Goal: Task Accomplishment & Management: Manage account settings

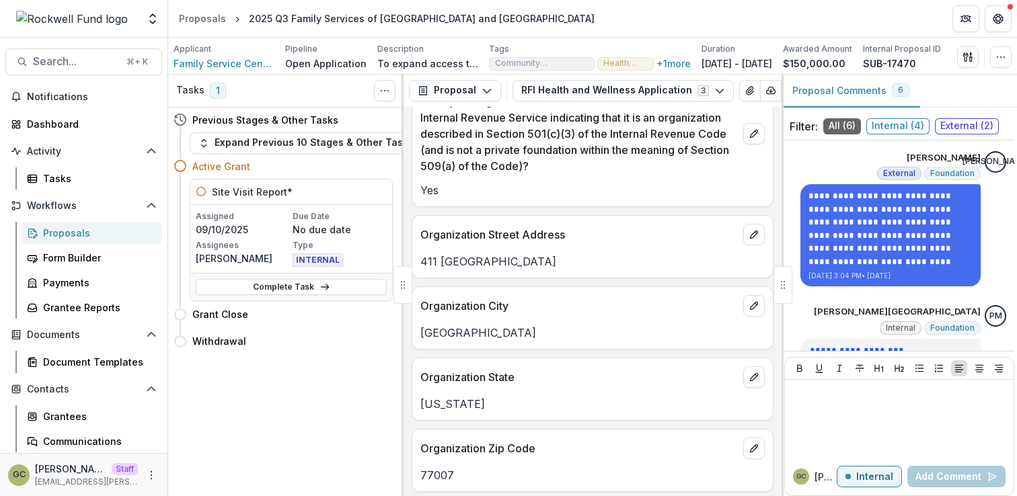
scroll to position [1430, 0]
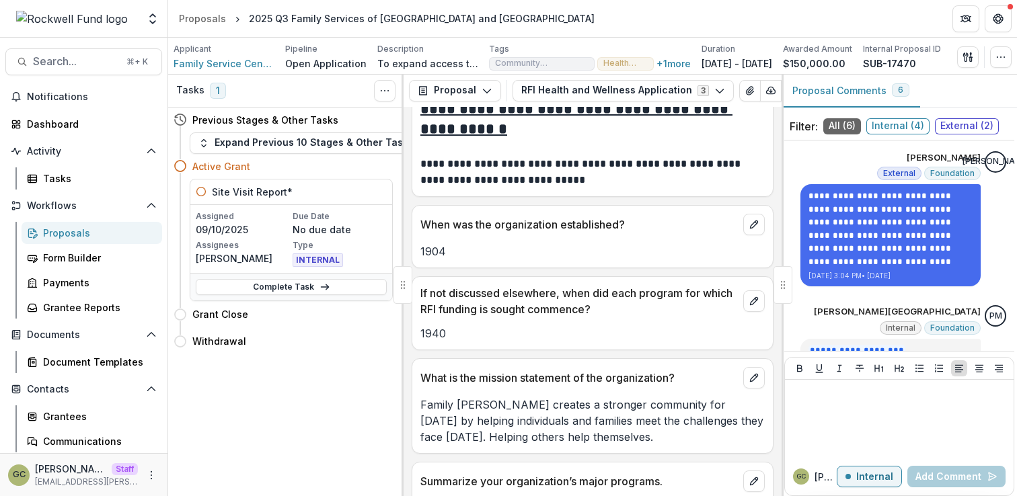
scroll to position [6631, 0]
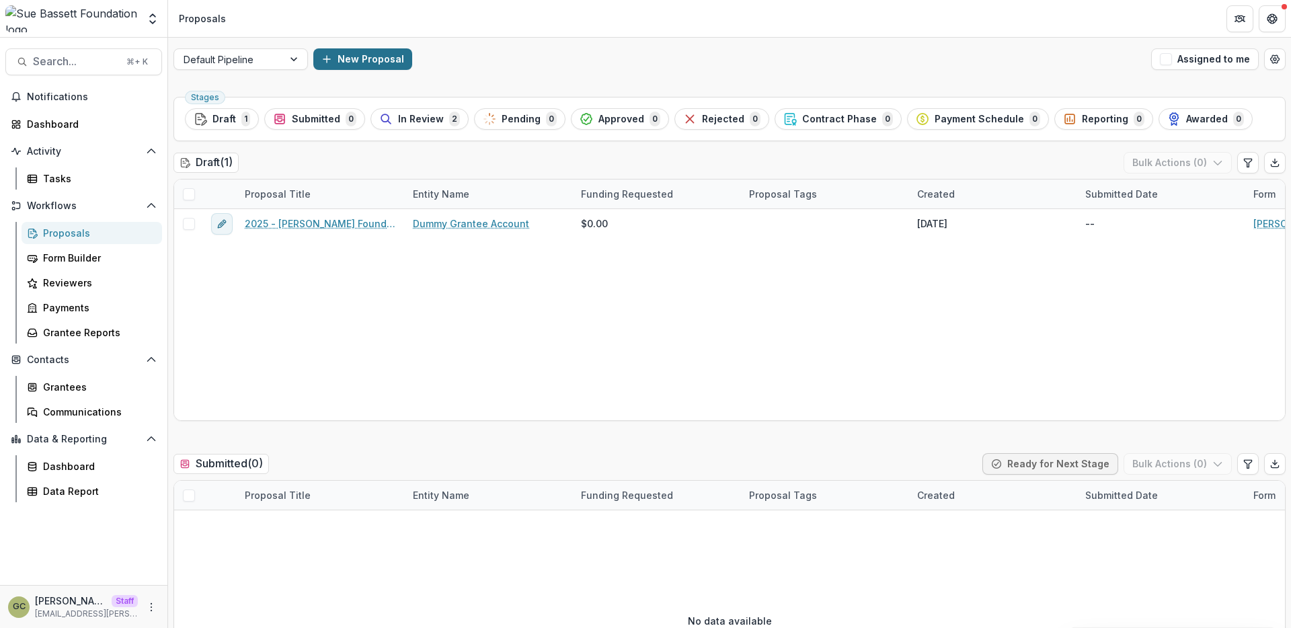
click at [357, 59] on button "New Proposal" at bounding box center [362, 59] width 99 height 22
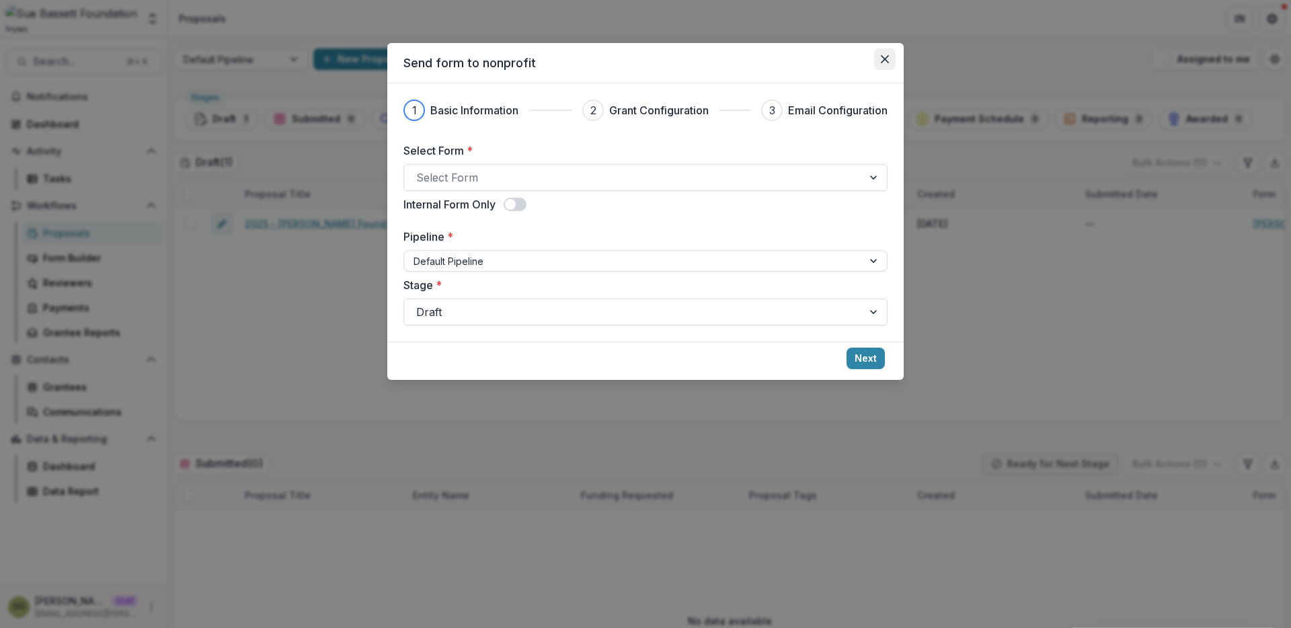
click at [886, 58] on icon "Close" at bounding box center [885, 59] width 8 height 8
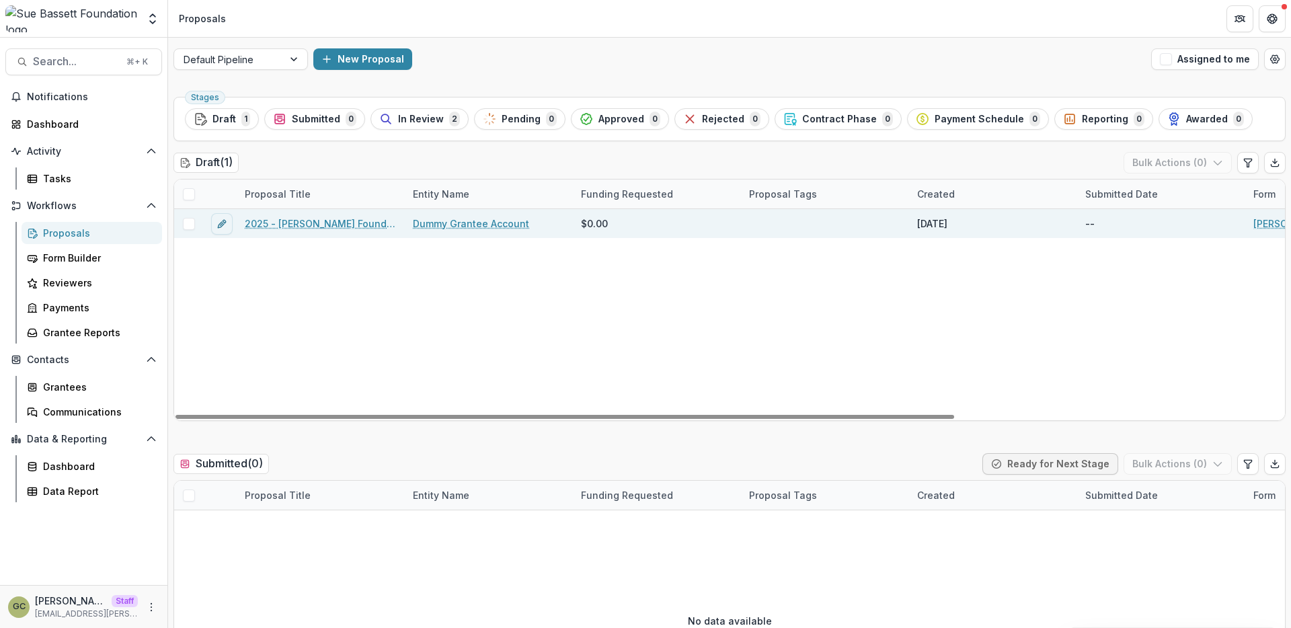
click at [328, 227] on link "2025 - Sue Bassett Foundation Application" at bounding box center [321, 224] width 152 height 14
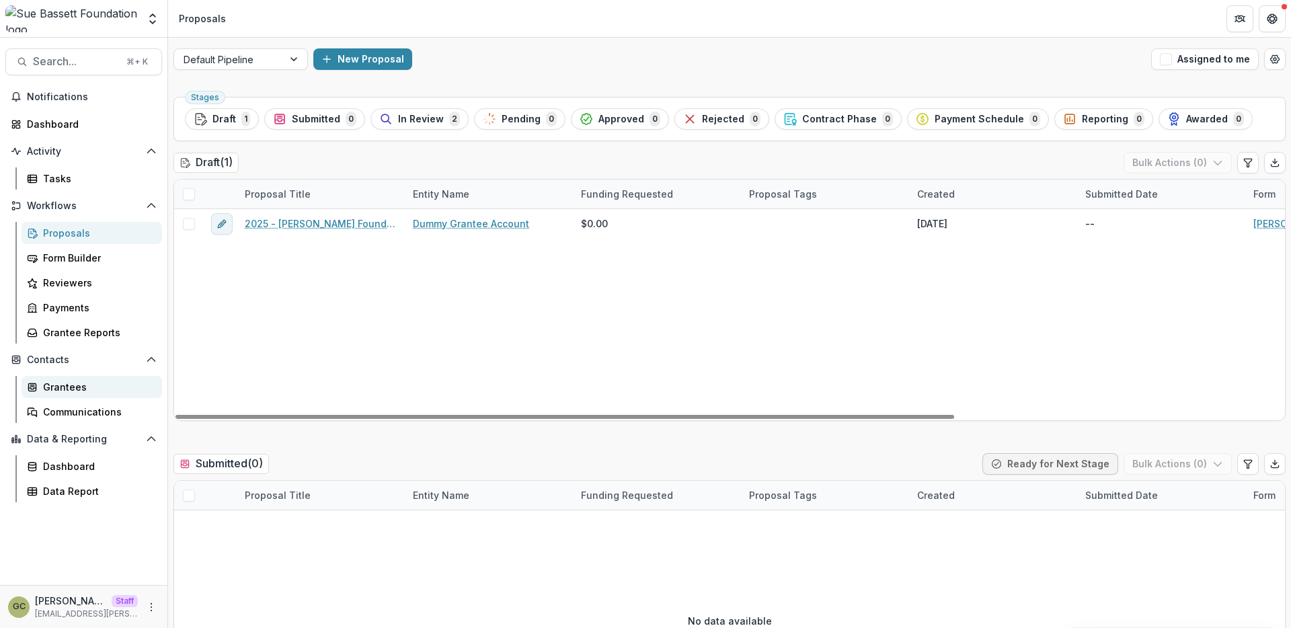
click at [80, 392] on div "Grantees" at bounding box center [97, 387] width 108 height 14
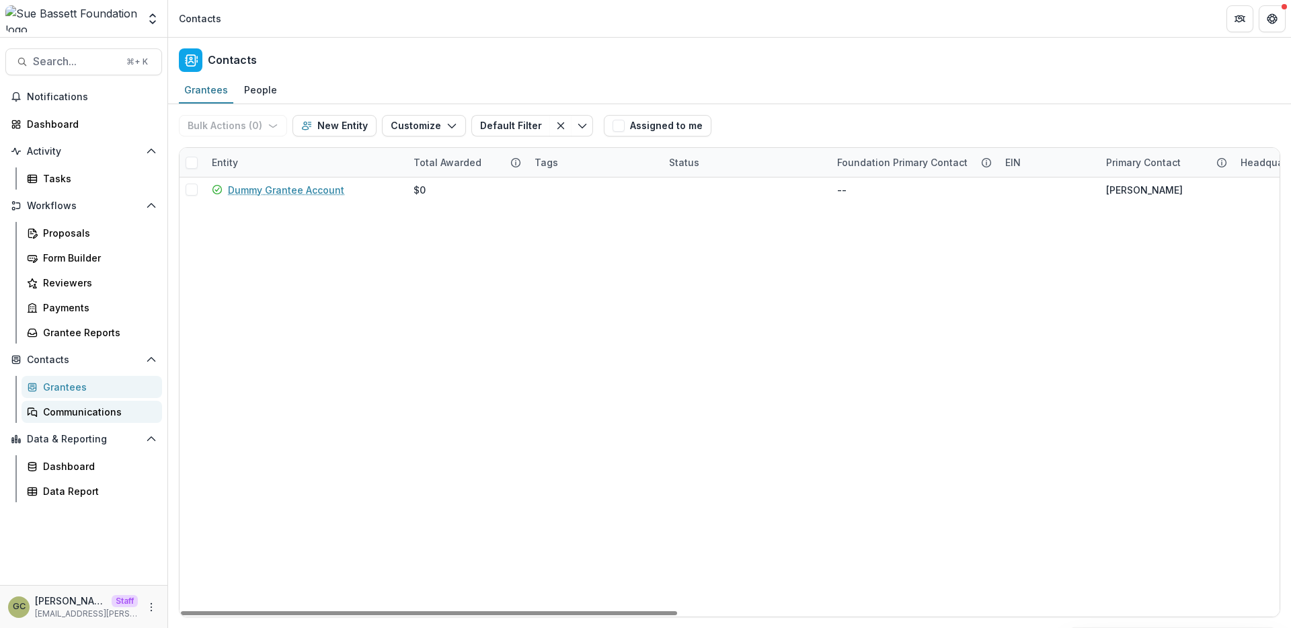
click at [95, 412] on div "Communications" at bounding box center [97, 412] width 108 height 14
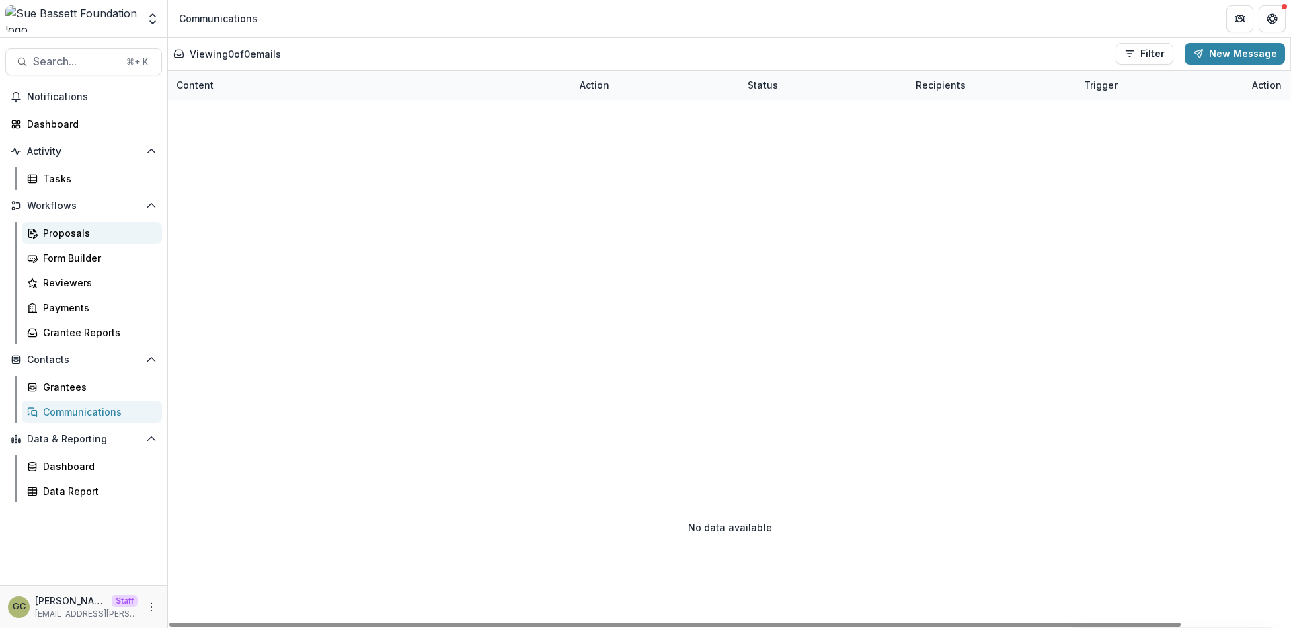
click at [93, 231] on div "Proposals" at bounding box center [97, 233] width 108 height 14
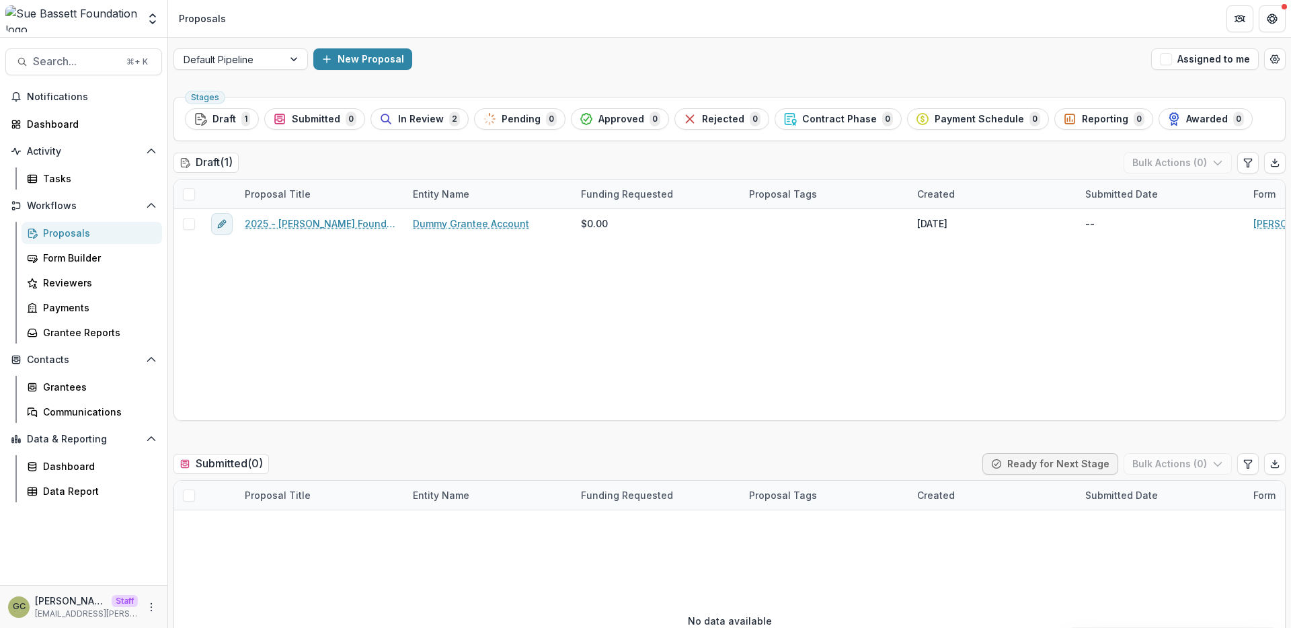
click at [346, 163] on div "Draft ( 1 ) Bulk Actions ( 0 )" at bounding box center [729, 165] width 1112 height 27
click at [364, 65] on button "New Proposal" at bounding box center [362, 59] width 99 height 22
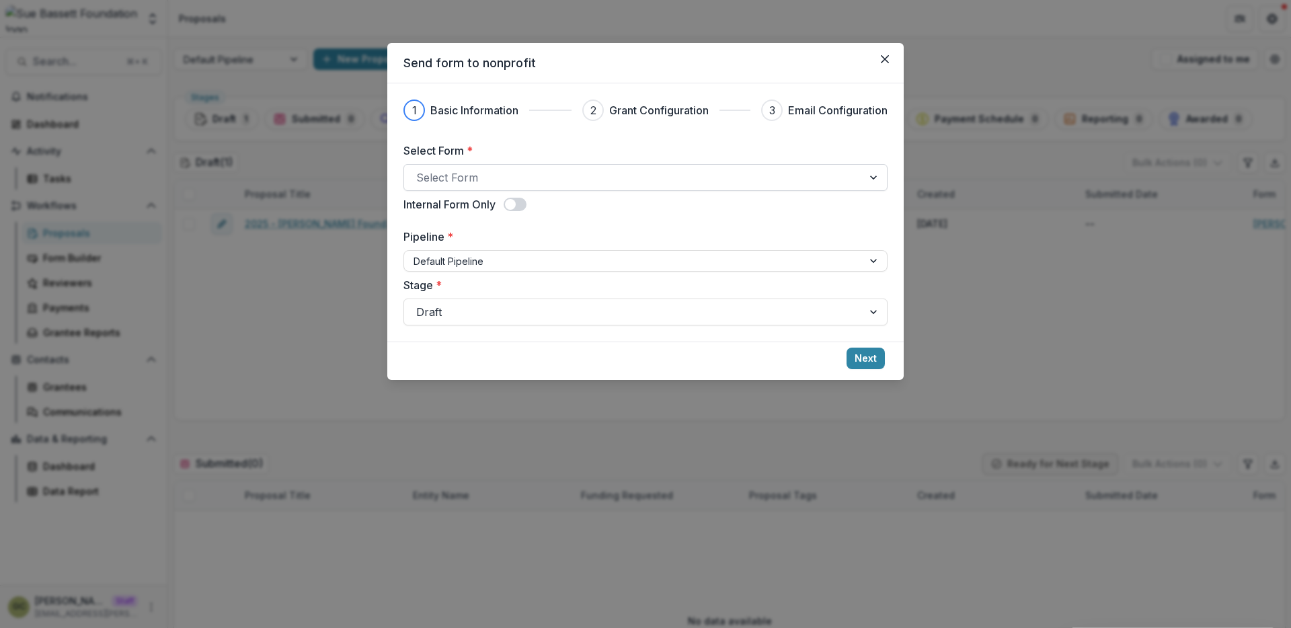
click at [742, 173] on div at bounding box center [633, 177] width 434 height 19
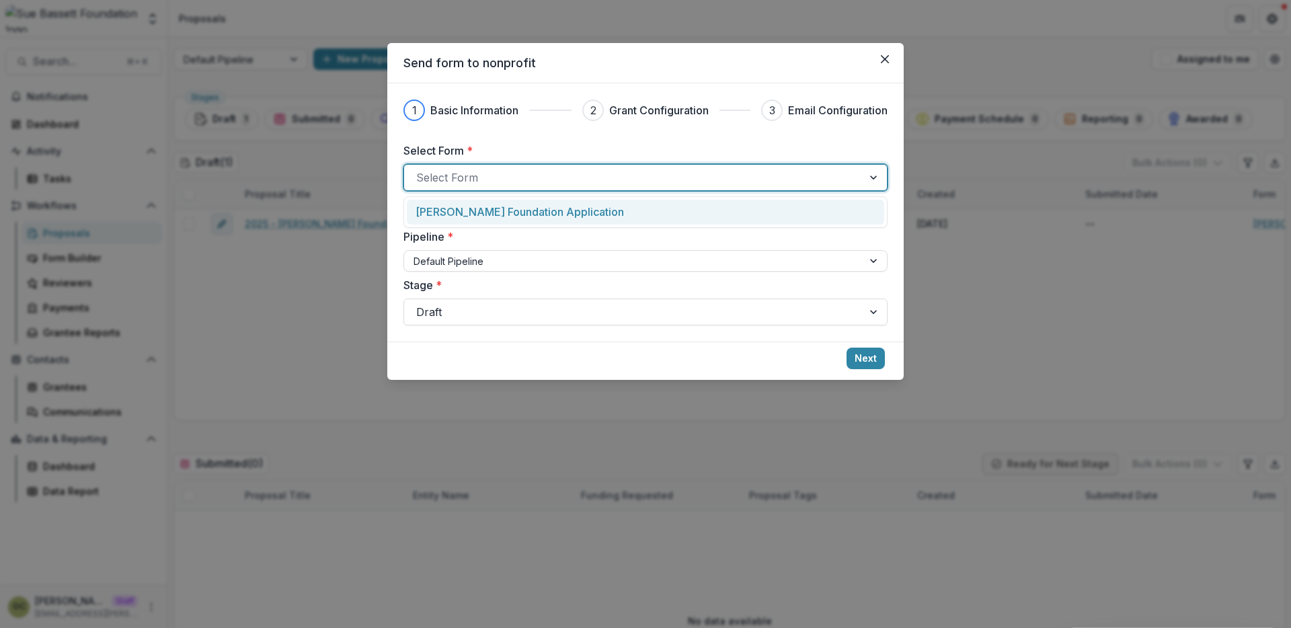
click at [716, 202] on div "[PERSON_NAME] Foundation Application" at bounding box center [645, 212] width 477 height 25
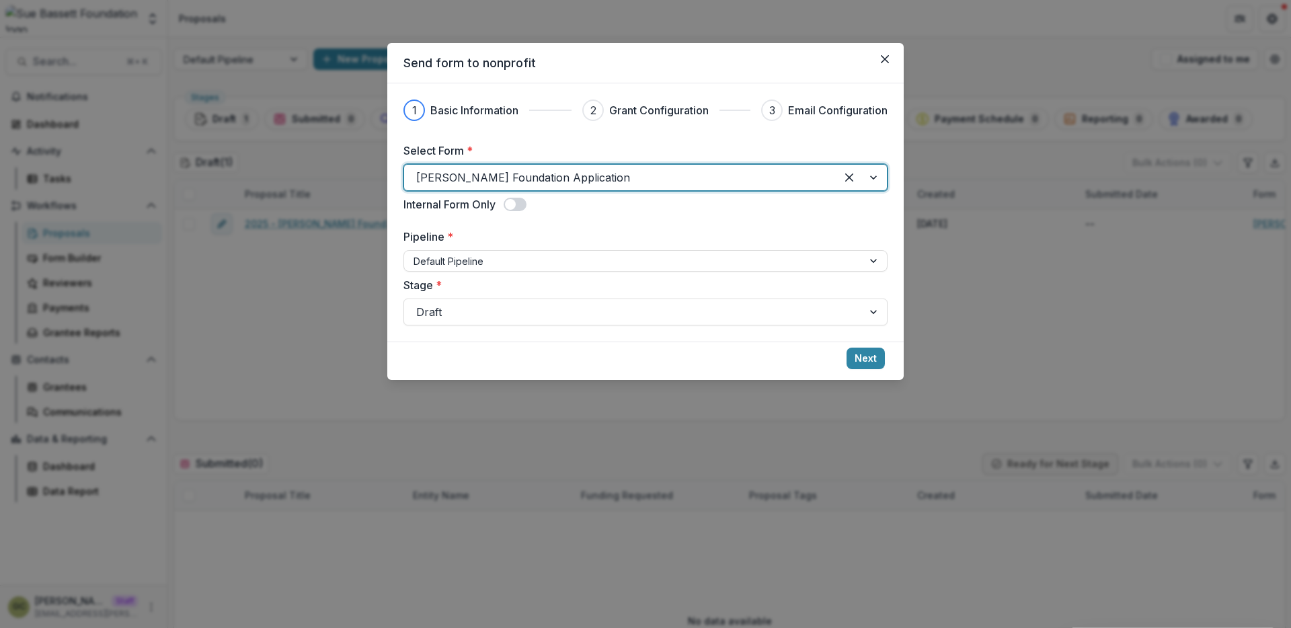
click at [660, 223] on div "Select Form * option Sue Bassett Foundation Application, selected. Sue Bassett …" at bounding box center [645, 234] width 484 height 183
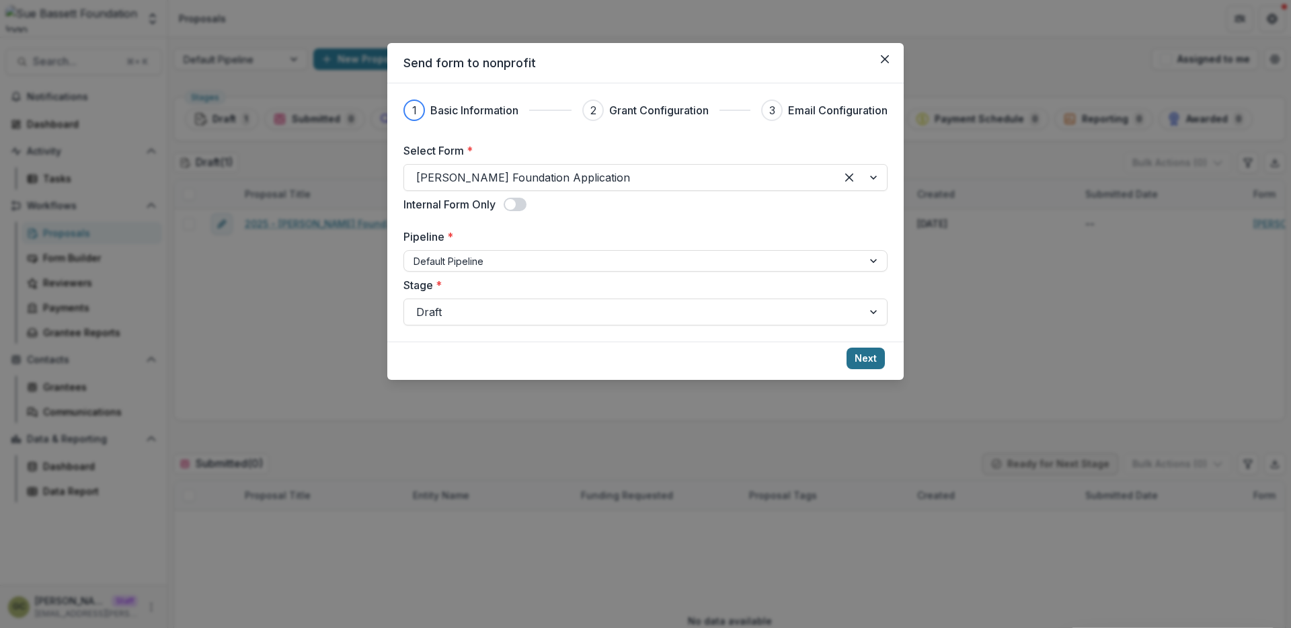
click at [860, 355] on button "Next" at bounding box center [866, 359] width 38 height 22
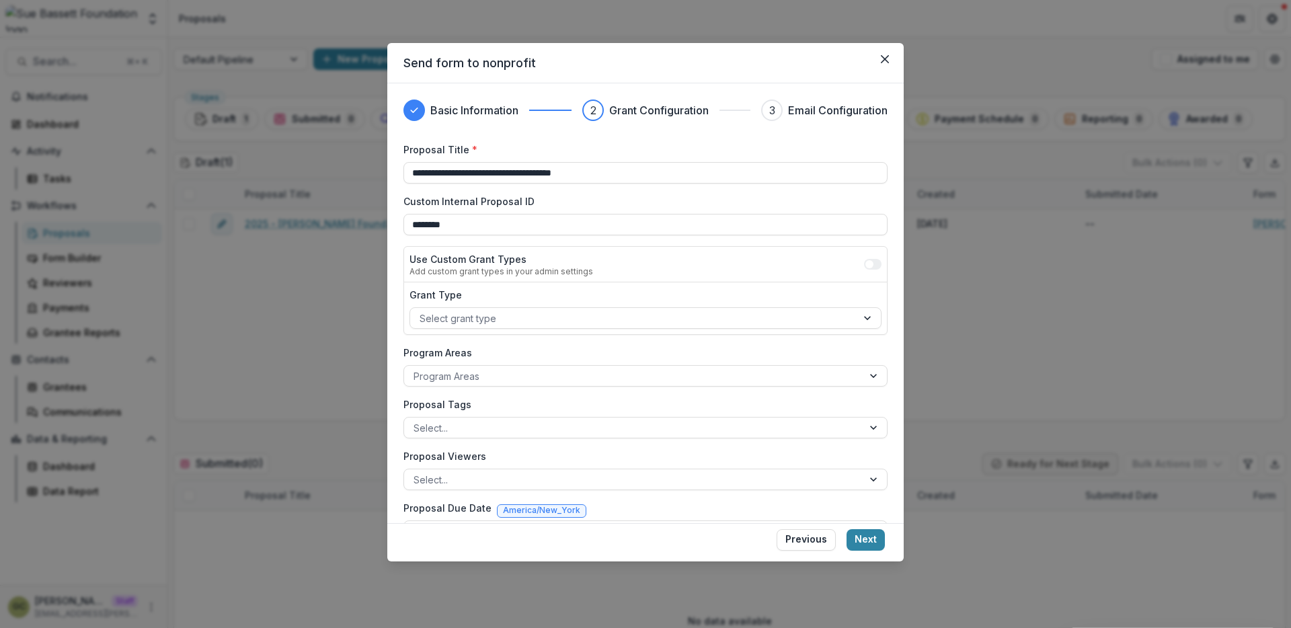
scroll to position [35, 0]
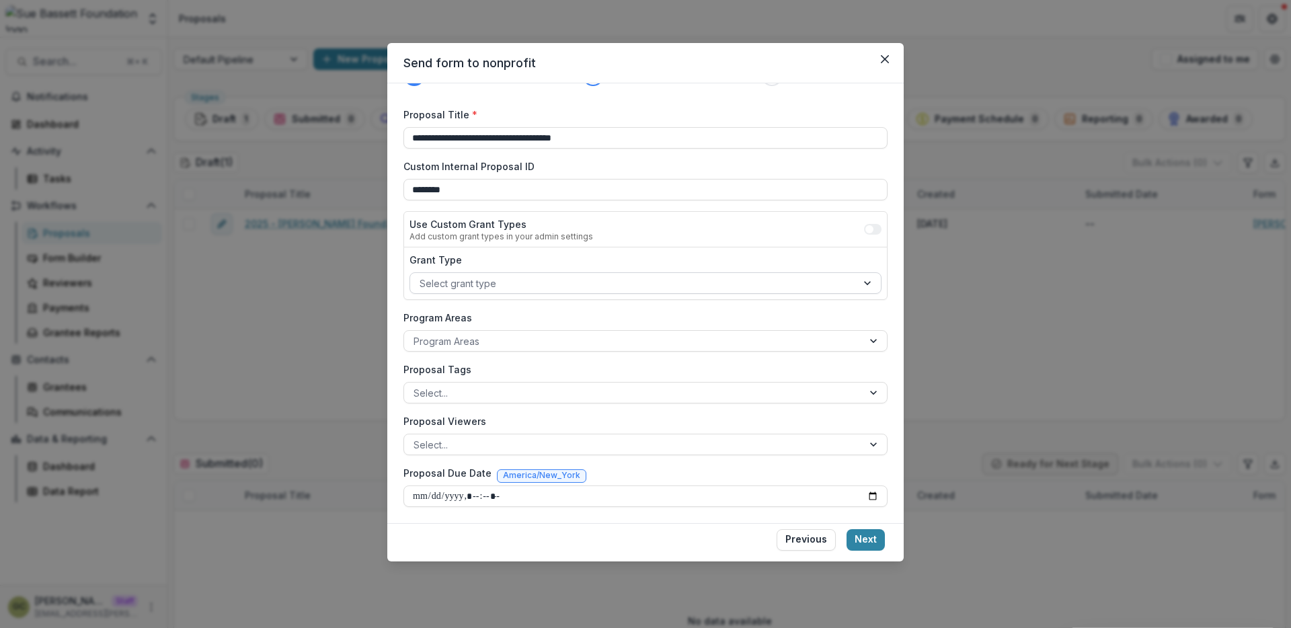
click at [586, 285] on div at bounding box center [634, 283] width 428 height 17
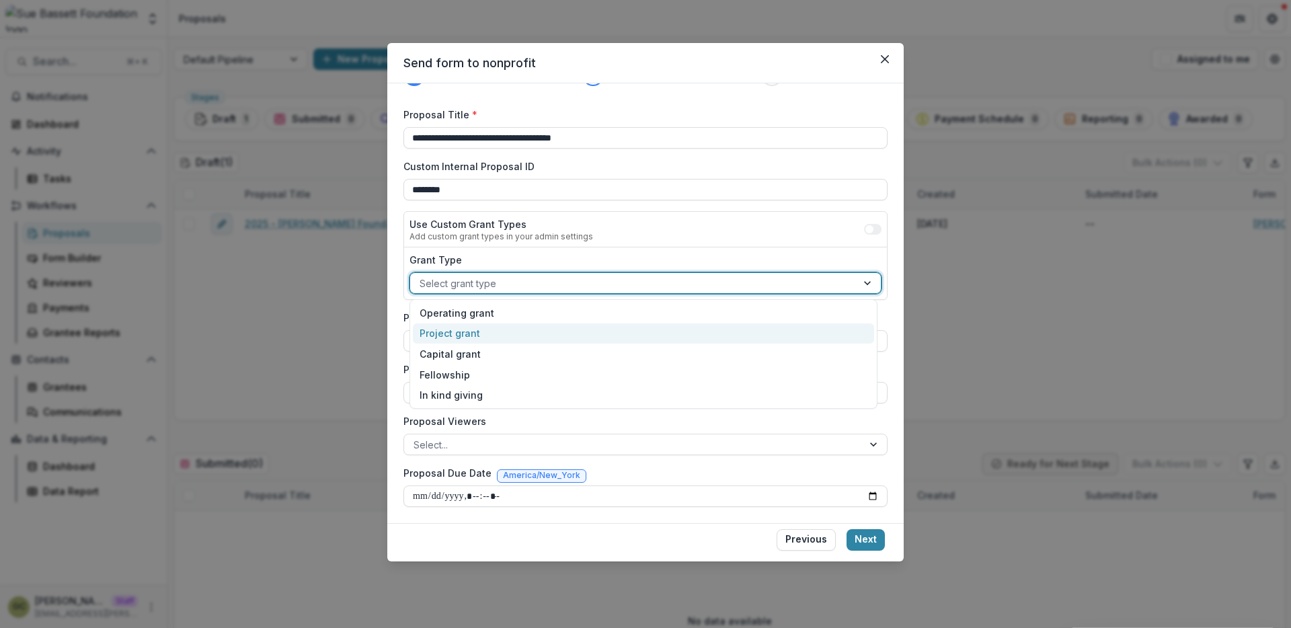
click at [566, 330] on div "Project grant" at bounding box center [643, 333] width 461 height 21
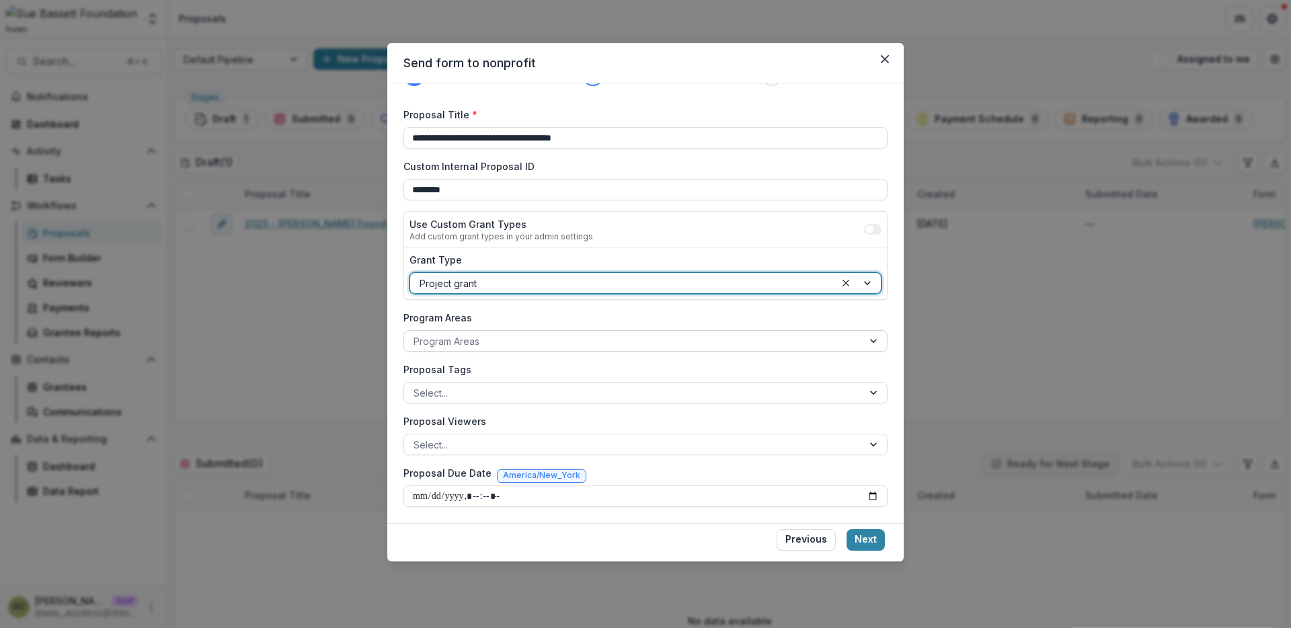
click at [576, 344] on div at bounding box center [634, 341] width 440 height 17
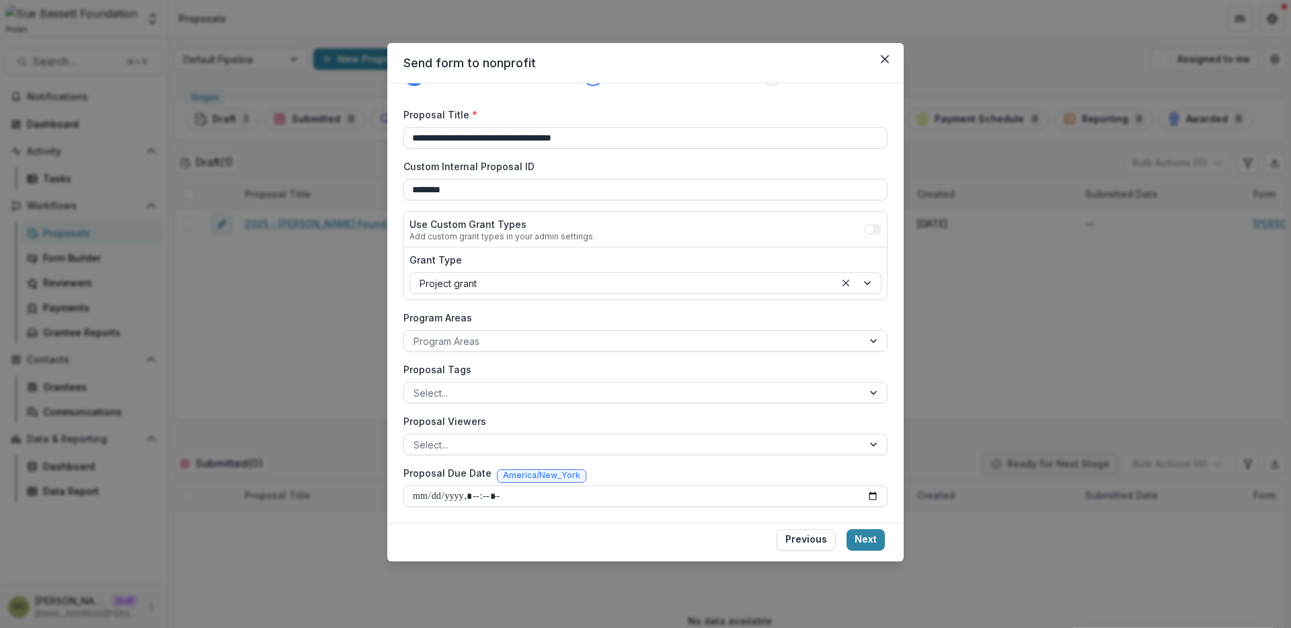
click at [573, 319] on label "Program Areas" at bounding box center [641, 318] width 476 height 14
click at [416, 334] on input "Program Areas" at bounding box center [415, 341] width 3 height 14
click at [863, 541] on button "Next" at bounding box center [866, 540] width 38 height 22
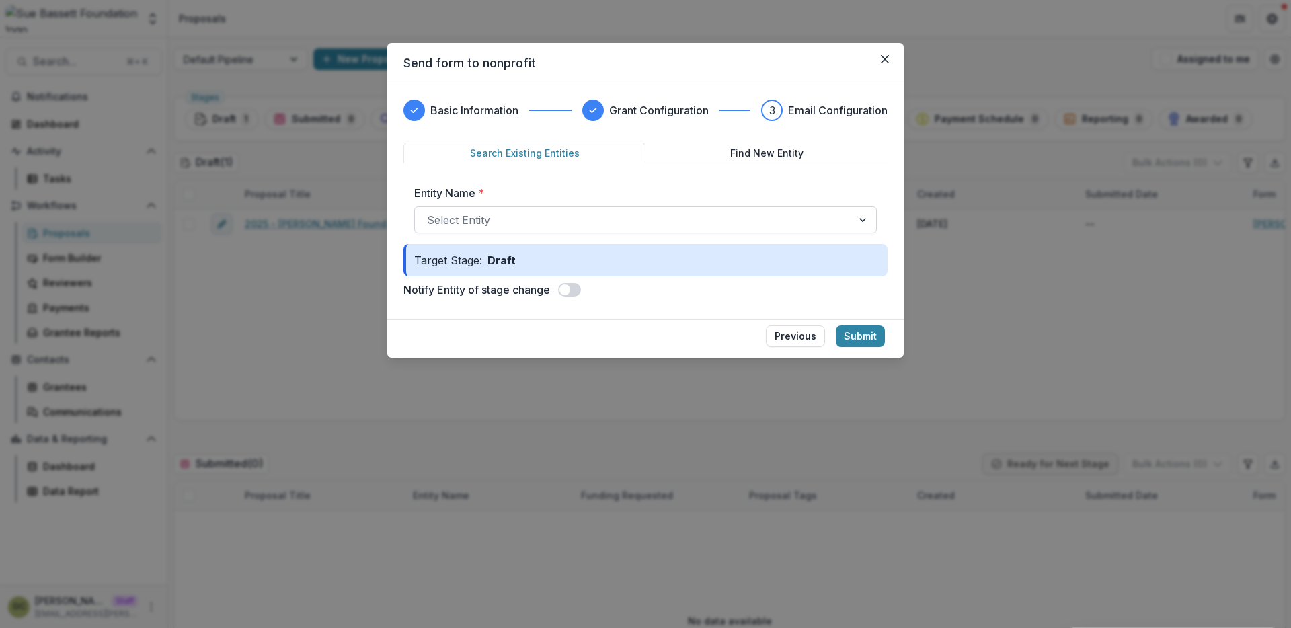
click at [560, 219] on div at bounding box center [633, 219] width 413 height 19
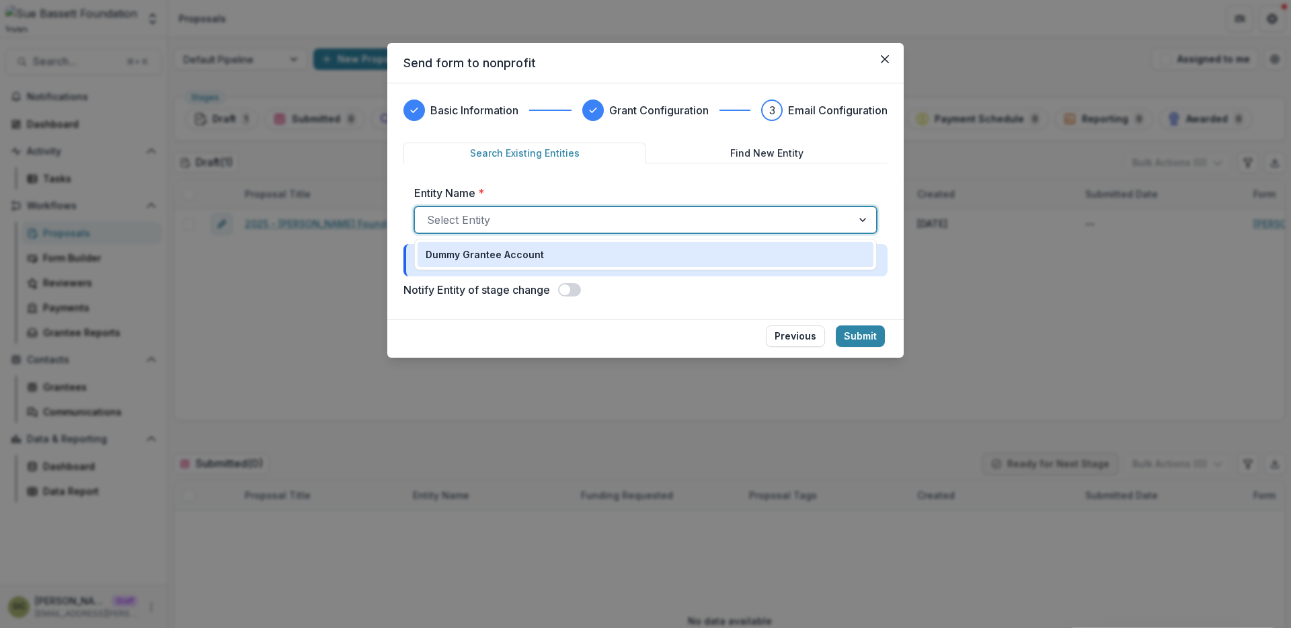
click at [538, 254] on p "Dummy Grantee Account" at bounding box center [485, 254] width 118 height 14
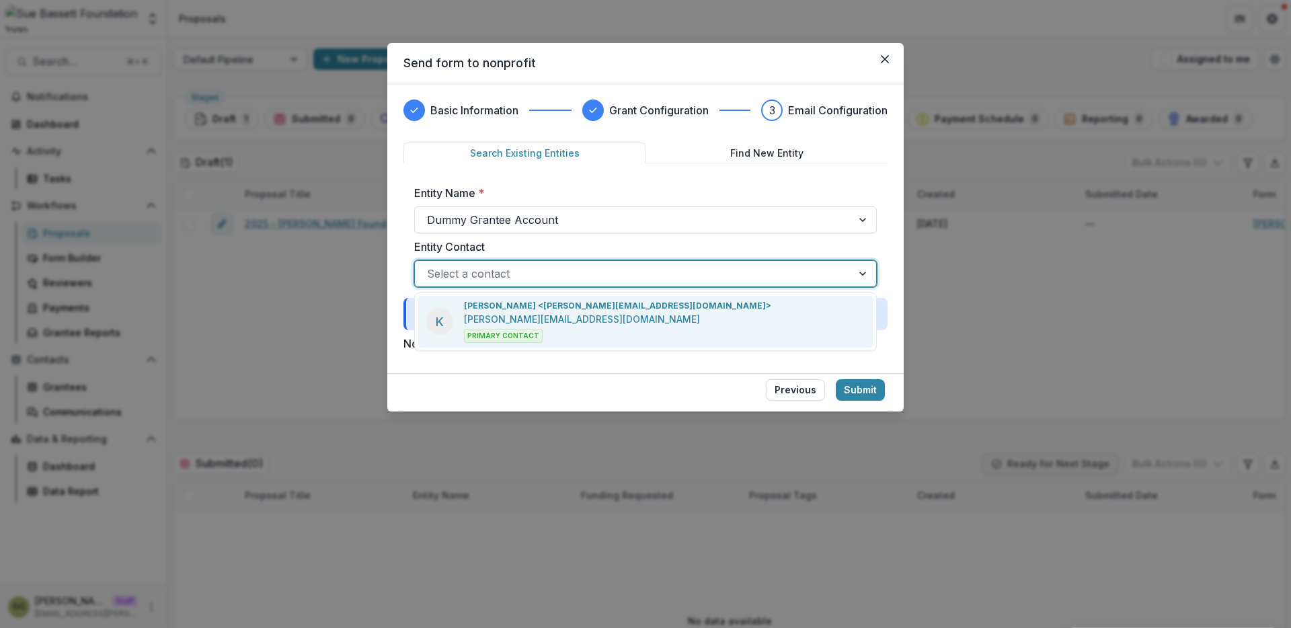
click at [576, 274] on div at bounding box center [633, 273] width 413 height 19
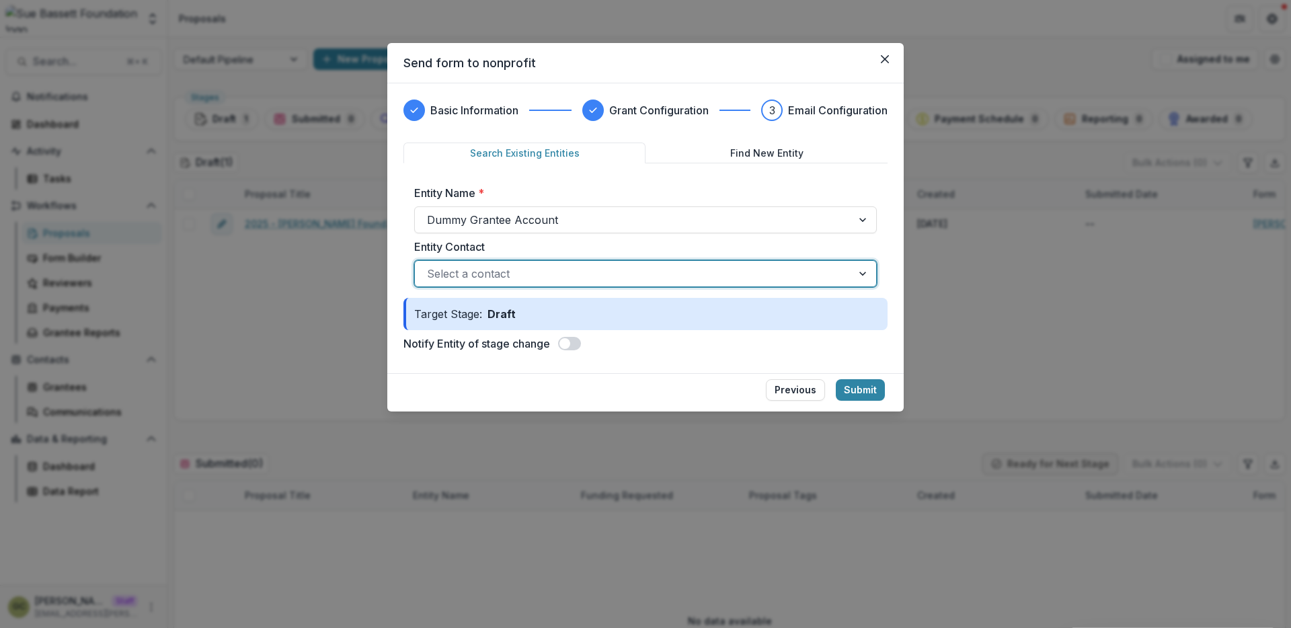
click at [555, 269] on div at bounding box center [633, 273] width 413 height 19
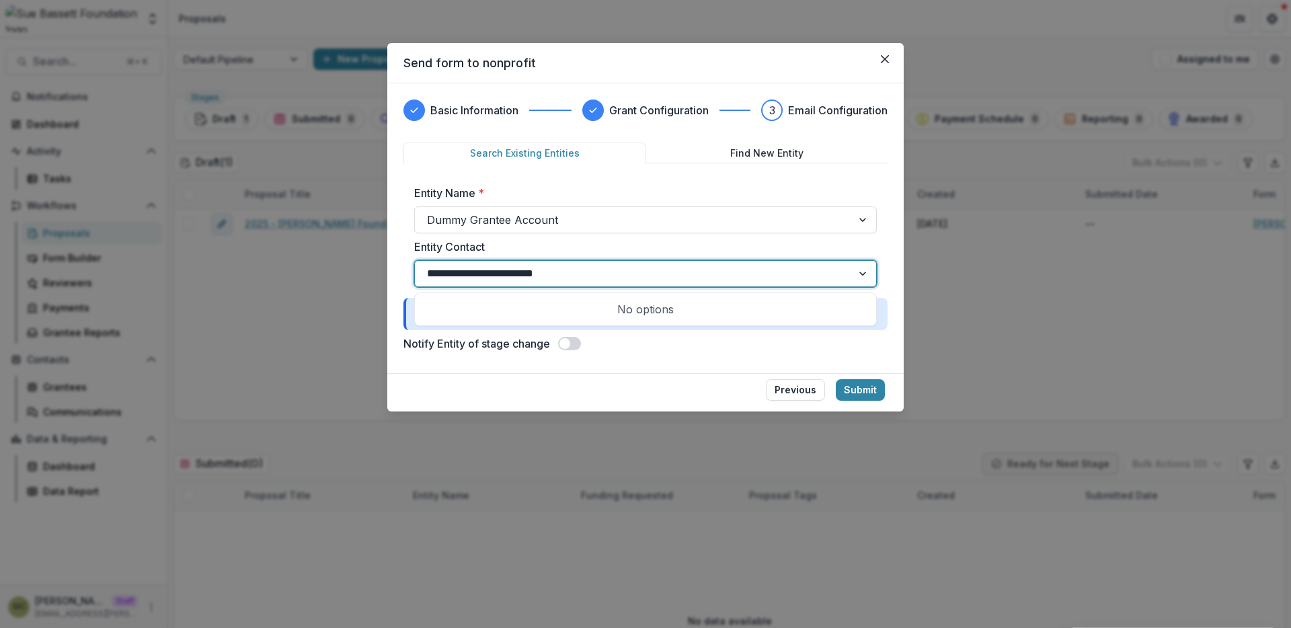
type input "**********"
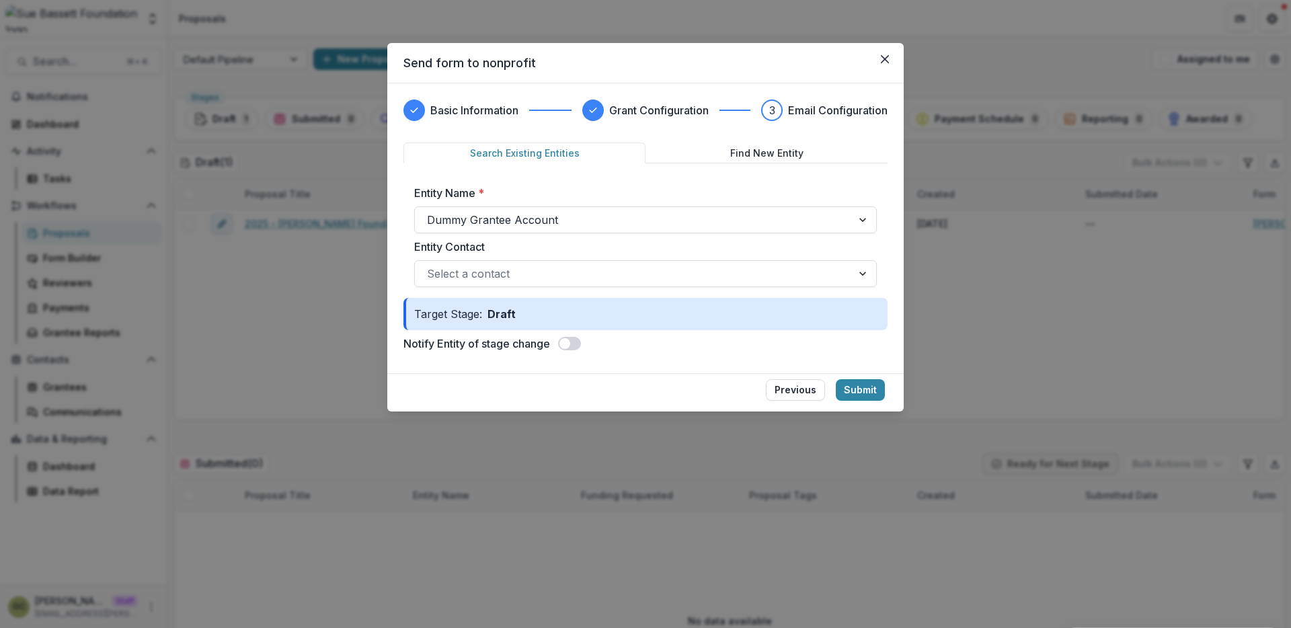
click at [606, 242] on label "Entity Contact" at bounding box center [641, 247] width 455 height 16
click at [430, 266] on input "Entity Contact" at bounding box center [428, 274] width 3 height 16
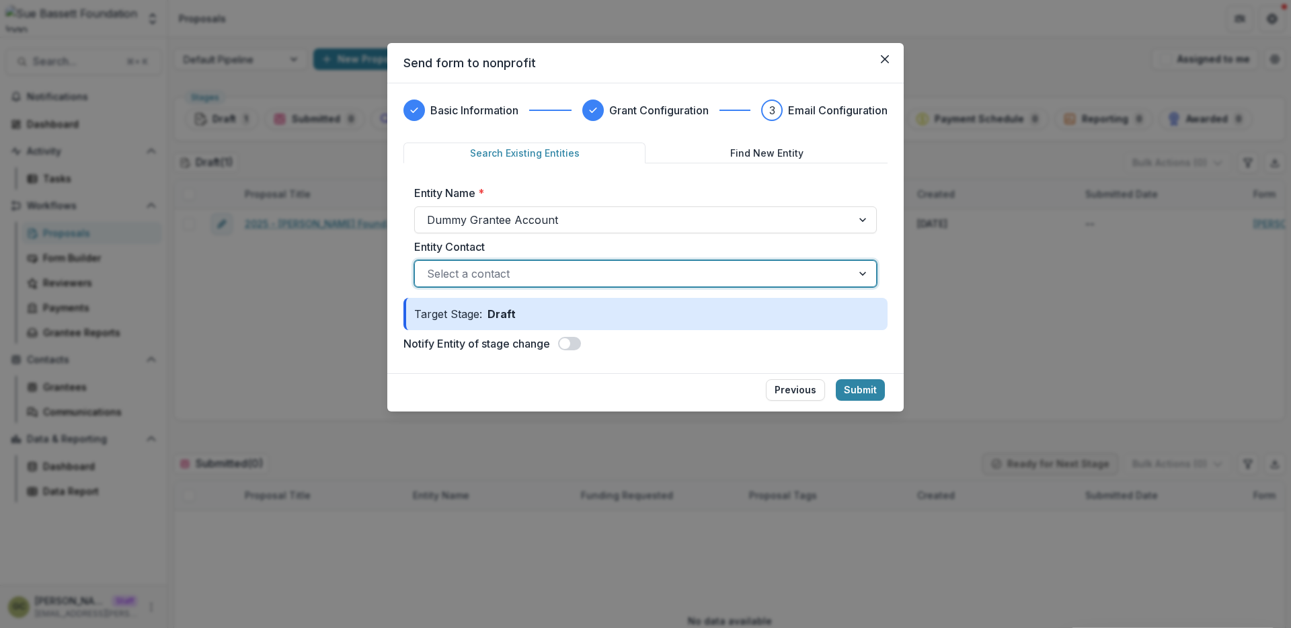
click at [590, 268] on div at bounding box center [633, 273] width 413 height 19
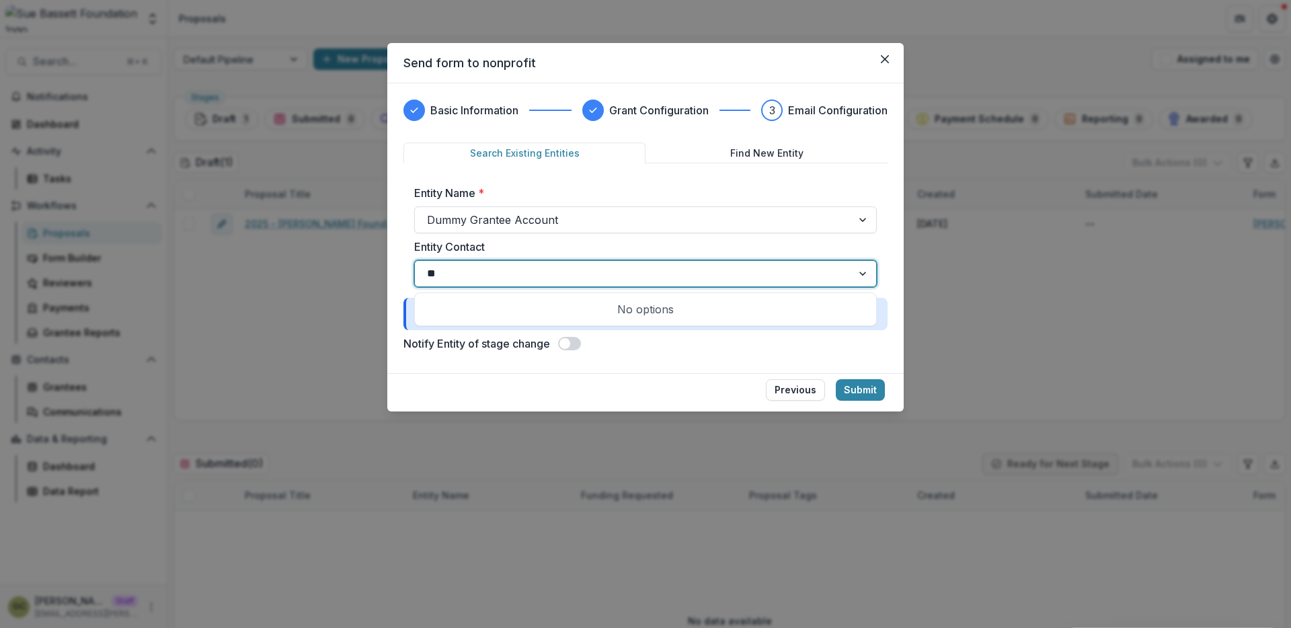
type input "*"
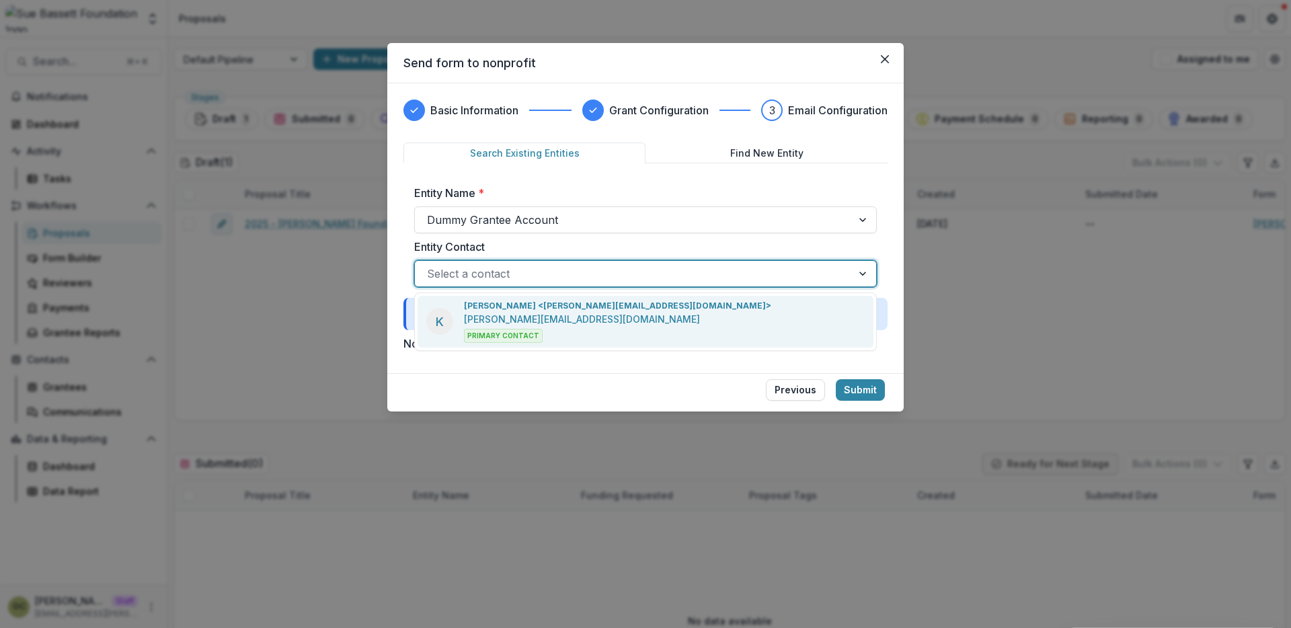
click at [576, 317] on div "Kyle Ford <kyle@trytemelio.com> kyle@trytemelio.com Primary Contact" at bounding box center [617, 321] width 307 height 43
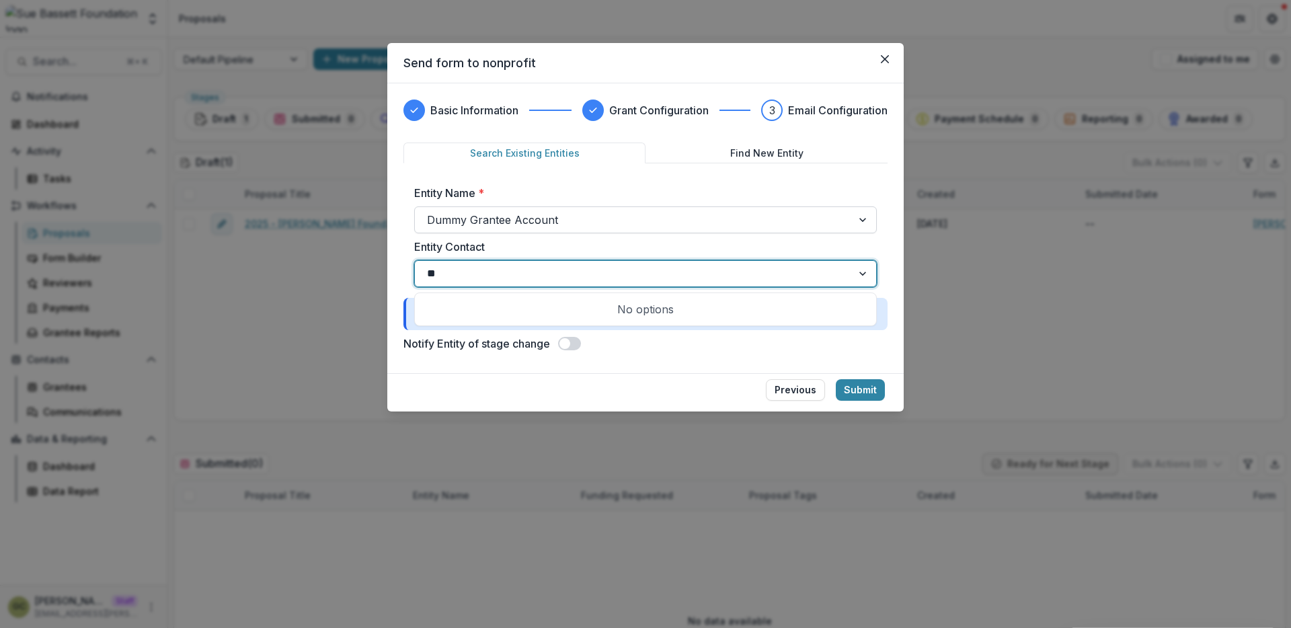
type input "*"
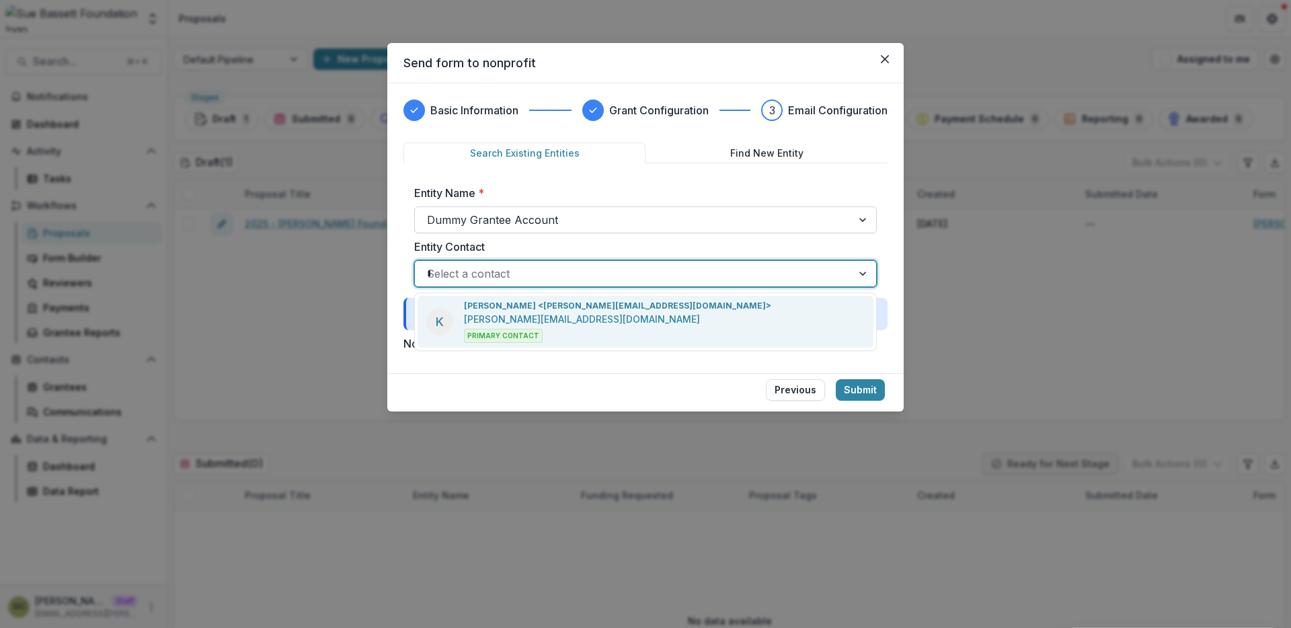
type input "**"
click at [677, 313] on div "K Kyle Ford <kyle@trytemelio.com> kyle@trytemelio.com Primary Contact" at bounding box center [646, 322] width 456 height 52
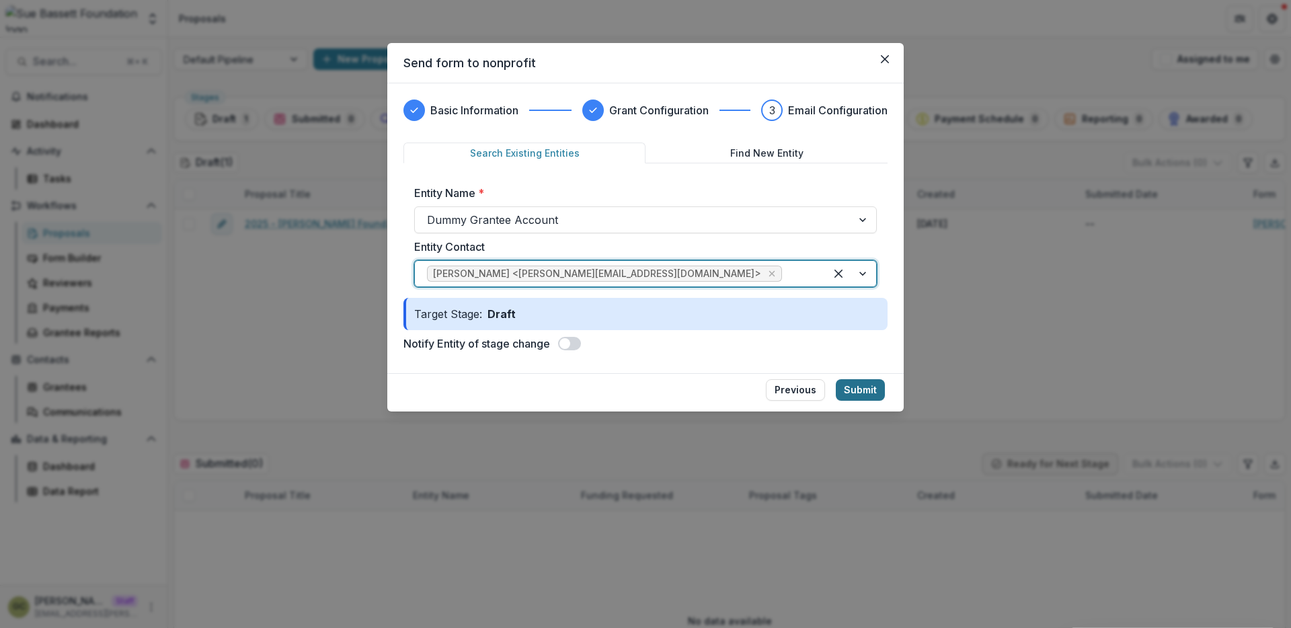
click at [862, 390] on button "Submit" at bounding box center [860, 390] width 49 height 22
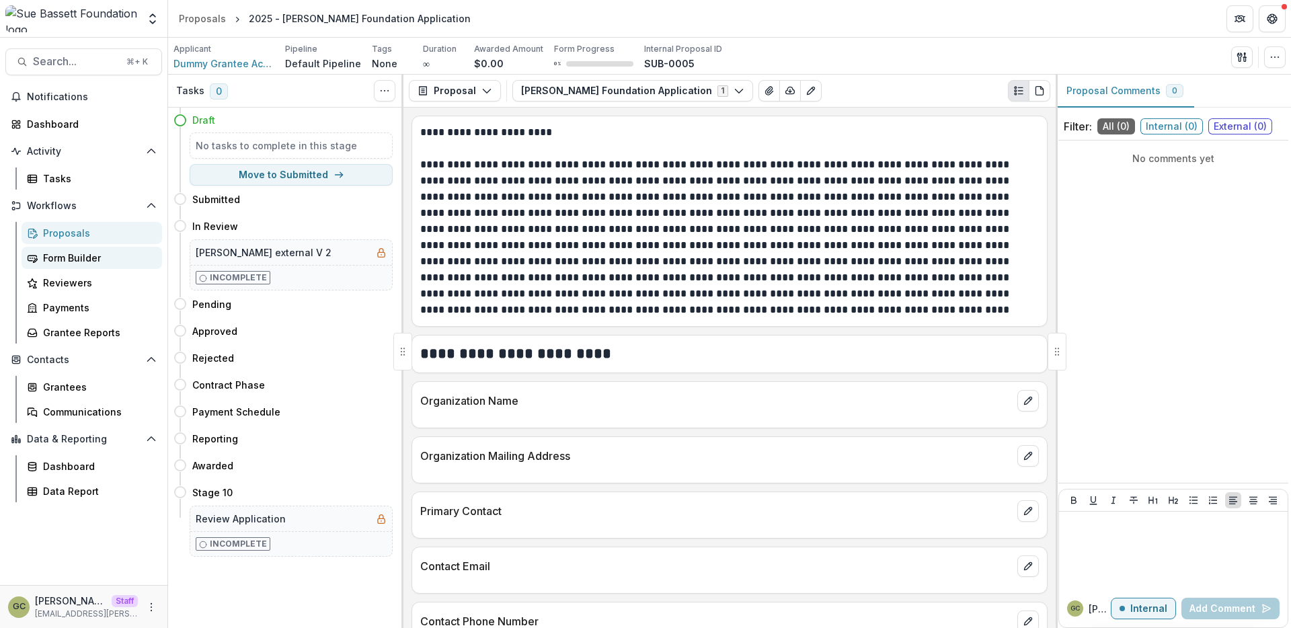
click at [106, 261] on div "Form Builder" at bounding box center [97, 258] width 108 height 14
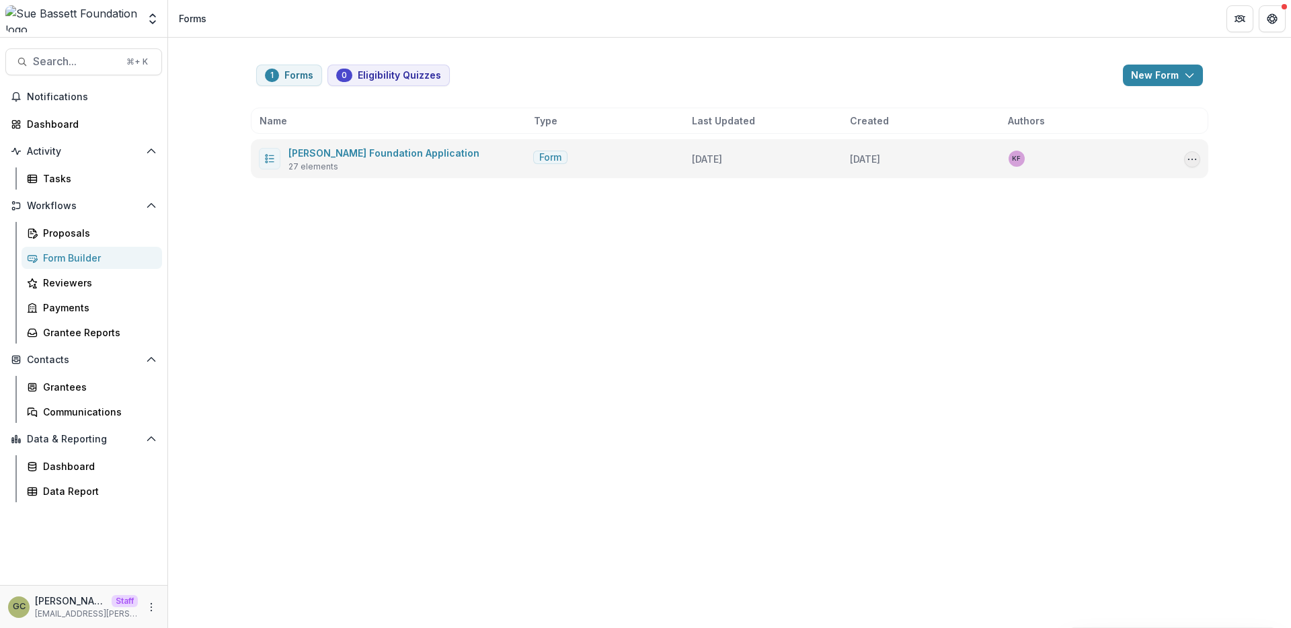
click at [1190, 161] on icon "Options" at bounding box center [1192, 159] width 11 height 11
click at [1126, 239] on button "Send" at bounding box center [1125, 232] width 144 height 22
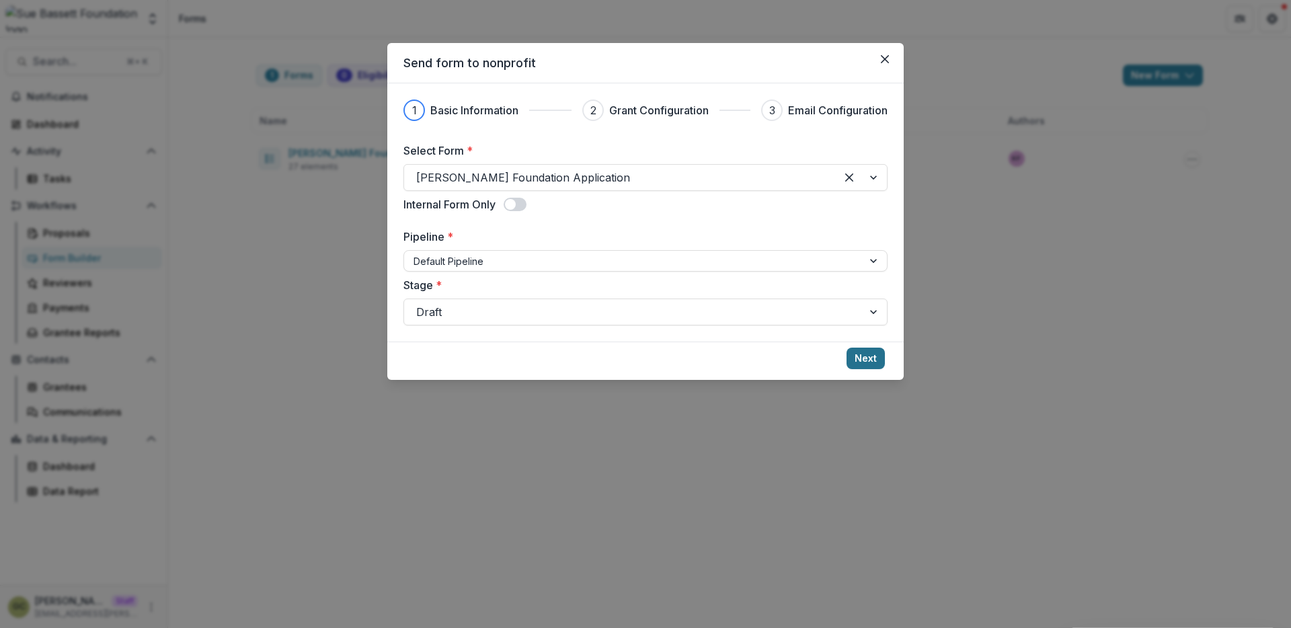
click at [871, 360] on button "Next" at bounding box center [866, 359] width 38 height 22
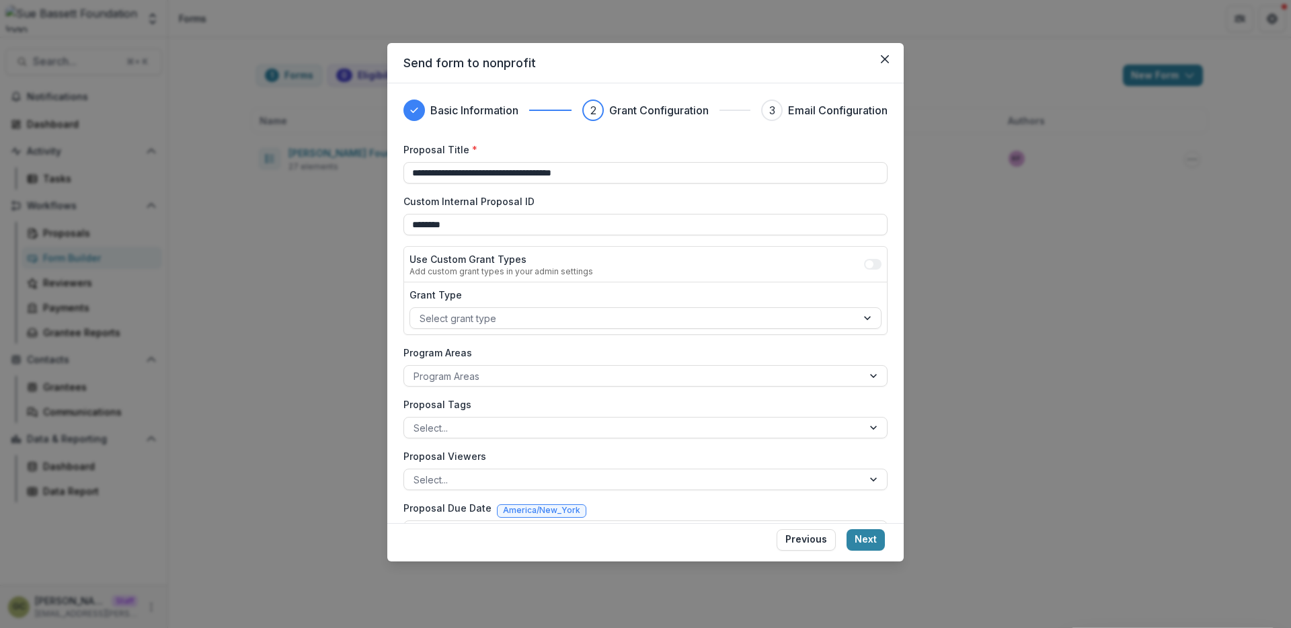
scroll to position [35, 0]
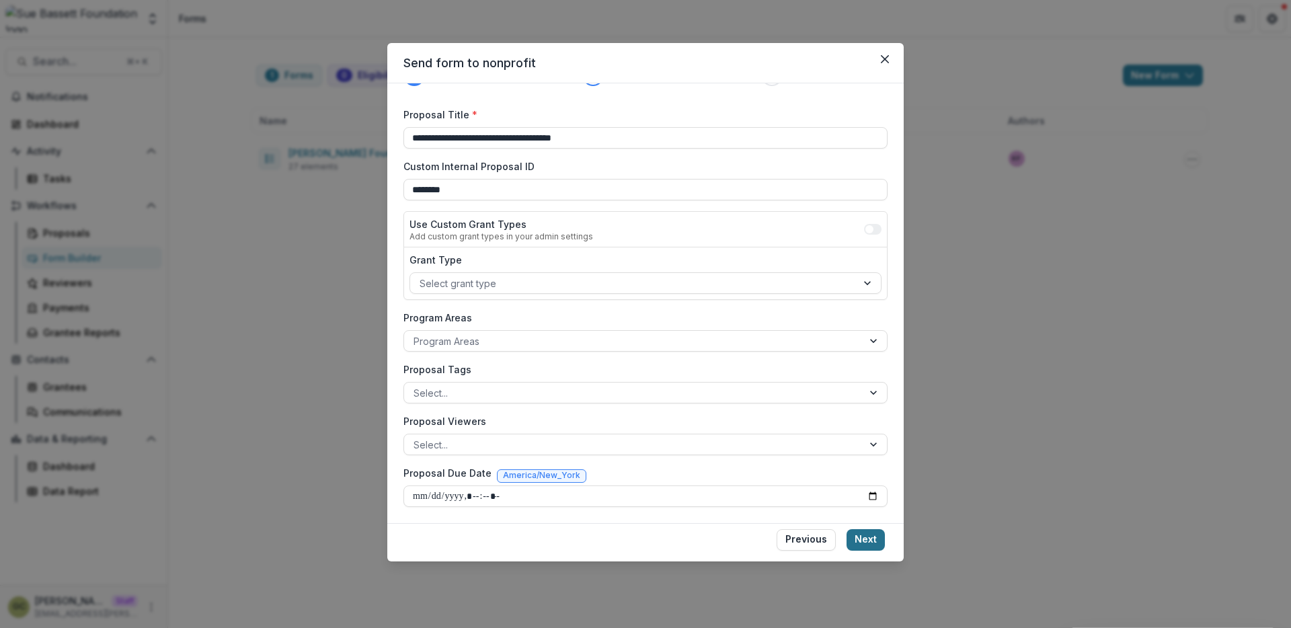
click at [872, 542] on button "Next" at bounding box center [866, 540] width 38 height 22
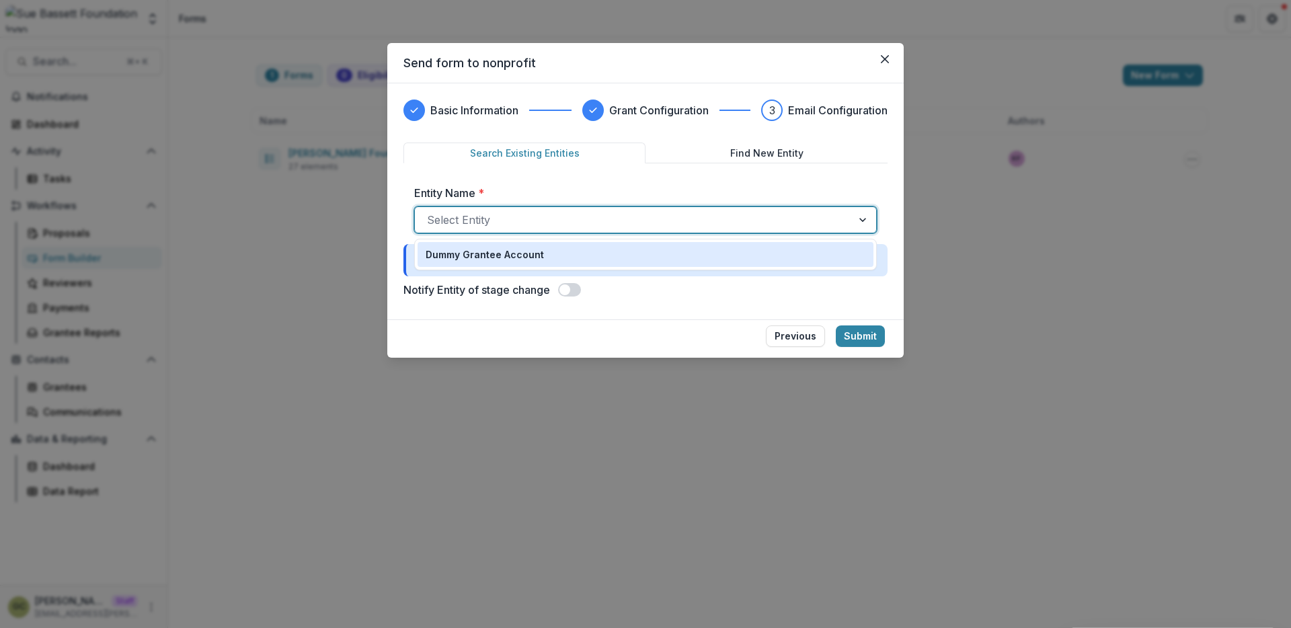
click at [674, 216] on div at bounding box center [633, 219] width 413 height 19
click at [629, 250] on div "Dummy Grantee Account" at bounding box center [646, 254] width 440 height 14
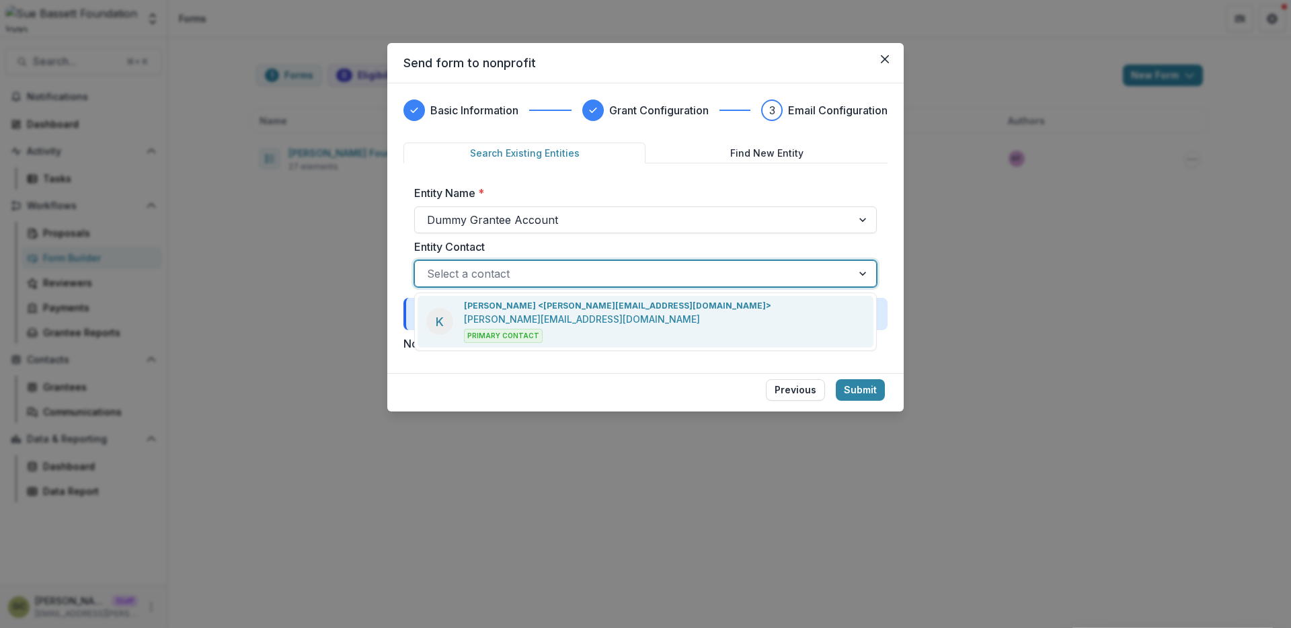
click at [631, 282] on div at bounding box center [633, 273] width 413 height 19
click at [605, 332] on div "K Kyle Ford <kyle@trytemelio.com> kyle@trytemelio.com Primary Contact" at bounding box center [646, 322] width 456 height 52
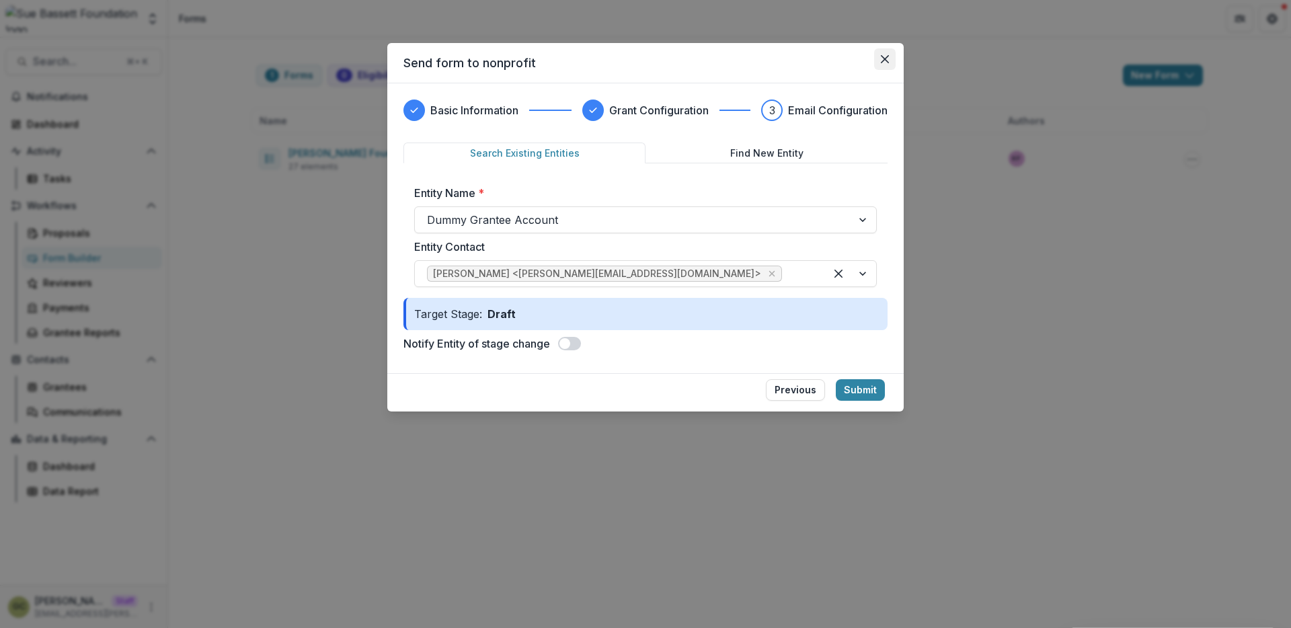
click at [887, 61] on icon "Close" at bounding box center [885, 59] width 8 height 8
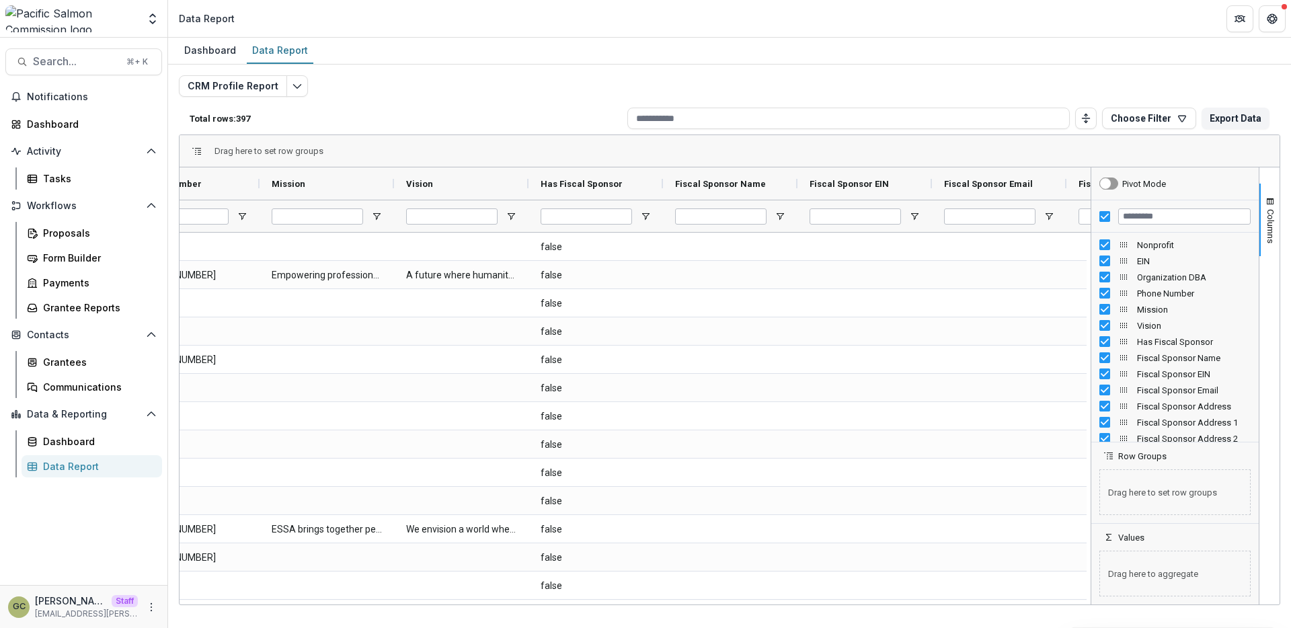
scroll to position [0, 553]
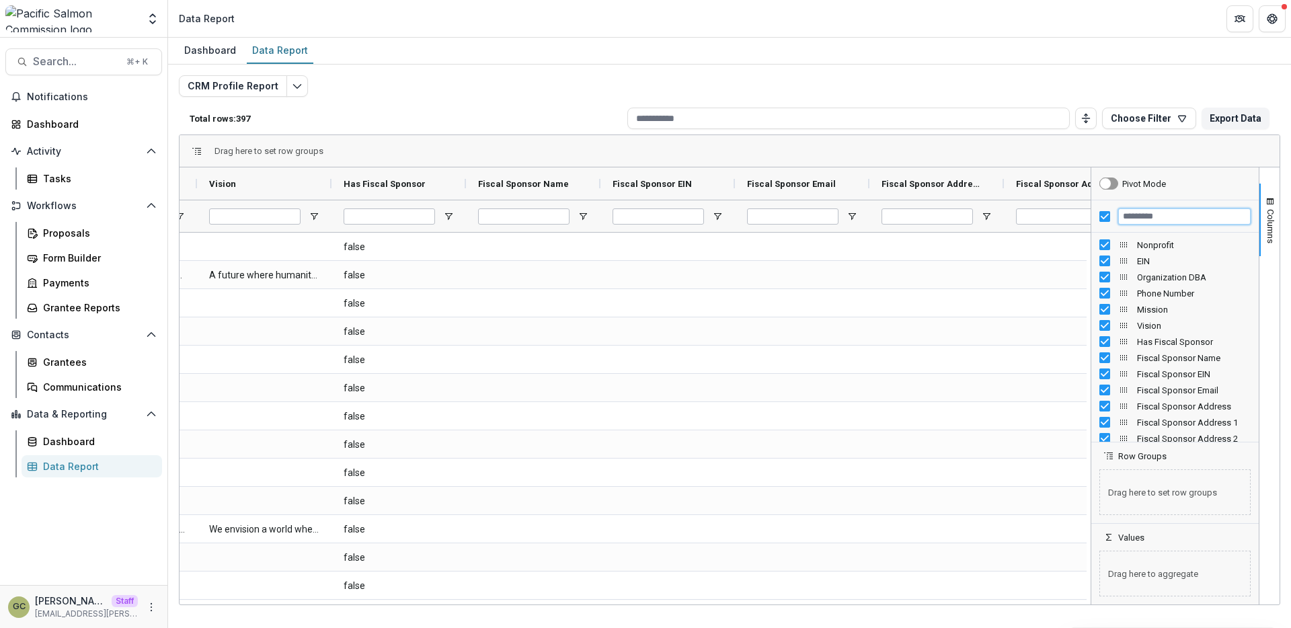
click at [1188, 217] on input "Filter Columns Input" at bounding box center [1184, 216] width 132 height 16
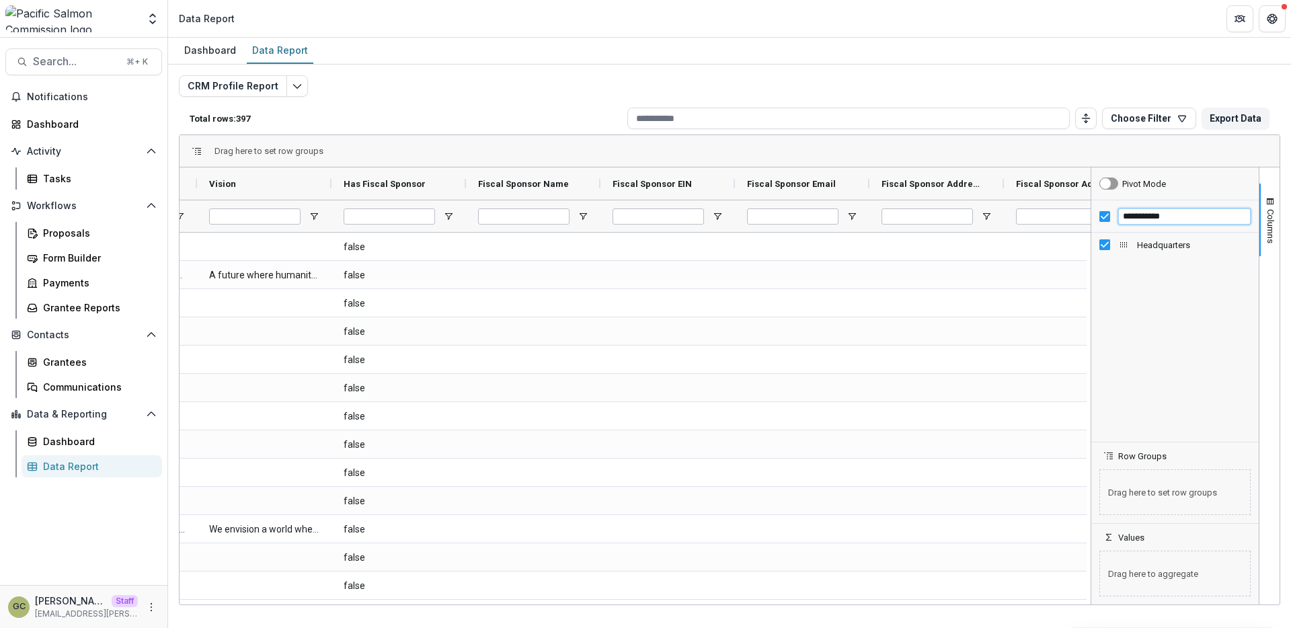
type input "**********"
click at [1157, 249] on span "Headquarters" at bounding box center [1194, 245] width 114 height 10
click at [1158, 219] on input "**********" at bounding box center [1184, 216] width 132 height 16
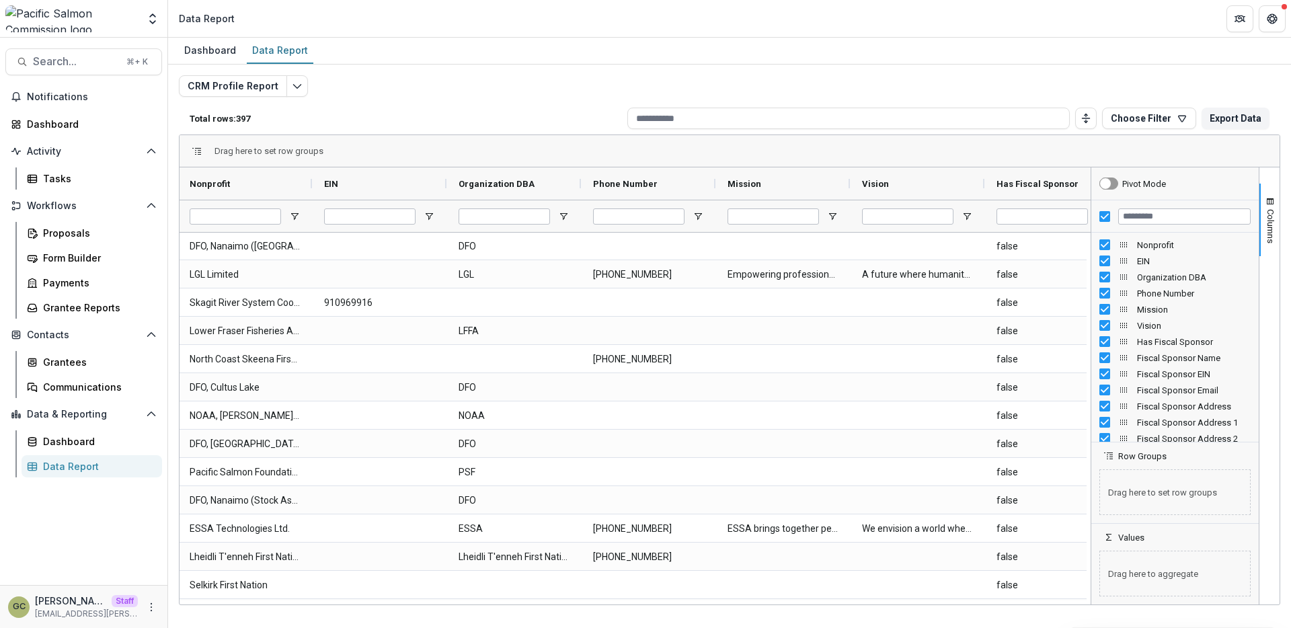
click at [1153, 492] on span "Drag here to set row groups" at bounding box center [1174, 492] width 151 height 46
click at [1139, 211] on input "Filter Columns Input" at bounding box center [1184, 216] width 132 height 16
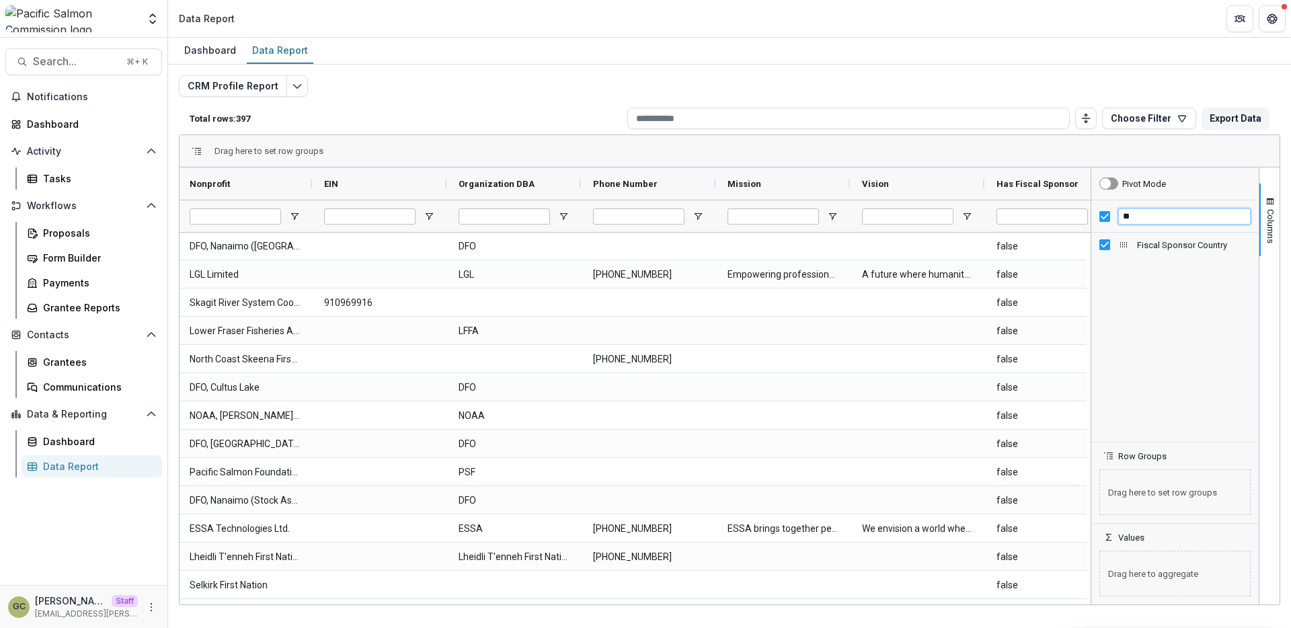
type input "*"
type input "**********"
drag, startPoint x: 1123, startPoint y: 244, endPoint x: 1123, endPoint y: 502, distance: 258.2
drag, startPoint x: 1113, startPoint y: 473, endPoint x: 1124, endPoint y: 323, distance: 149.7
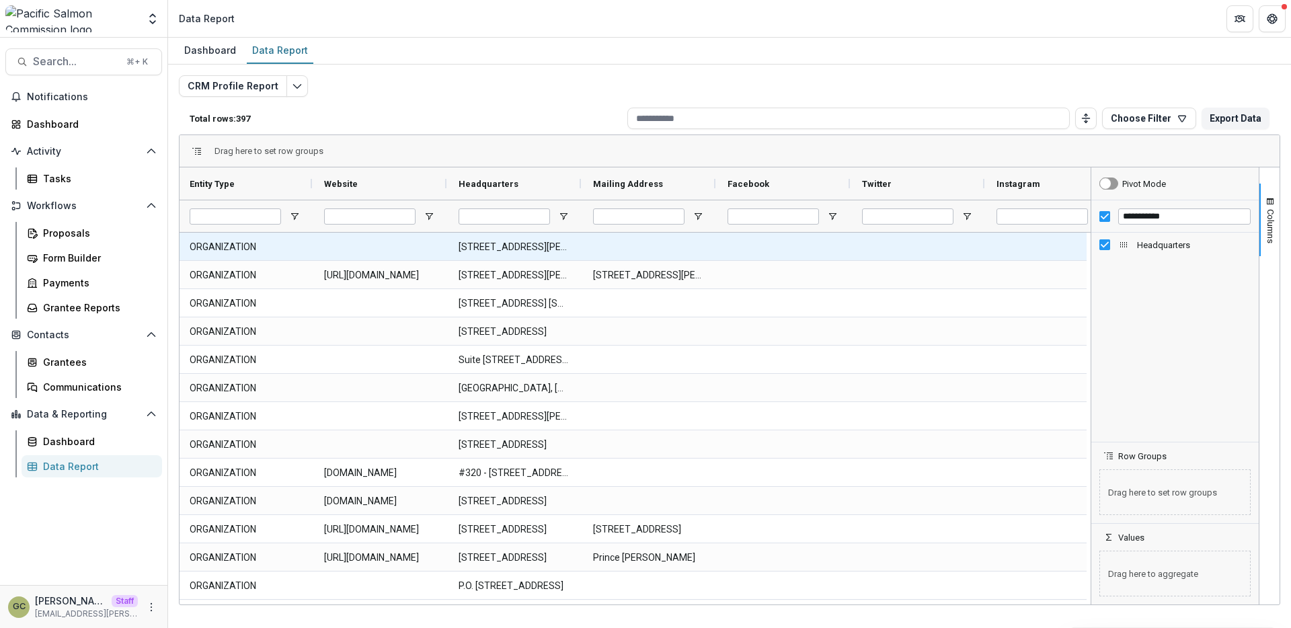
click at [530, 245] on Headquarters-2454 "3190 Hammond Bay Road, Nanaimo BC, Canada V9T 6N7" at bounding box center [514, 247] width 110 height 28
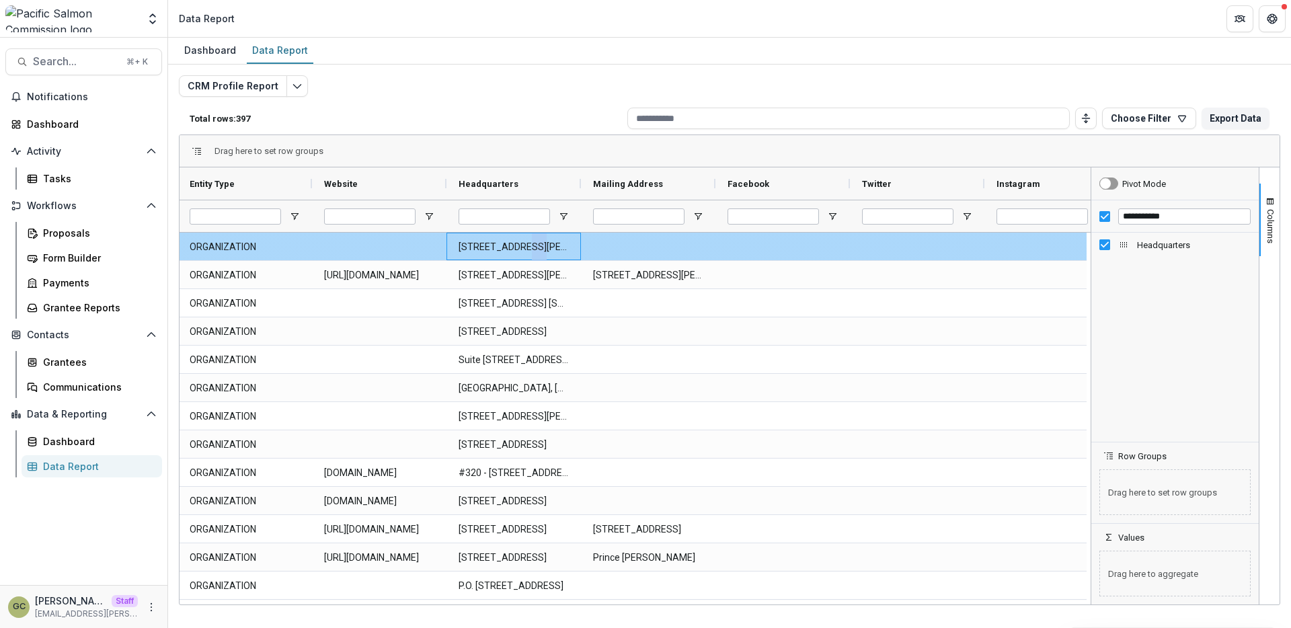
click at [530, 245] on Headquarters-2454 "3190 Hammond Bay Road, Nanaimo BC, Canada V9T 6N7" at bounding box center [514, 247] width 110 height 28
click at [534, 248] on Headquarters-2454 "3190 Hammond Bay Road, Nanaimo BC, Canada V9T 6N7" at bounding box center [514, 247] width 110 height 28
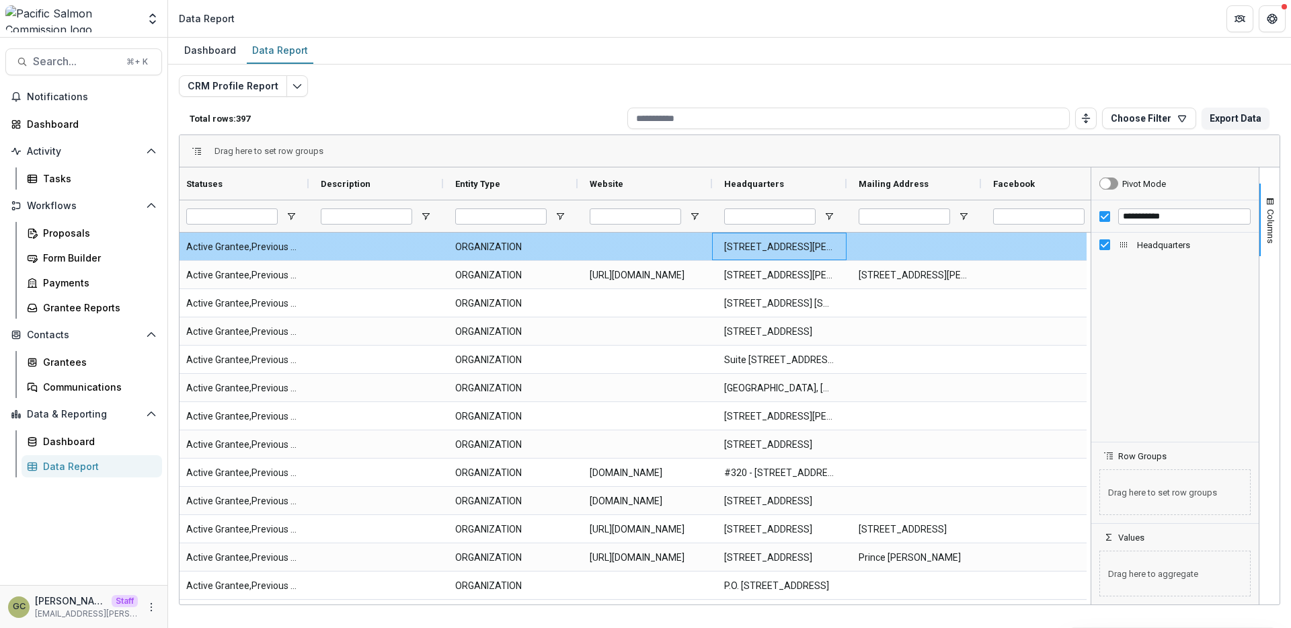
click at [767, 247] on Headquarters-2454 "3190 Hammond Bay Road, Nanaimo BC, Canada V9T 6N7" at bounding box center [779, 247] width 110 height 28
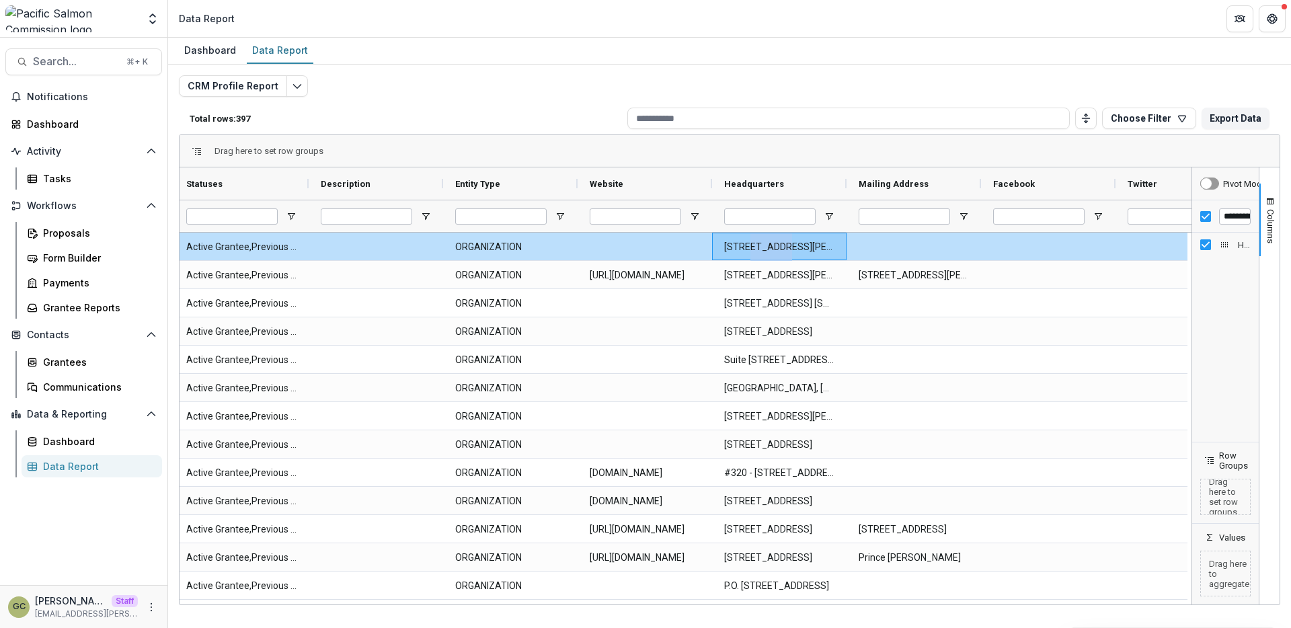
drag, startPoint x: 1091, startPoint y: 271, endPoint x: 1233, endPoint y: 269, distance: 141.9
click at [1233, 269] on div "**********" at bounding box center [1225, 385] width 67 height 437
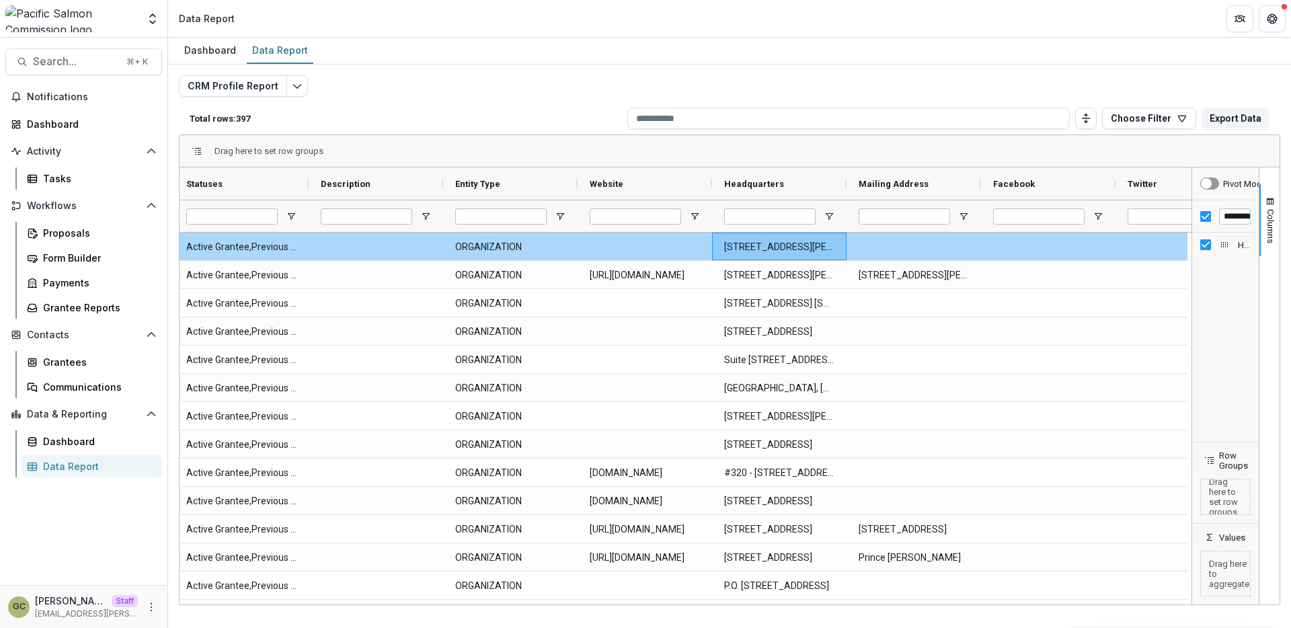
click at [736, 247] on Headquarters-2454 "3190 Hammond Bay Road, Nanaimo BC, Canada V9T 6N7" at bounding box center [779, 247] width 110 height 28
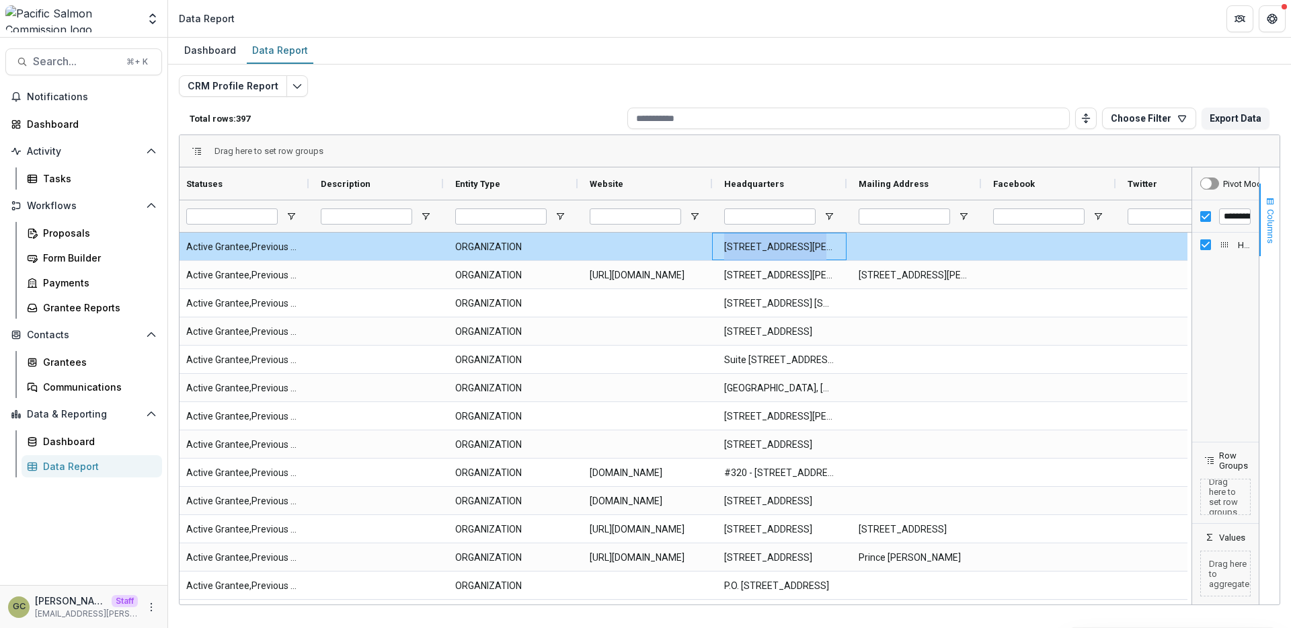
click at [1263, 232] on button "Columns" at bounding box center [1270, 220] width 20 height 73
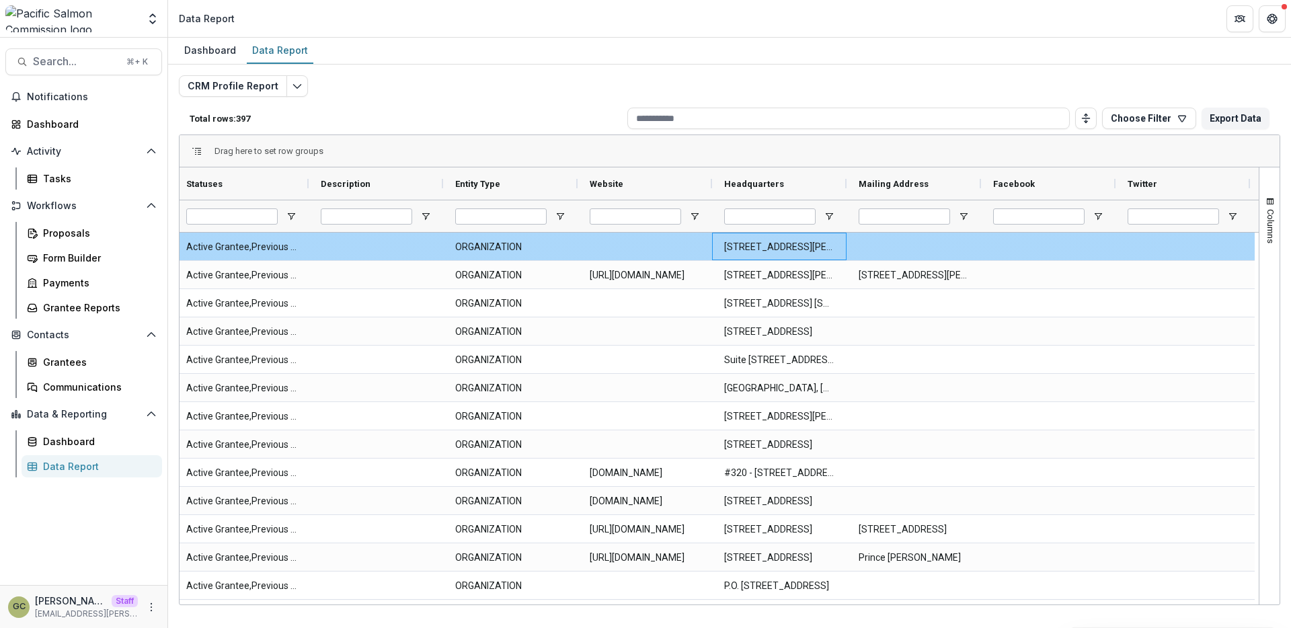
click at [811, 244] on Headquarters-2454 "3190 Hammond Bay Road, Nanaimo BC, Canada V9T 6N7" at bounding box center [779, 247] width 110 height 28
click at [810, 255] on Headquarters-2454 "3190 Hammond Bay Road, Nanaimo BC, Canada V9T 6N7" at bounding box center [779, 247] width 110 height 28
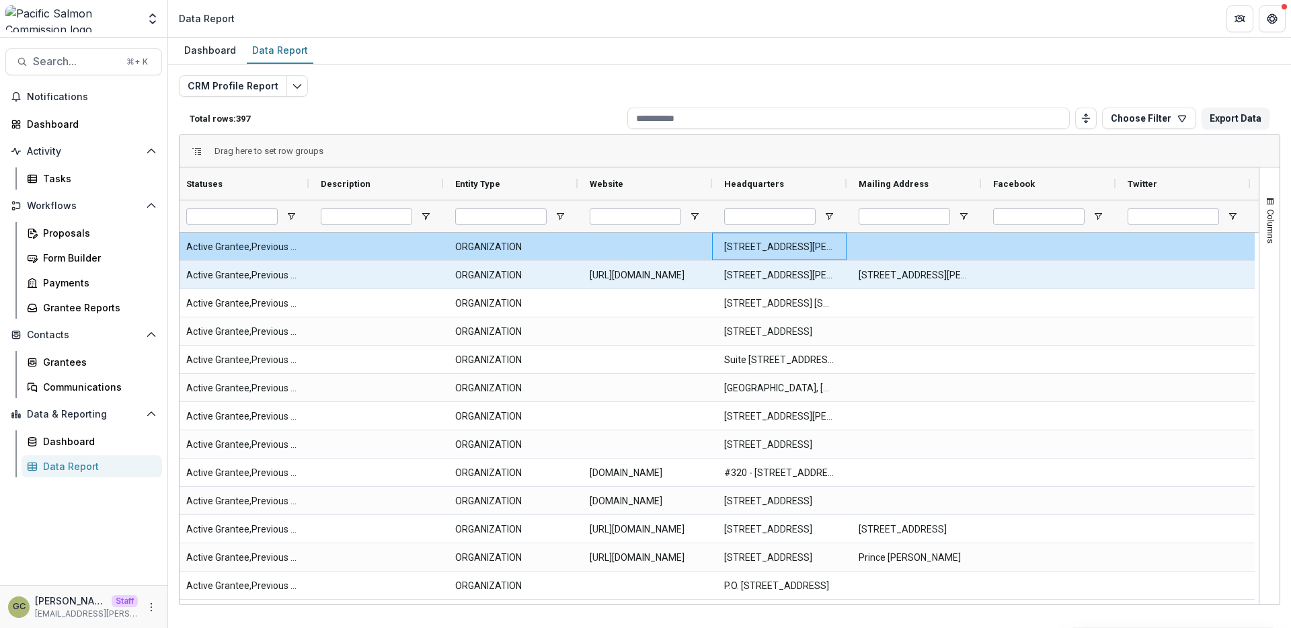
click at [797, 282] on Headquarters-3342 "9768 Second Street, Sidney BC, Canada V8L 3Y8" at bounding box center [779, 276] width 110 height 28
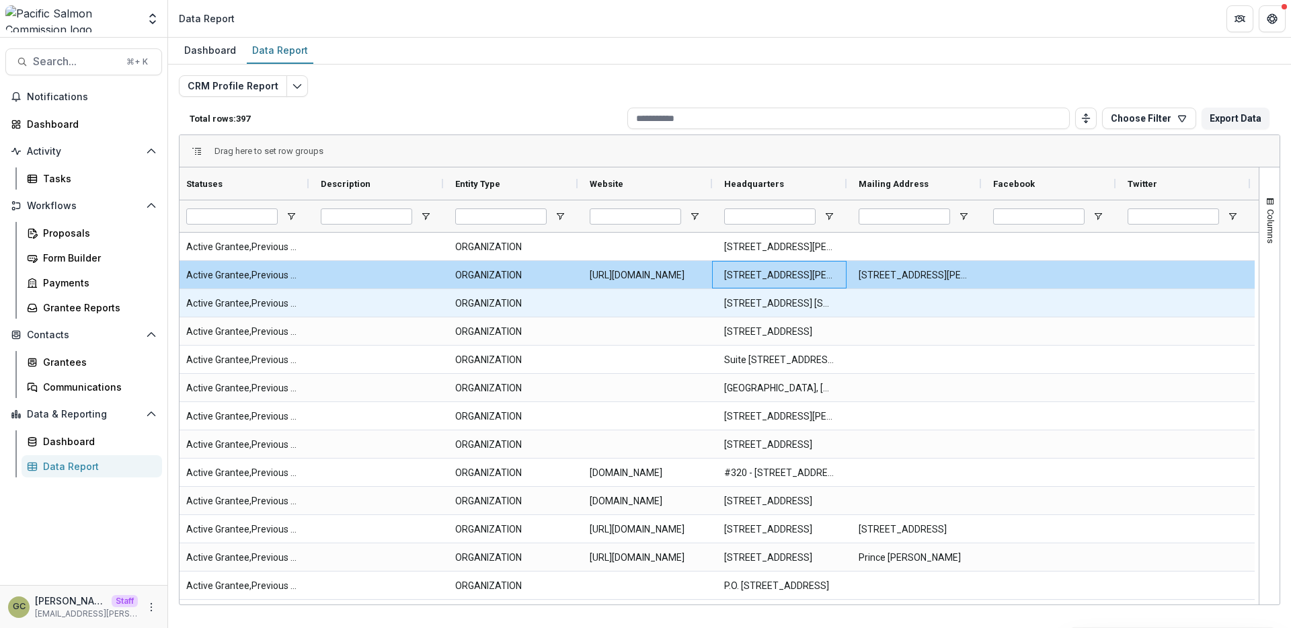
click at [789, 302] on Headquarters-3343 "11426 Moorage Way, P.O. Box 368, 11426 Moorage Way WA, United States 98257-0368" at bounding box center [779, 304] width 110 height 28
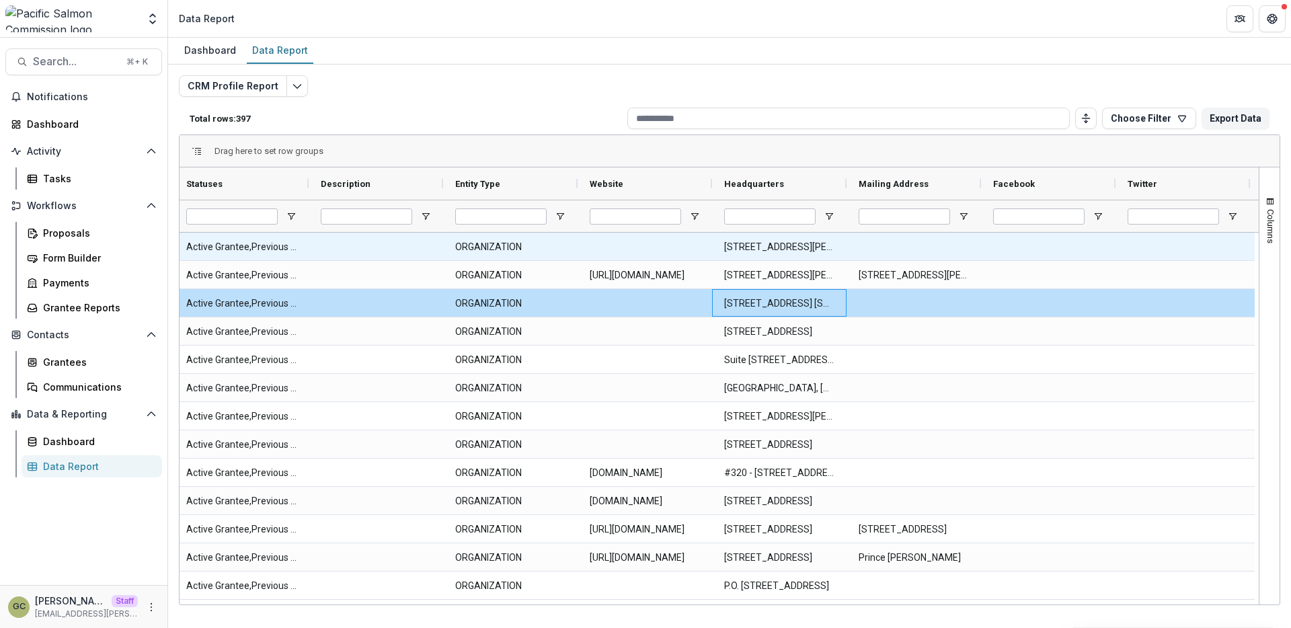
click at [777, 249] on Headquarters-11194 "3190 Hammond Bay Road, Nanaimo BC, Canada V9T 6N7" at bounding box center [779, 247] width 110 height 28
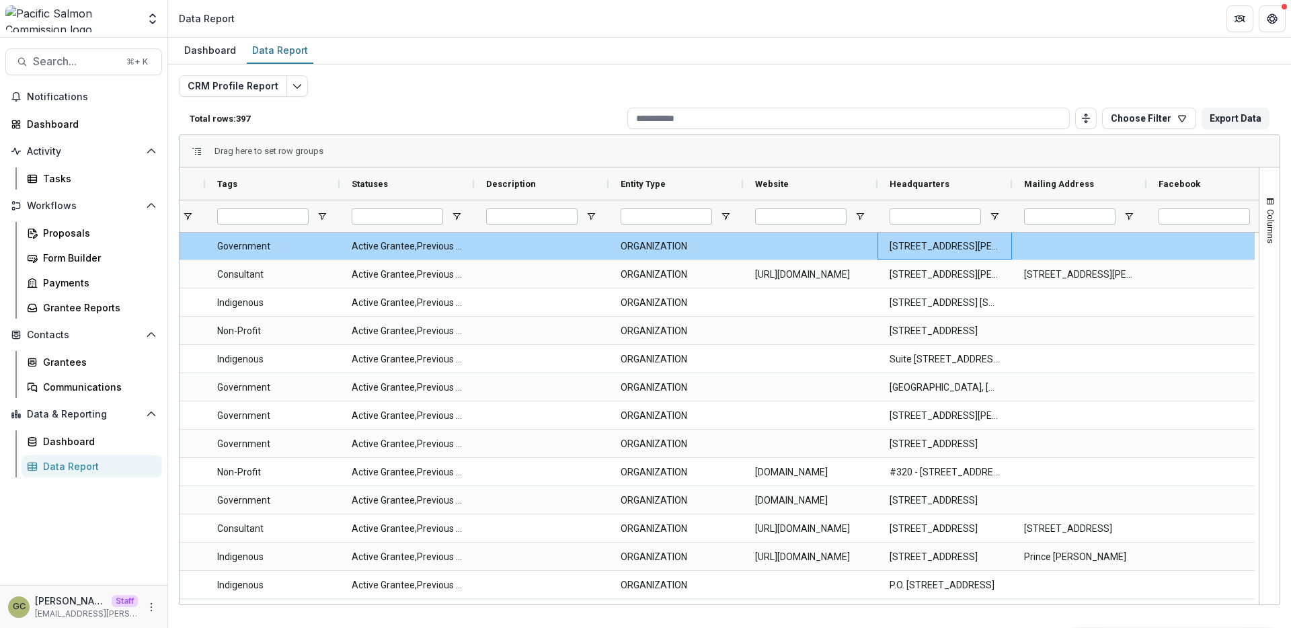
click at [939, 244] on Headquarters-11194 "3190 Hammond Bay Road, Nanaimo BC, Canada V9T 6N7" at bounding box center [945, 247] width 110 height 28
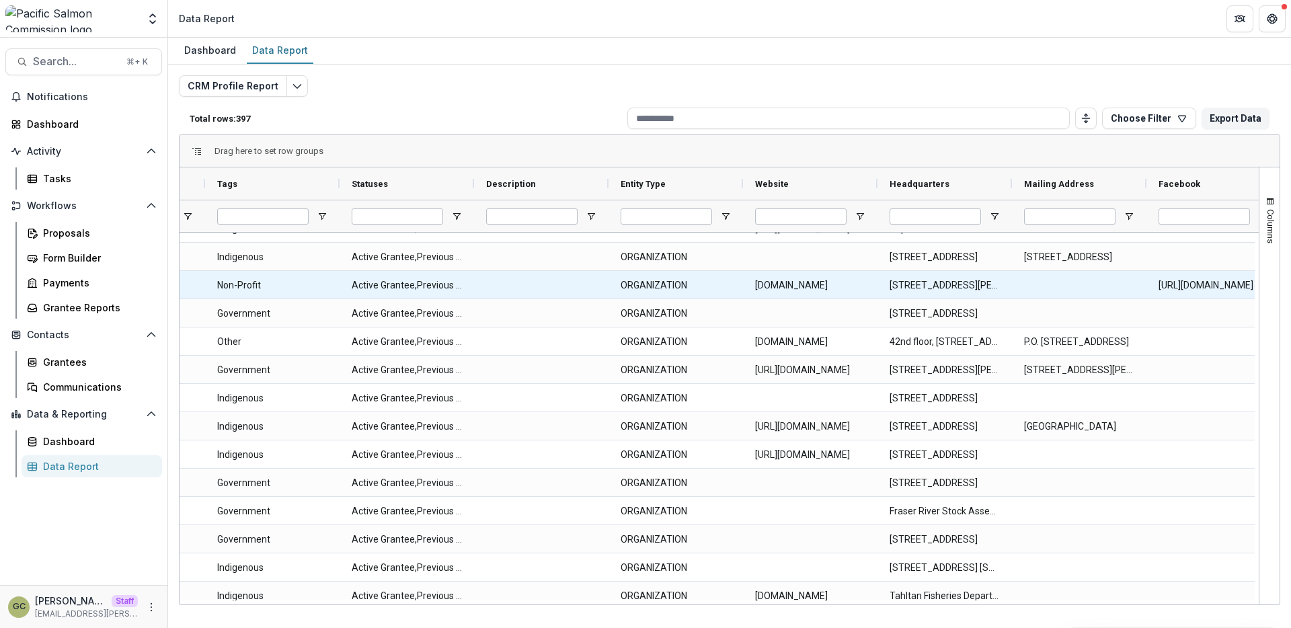
scroll to position [472, 0]
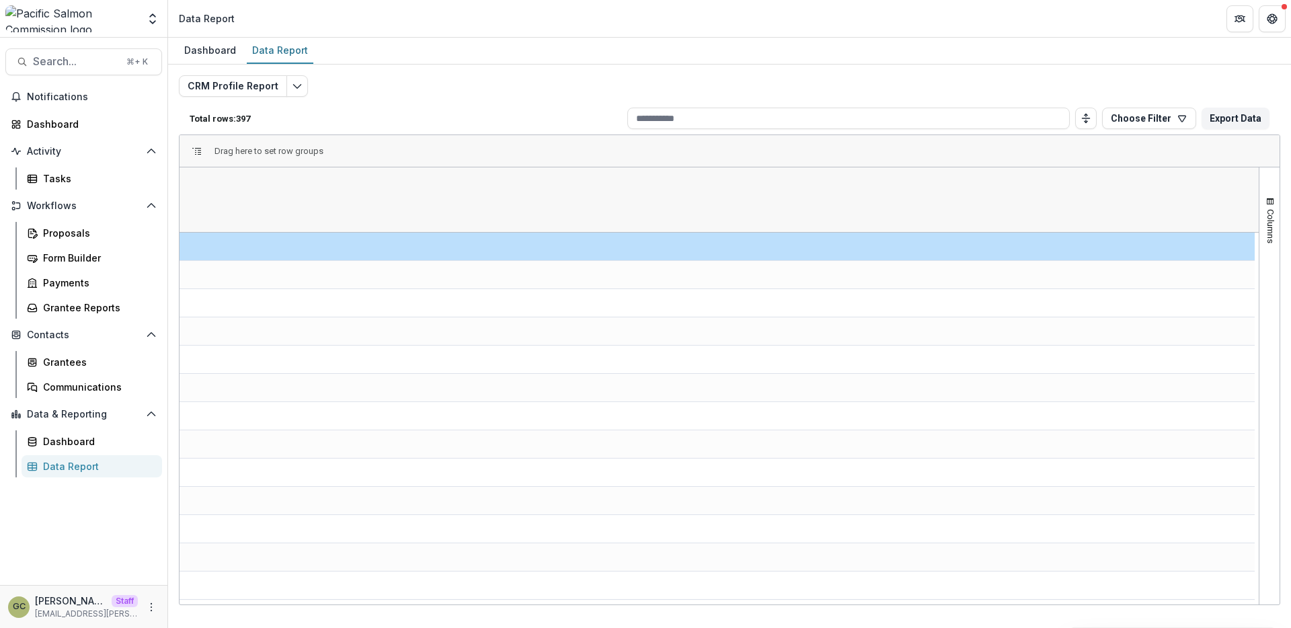
scroll to position [0, 2799]
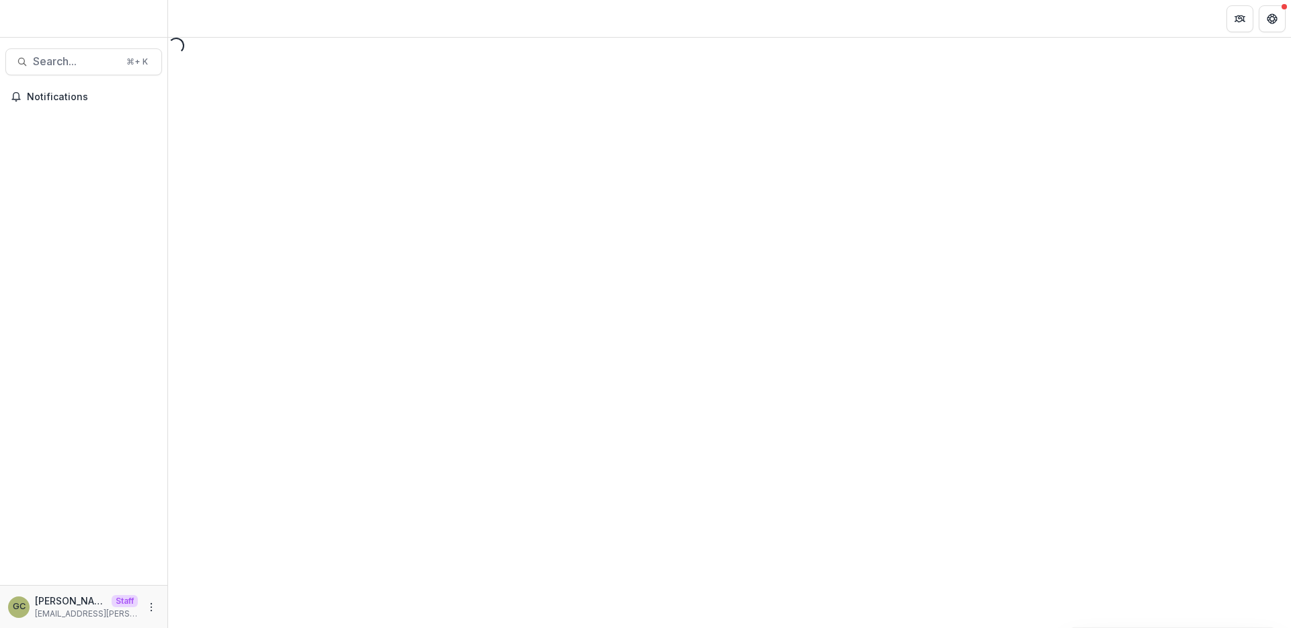
select select "********"
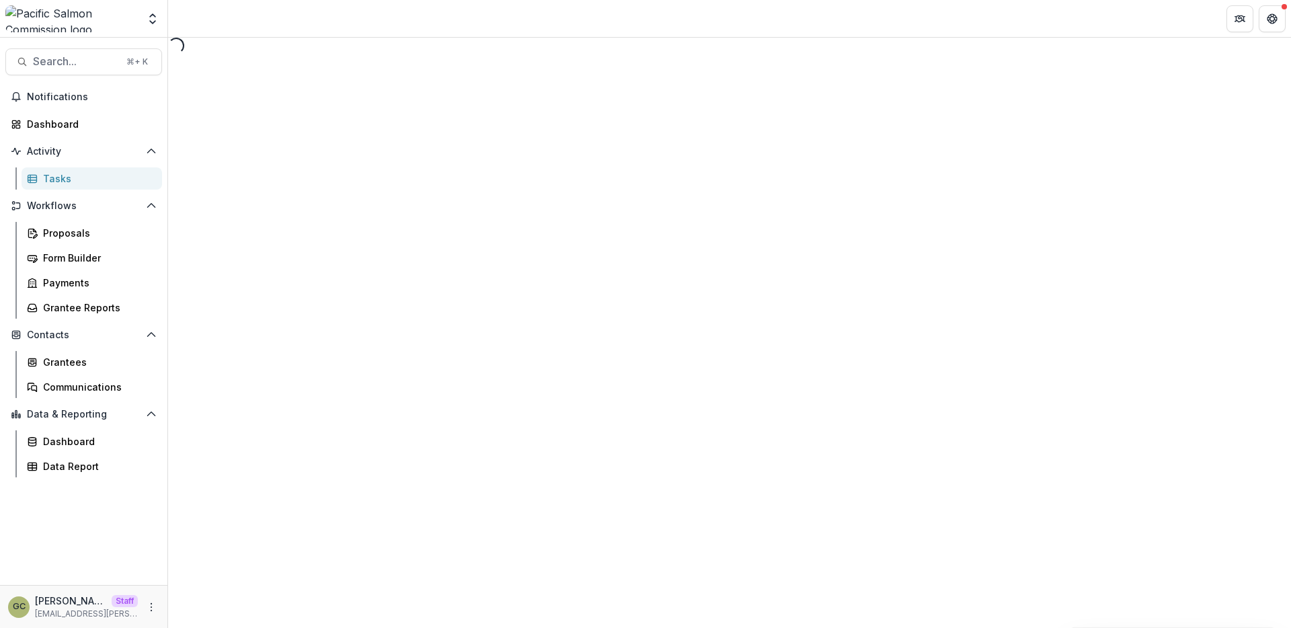
select select "********"
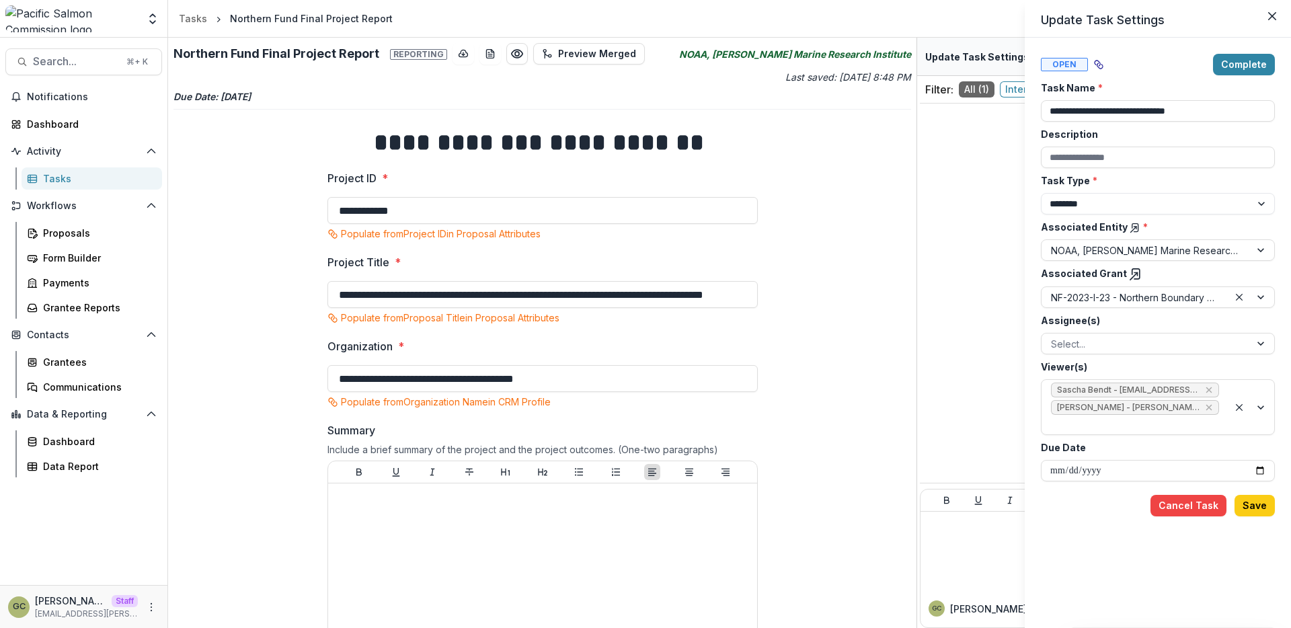
click at [88, 465] on div "**********" at bounding box center [645, 314] width 1291 height 628
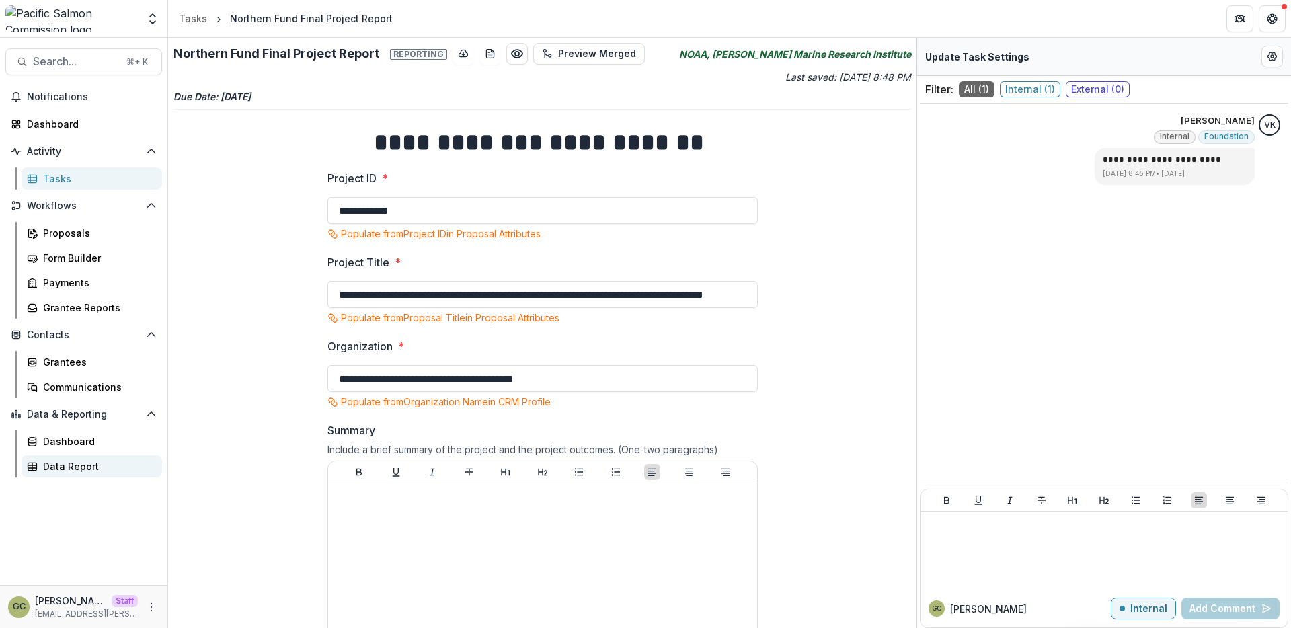
click at [59, 469] on div "Data Report" at bounding box center [97, 466] width 108 height 14
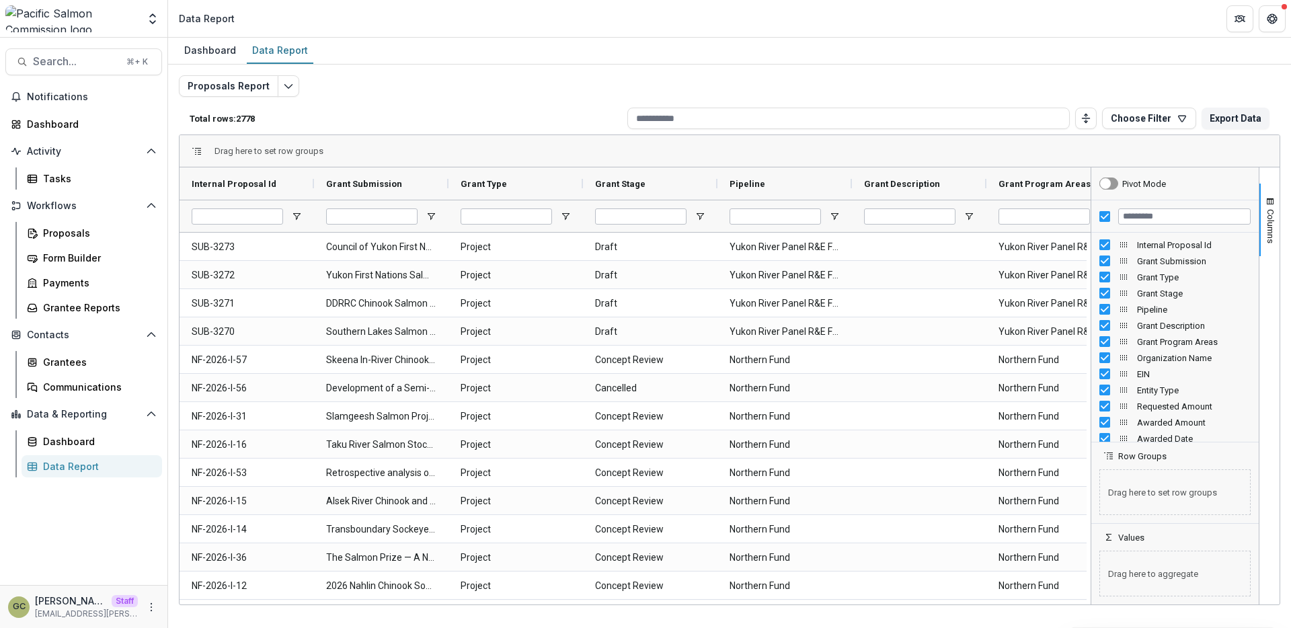
click at [549, 124] on div "Total rows: 2778 Choose Filter Personal Filters Team Filters Temelio Filters No…" at bounding box center [730, 118] width 1102 height 32
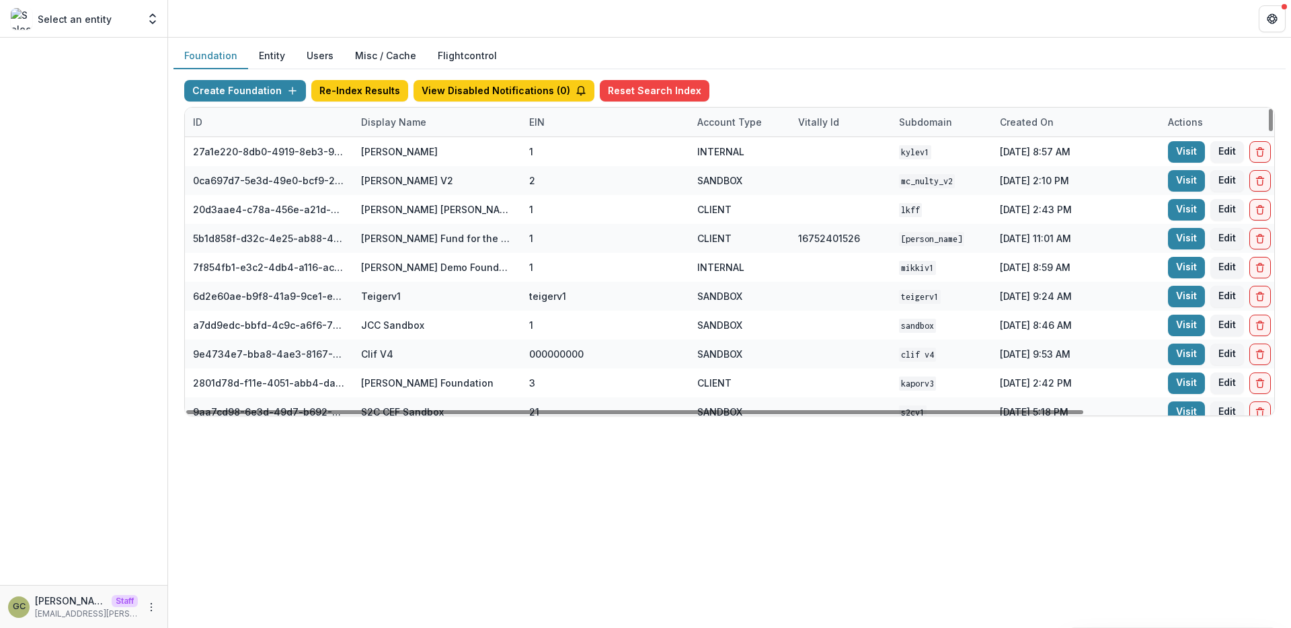
click at [402, 122] on div "Display Name" at bounding box center [393, 122] width 81 height 14
click at [401, 148] on input at bounding box center [436, 153] width 161 height 22
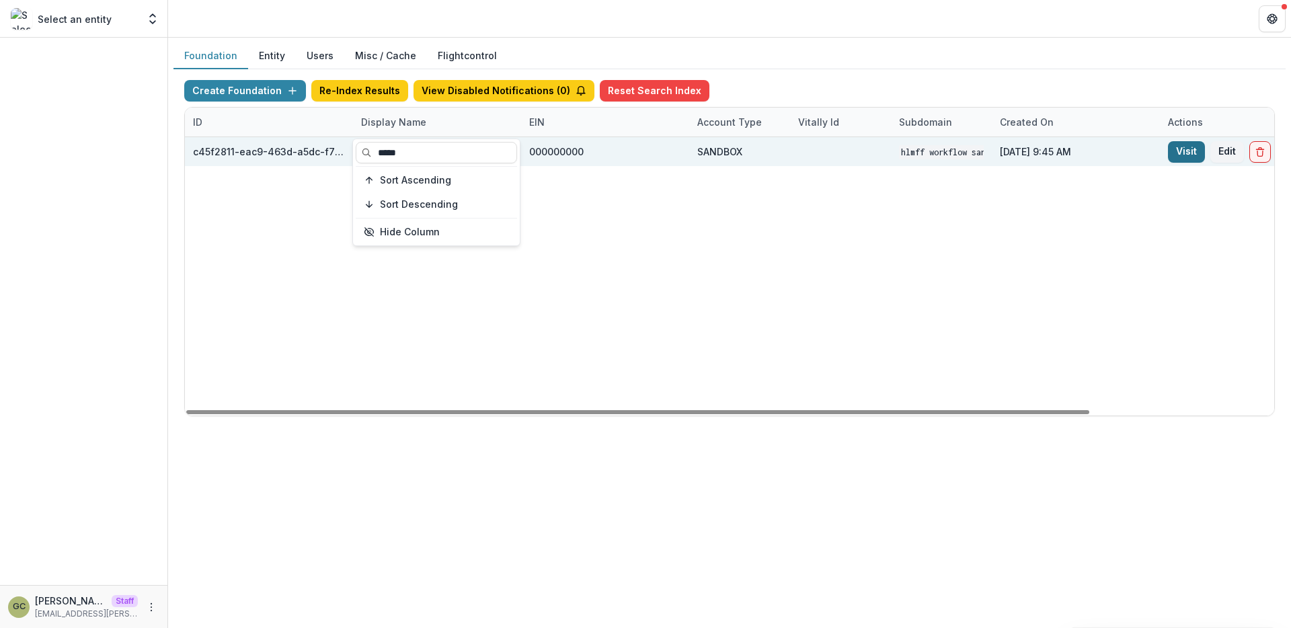
type input "*****"
click at [1174, 149] on link "Visit" at bounding box center [1186, 152] width 37 height 22
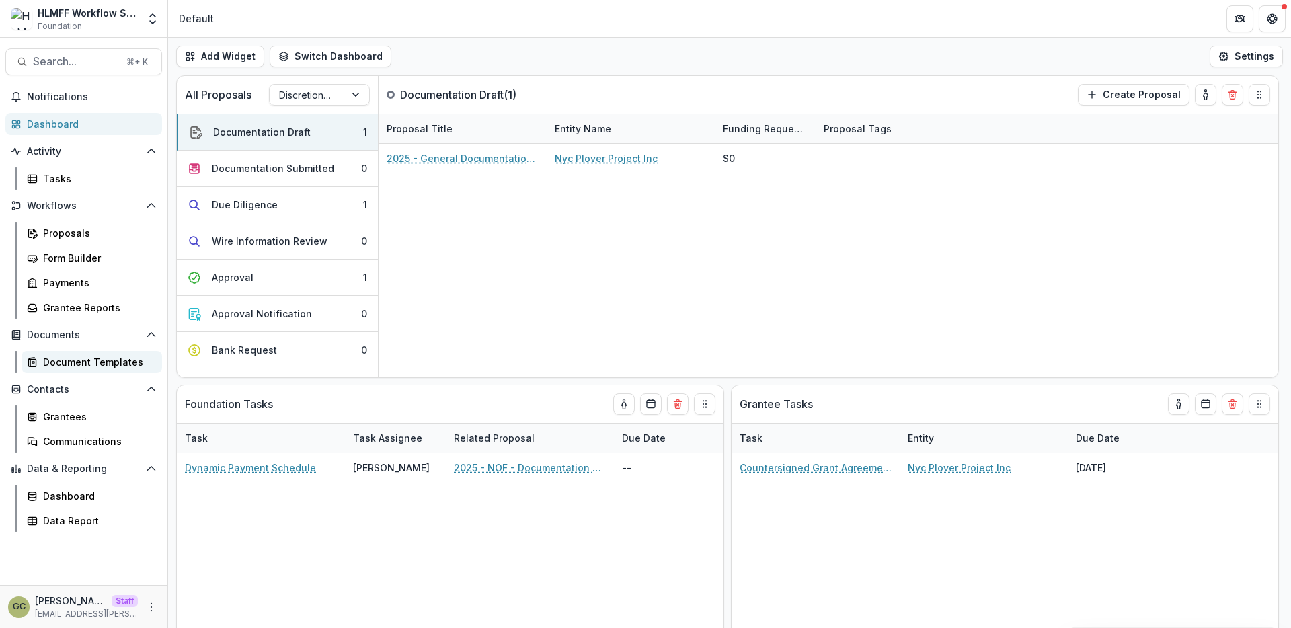
click at [95, 352] on link "Document Templates" at bounding box center [92, 362] width 141 height 22
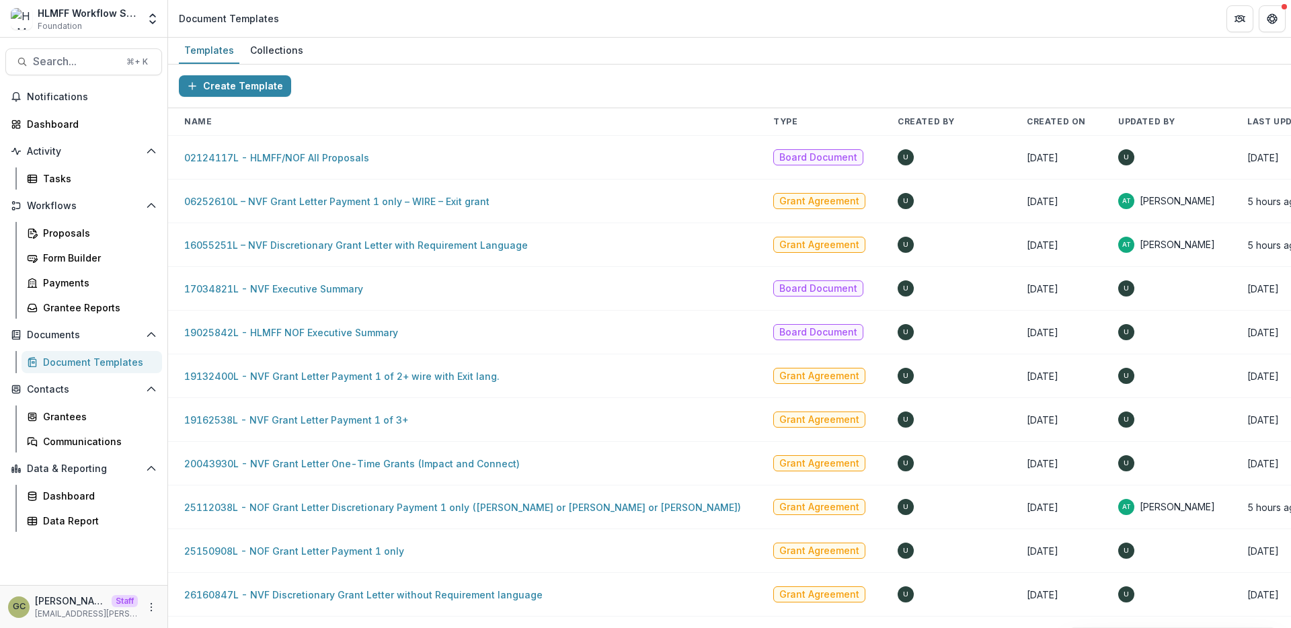
click at [99, 541] on div "Notifications Dashboard Activity Tasks Workflows Proposals Form Builder Payment…" at bounding box center [83, 335] width 167 height 499
click at [78, 519] on div "Data Report" at bounding box center [97, 521] width 108 height 14
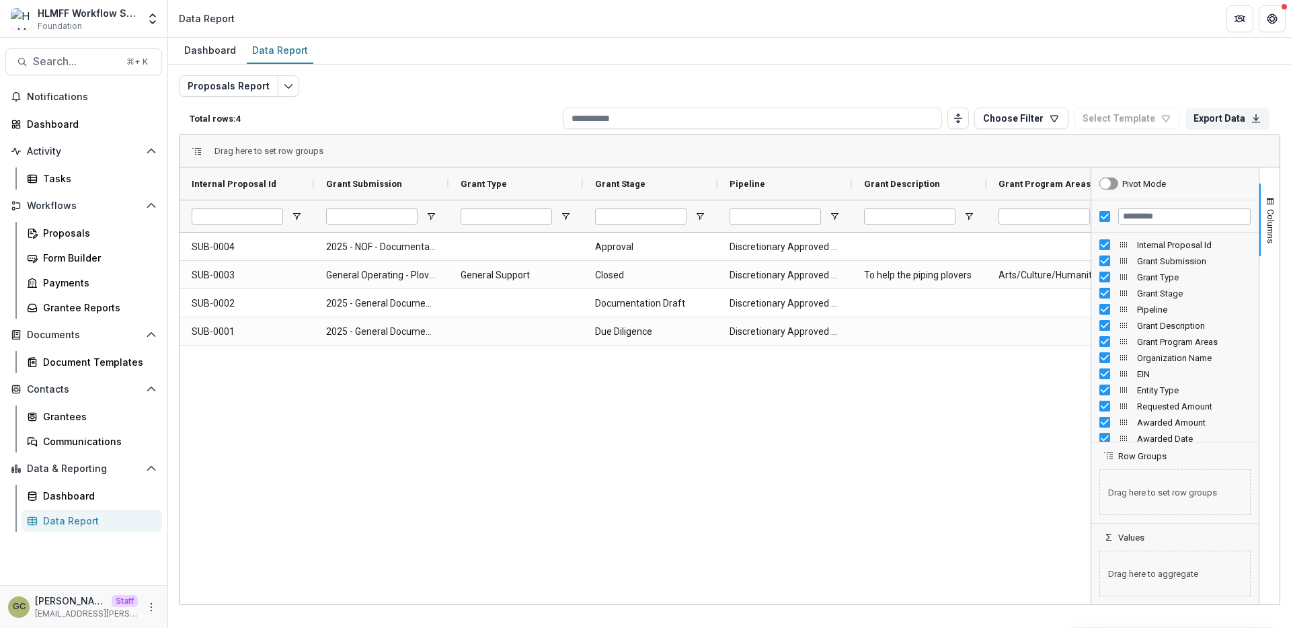
click at [475, 107] on div "Total rows: 4 Choose Filter Personal Filters Team Filters Temelio Filters No pe…" at bounding box center [730, 118] width 1102 height 32
click at [849, 114] on input at bounding box center [752, 119] width 379 height 22
click at [1103, 97] on div "Proposals Report Total rows: 4 Choose Filter Personal Filters Team Filters Teme…" at bounding box center [730, 324] width 1102 height 498
click at [231, 56] on div "Dashboard" at bounding box center [210, 50] width 63 height 20
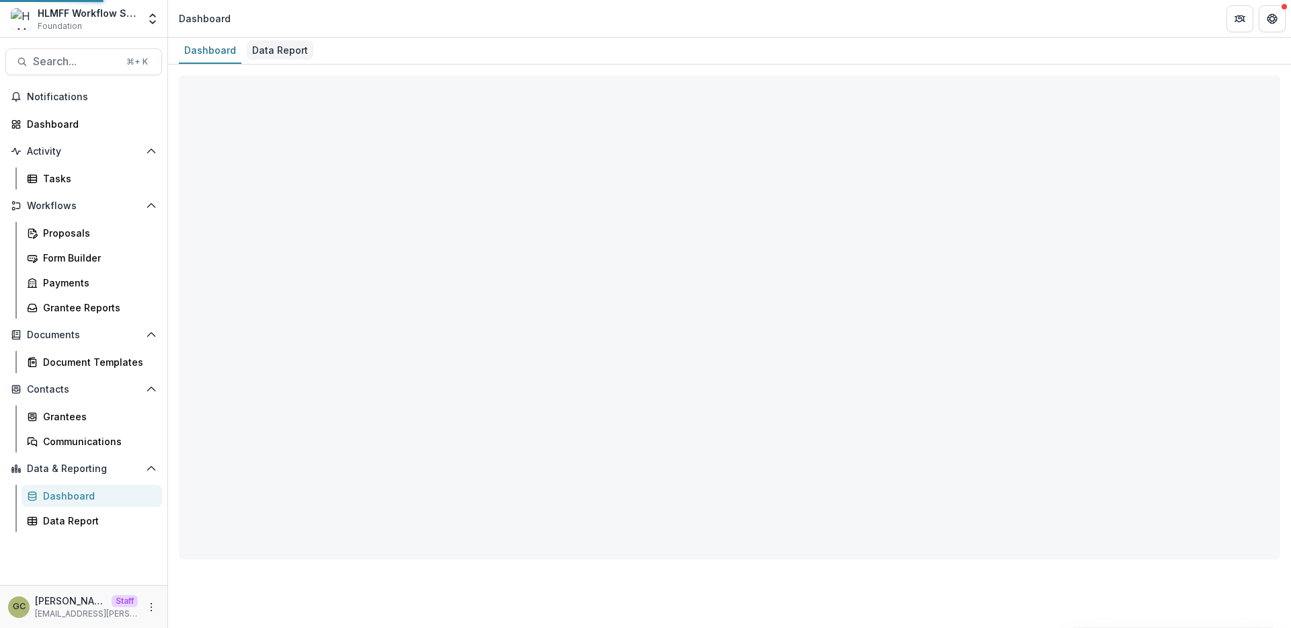
select select "**********"
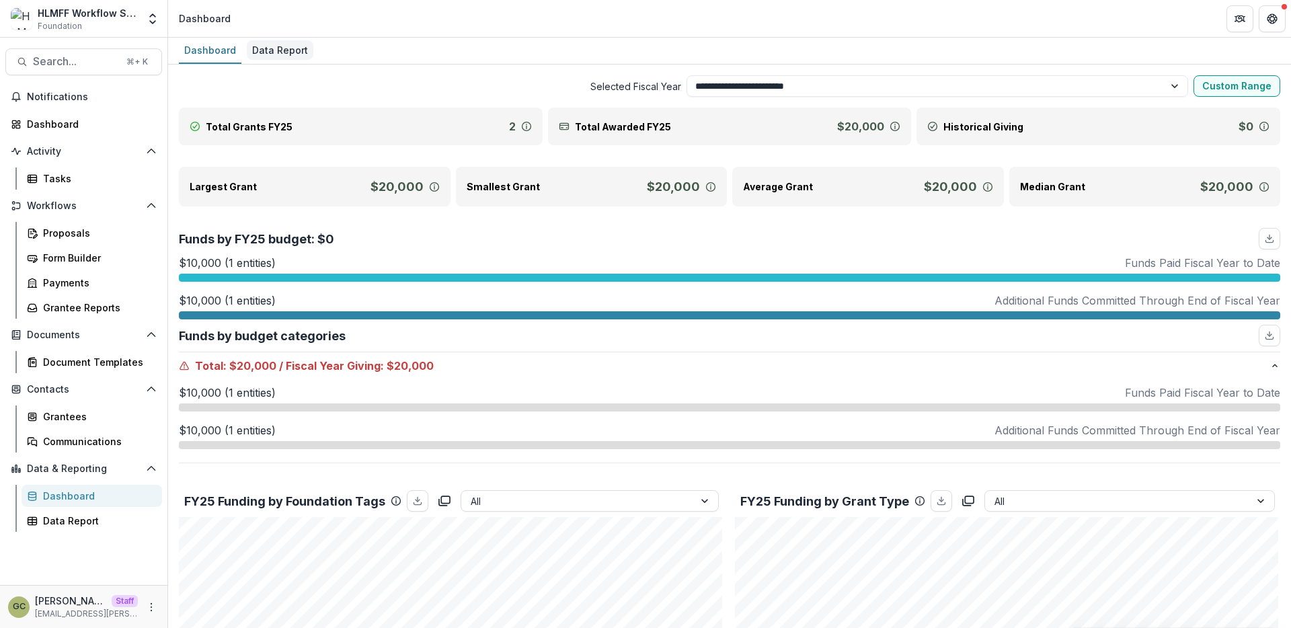
click at [272, 56] on div "Data Report" at bounding box center [280, 50] width 67 height 20
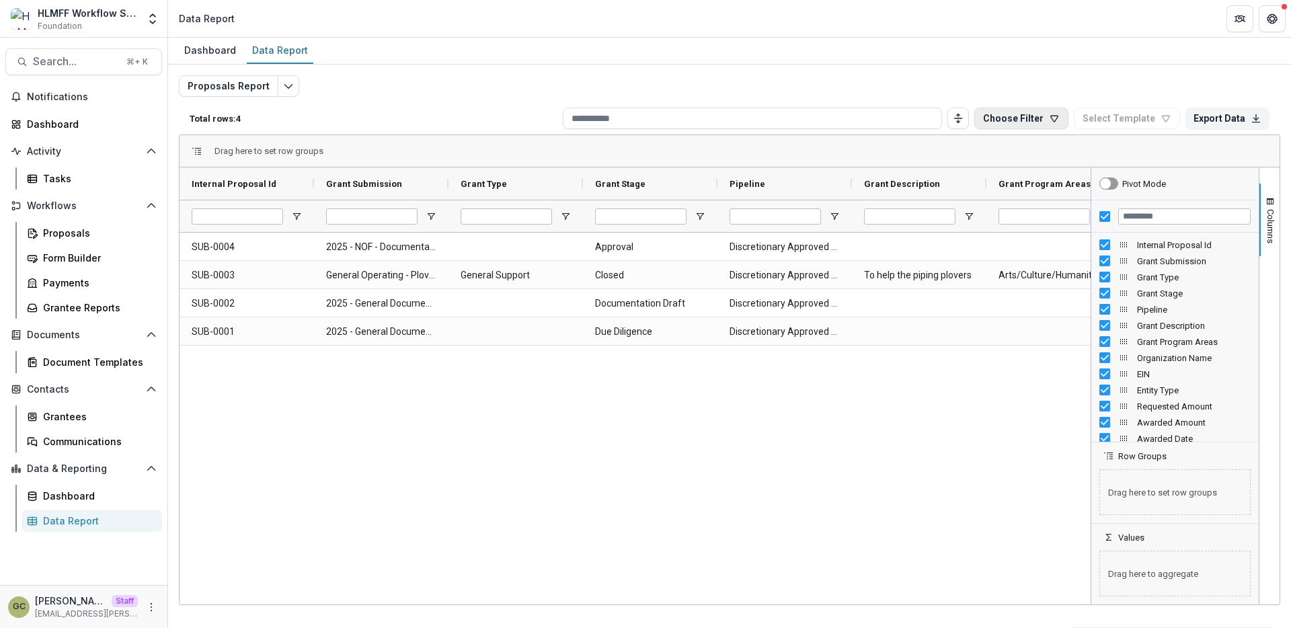
click at [1028, 113] on button "Choose Filter" at bounding box center [1021, 119] width 94 height 22
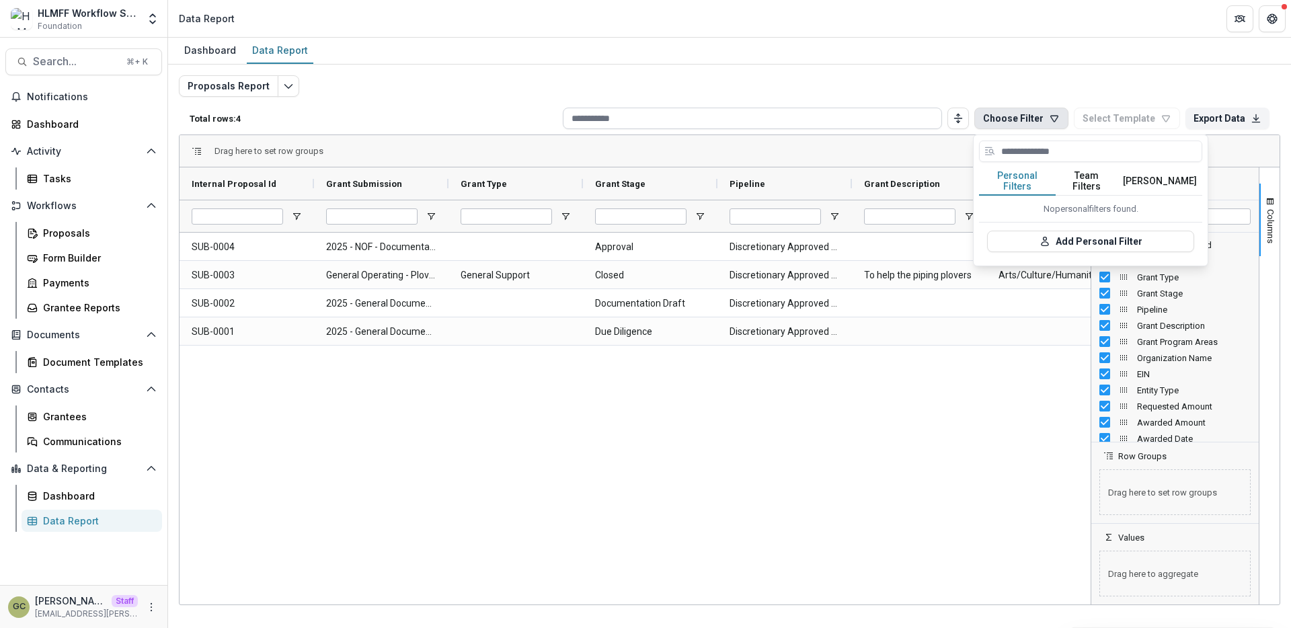
click at [858, 122] on input at bounding box center [752, 119] width 379 height 22
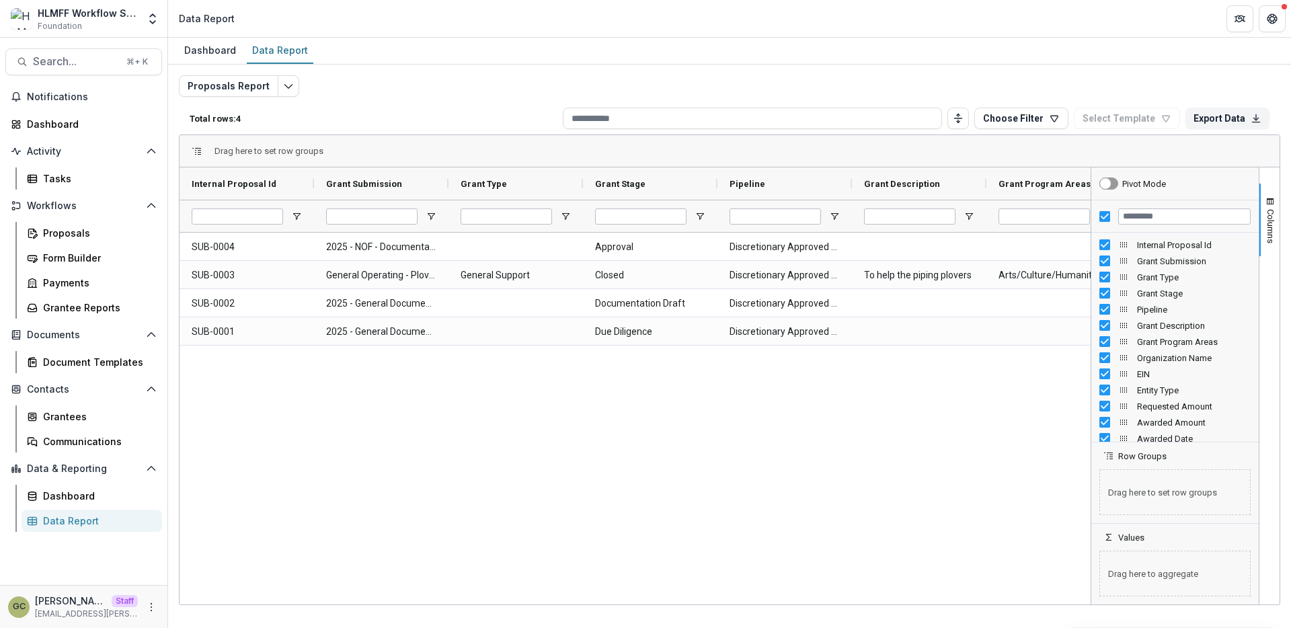
click at [681, 414] on div "SUB-0004 2025 - NOF - Documentation Application - Form 35219 Approval Discretio…" at bounding box center [635, 417] width 911 height 368
click at [71, 525] on div "Data Report" at bounding box center [97, 521] width 108 height 14
click at [530, 90] on div "Proposals Report Total rows: 4 Choose Filter Personal Filters Team Filters Teme…" at bounding box center [730, 324] width 1102 height 498
click at [283, 91] on icon "Edit selected report" at bounding box center [288, 86] width 11 height 11
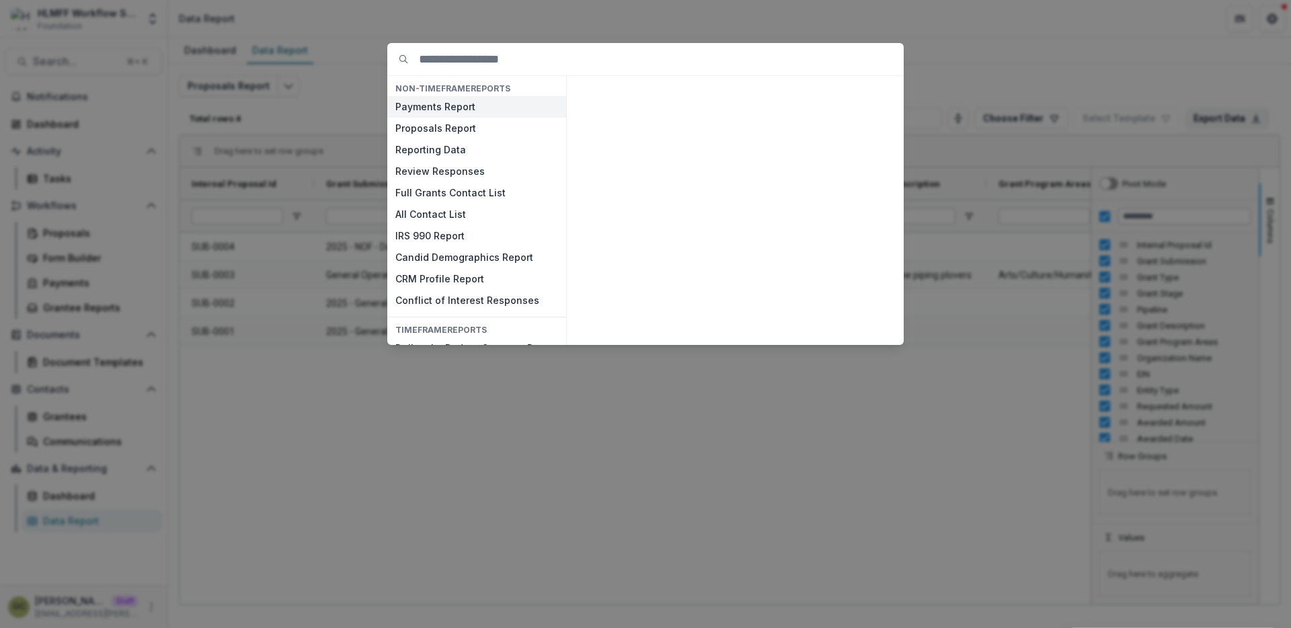
click at [474, 106] on button "Payments Report" at bounding box center [476, 107] width 179 height 22
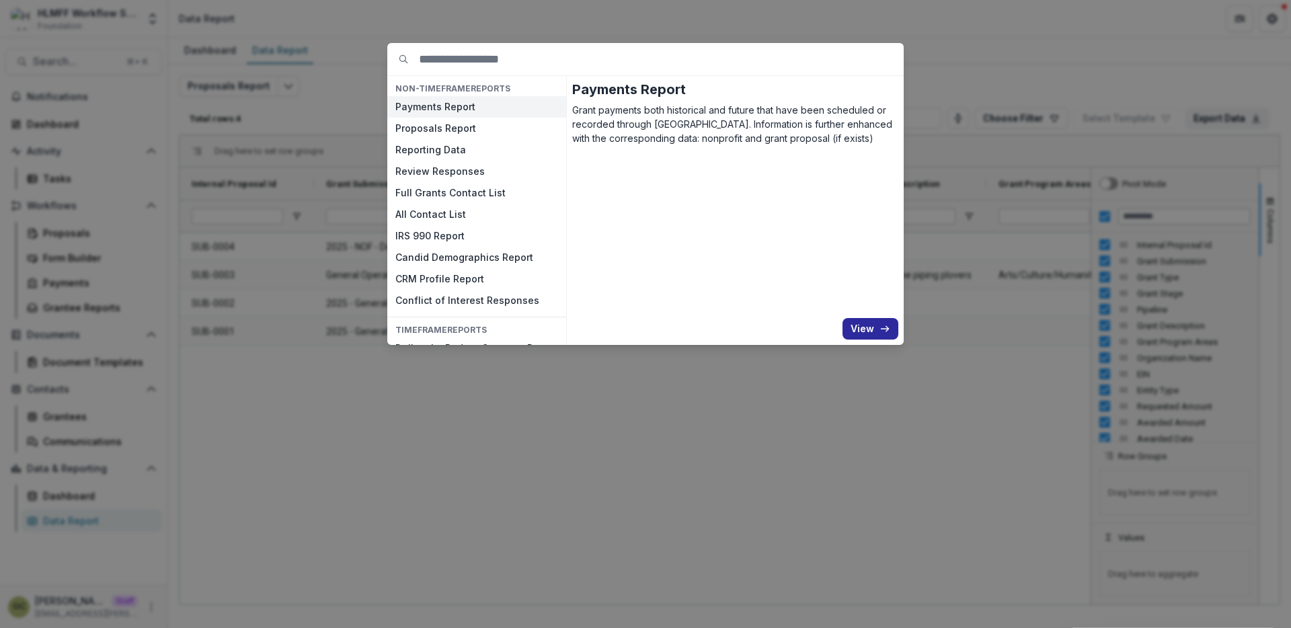
click at [874, 325] on button "View" at bounding box center [871, 329] width 56 height 22
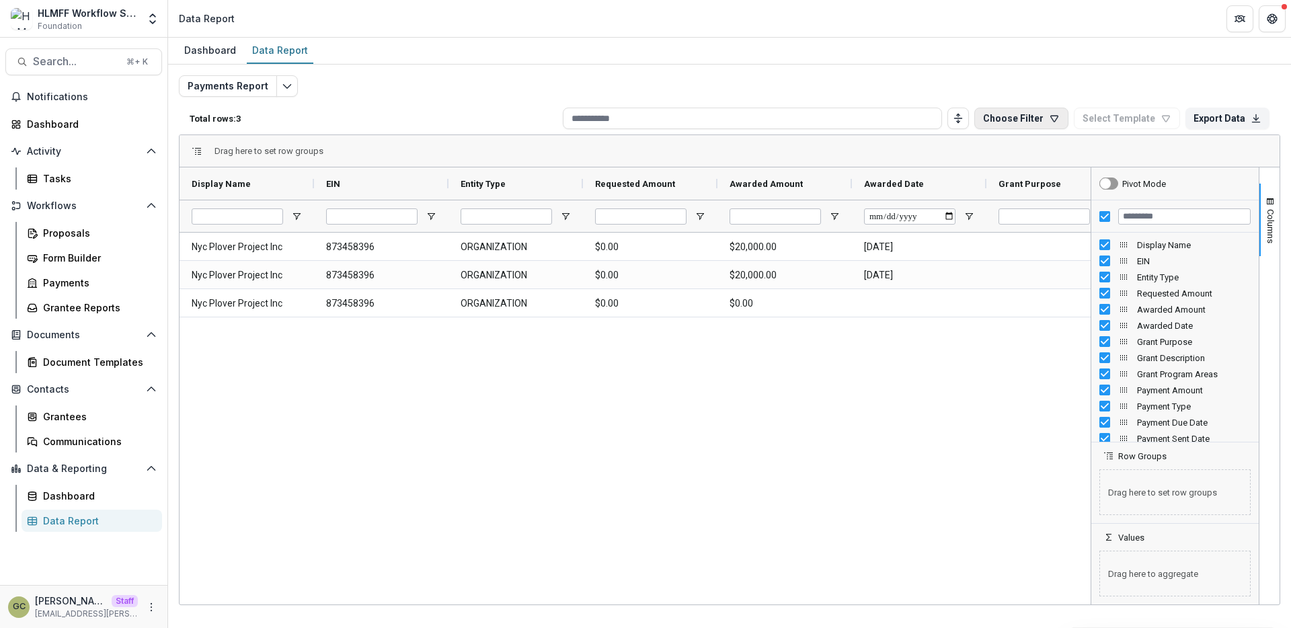
click at [1000, 122] on button "Choose Filter" at bounding box center [1021, 119] width 94 height 22
click at [1149, 98] on div "Payments Report Total rows: 3 Choose Filter Personal Filters Team Filters Temel…" at bounding box center [730, 324] width 1102 height 498
click at [1276, 217] on button "Columns" at bounding box center [1270, 220] width 20 height 73
click at [1060, 88] on div "Payments Report Total rows: 3 Choose Filter Personal Filters Team Filters Temel…" at bounding box center [730, 324] width 1102 height 498
click at [924, 71] on div "Payments Report Total rows: 3 Choose Filter Personal Filters Team Filters Temel…" at bounding box center [729, 319] width 1123 height 508
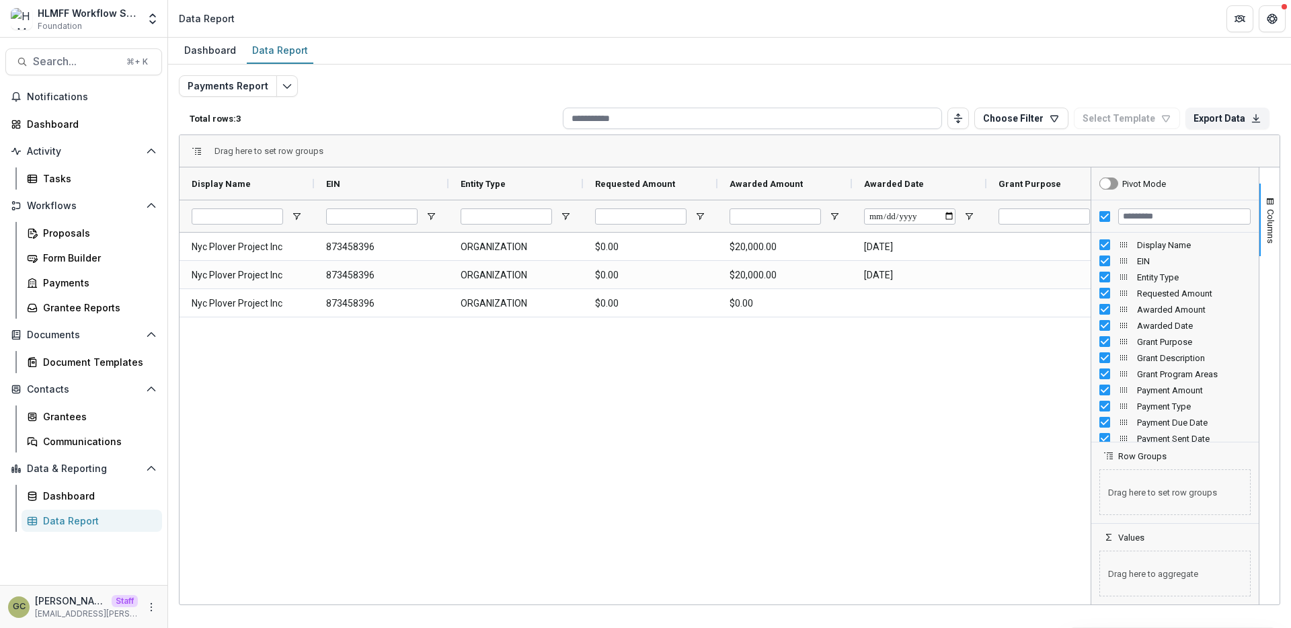
click at [850, 120] on input at bounding box center [752, 119] width 379 height 22
click at [725, 86] on div "Payments Report Total rows: 3 Choose Filter Personal Filters Team Filters Temel…" at bounding box center [730, 324] width 1102 height 498
click at [998, 89] on div "Payments Report Total rows: 3 Choose Filter Personal Filters Team Filters Temel…" at bounding box center [730, 324] width 1102 height 498
click at [984, 89] on div "Payments Report Total rows: 3 Choose Filter Personal Filters Team Filters Temel…" at bounding box center [730, 324] width 1102 height 498
click at [587, 71] on div "Payments Report Total rows: 3 Choose Filter Personal Filters Team Filters Temel…" at bounding box center [729, 319] width 1123 height 508
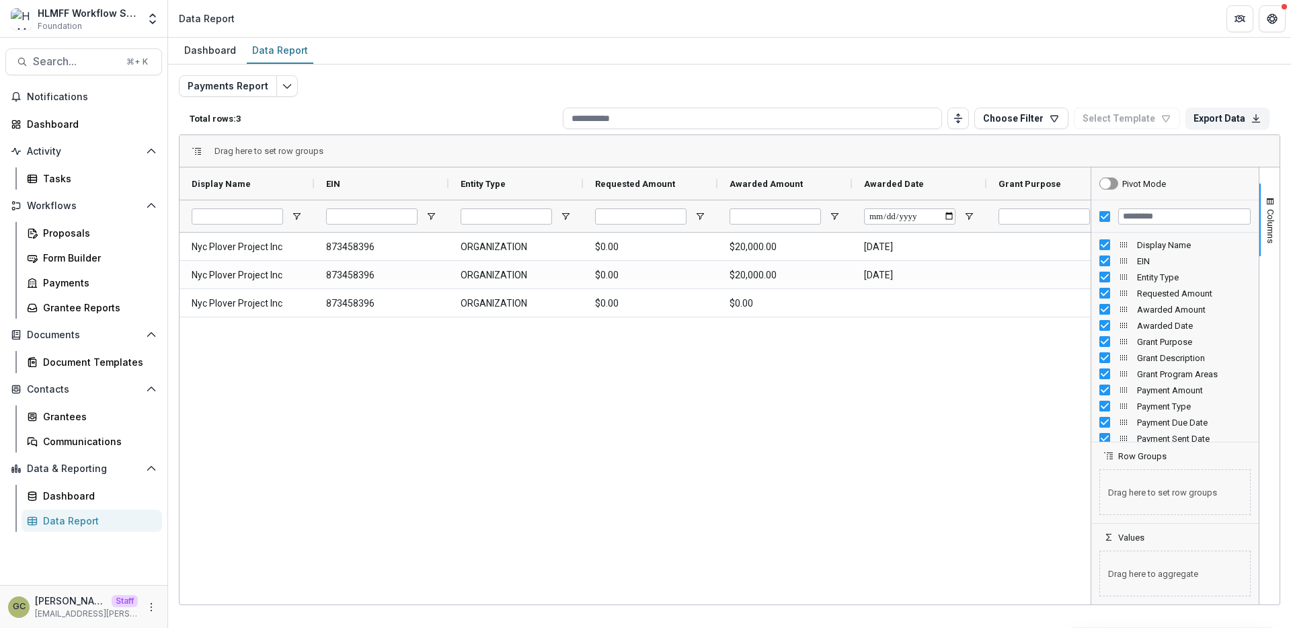
click at [540, 425] on div "Nyc Plover Project Inc 873458396 ORGANIZATION $0.00 $20,000.00 2025-09-11 To he…" at bounding box center [635, 417] width 911 height 368
click at [1007, 87] on div "Payments Report Total rows: 3 Choose Filter Personal Filters Team Filters Temel…" at bounding box center [730, 324] width 1102 height 498
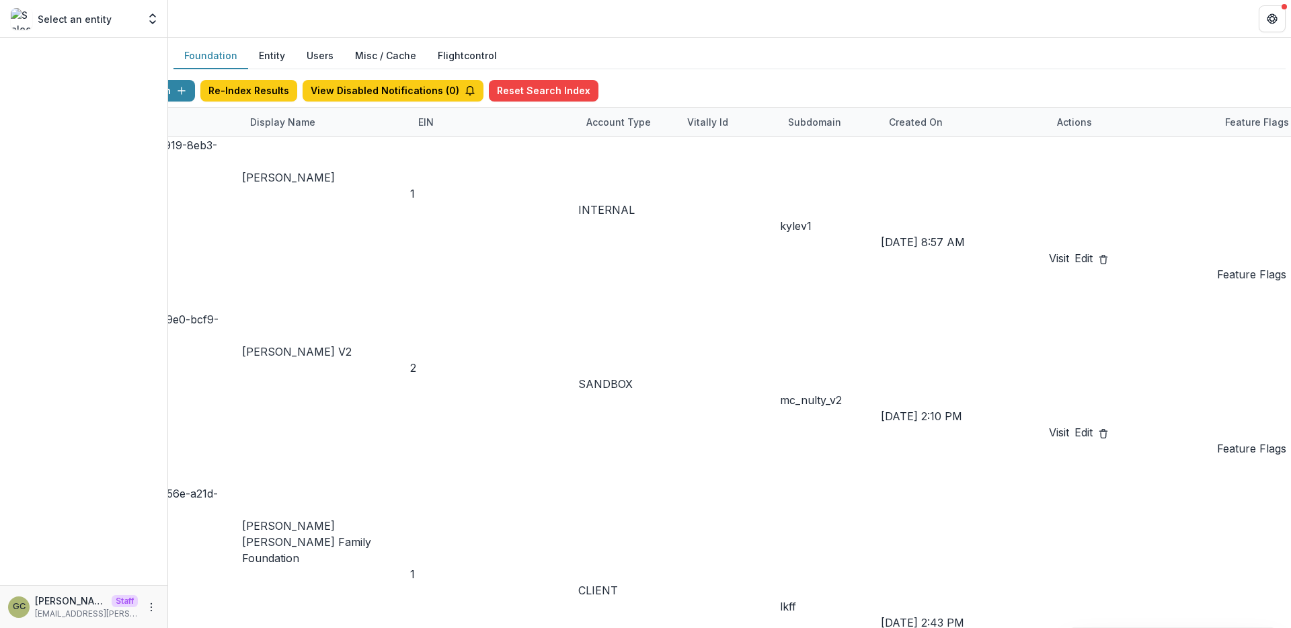
click at [323, 124] on div "Display Name" at bounding box center [282, 122] width 81 height 14
click at [400, 307] on input at bounding box center [407, 315] width 108 height 16
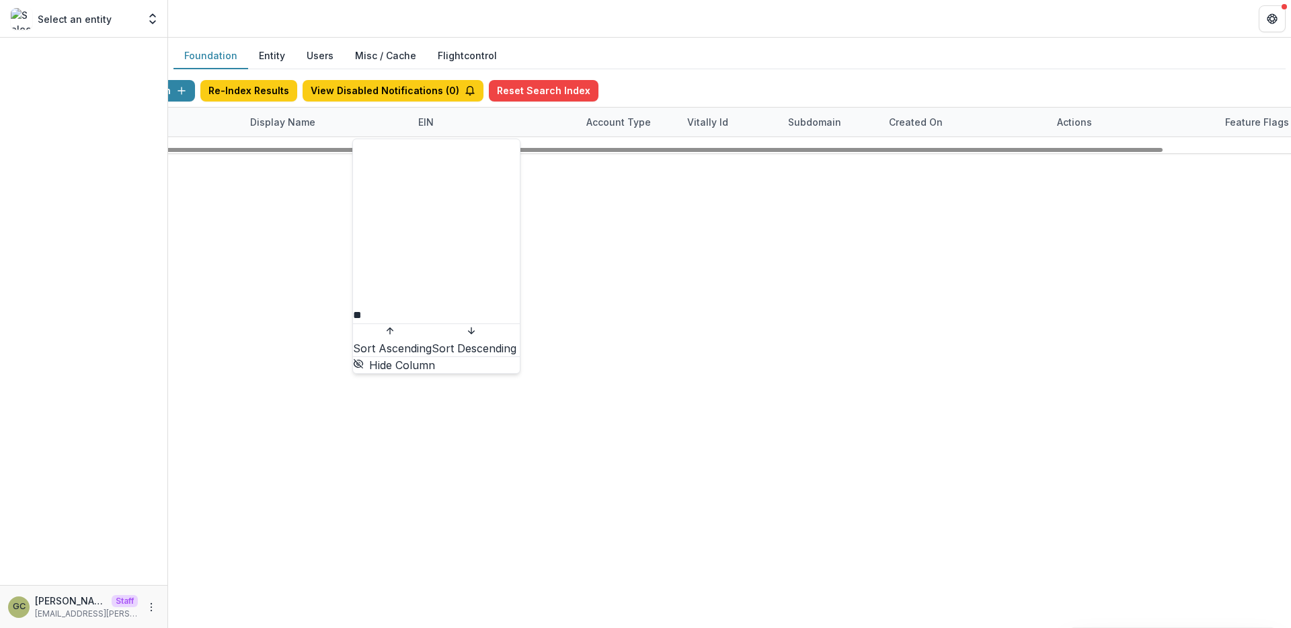
type input "*"
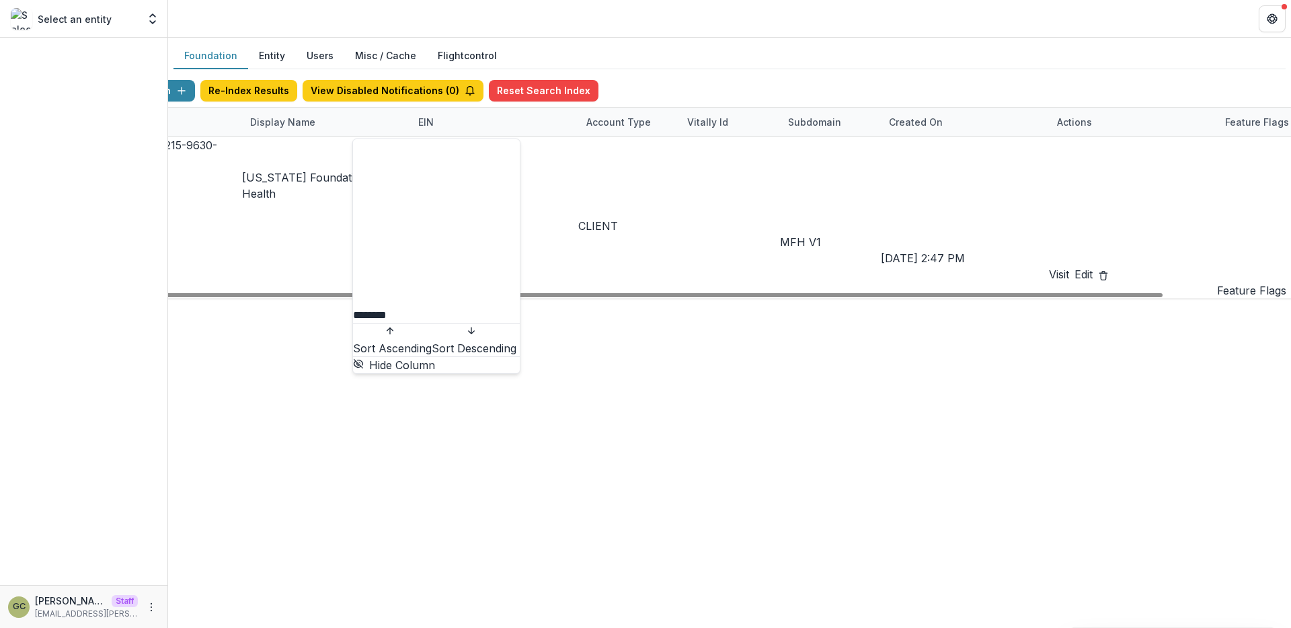
type input "********"
click at [809, 214] on div "08a576e1-8352-4215-9630-ff0d35d85970 Missouri Foundation for Health 1 CLIENT MF…" at bounding box center [729, 217] width 1311 height 161
click at [1069, 266] on link "Visit" at bounding box center [1059, 274] width 20 height 16
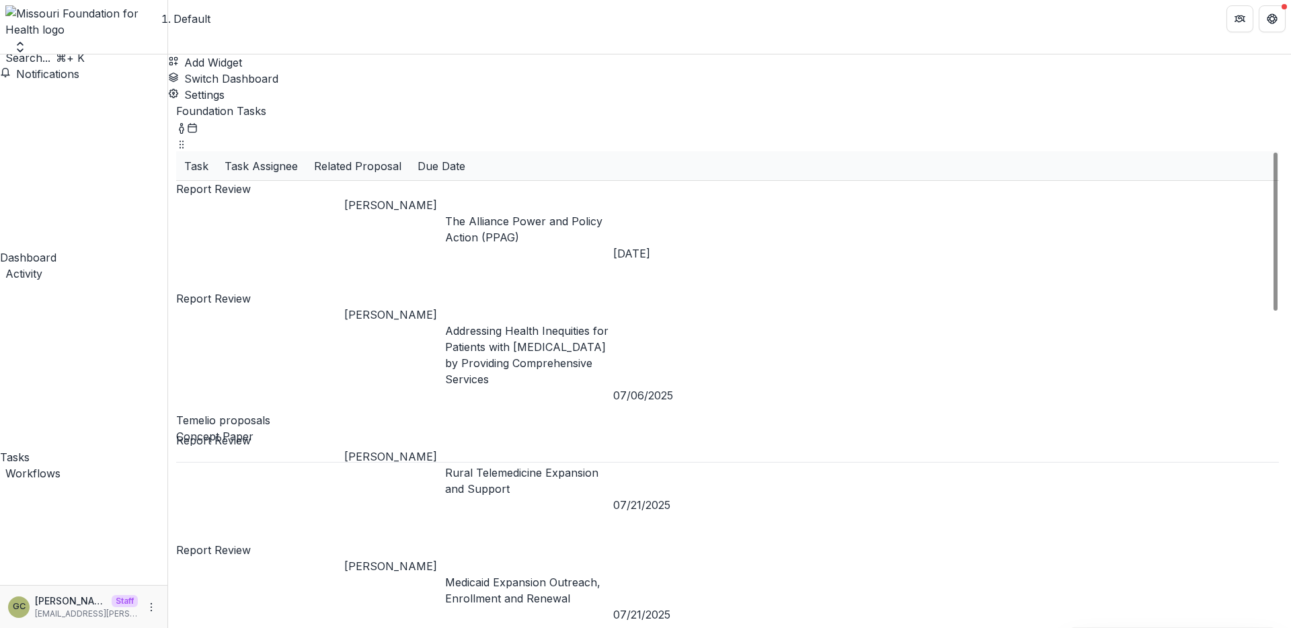
scroll to position [46, 0]
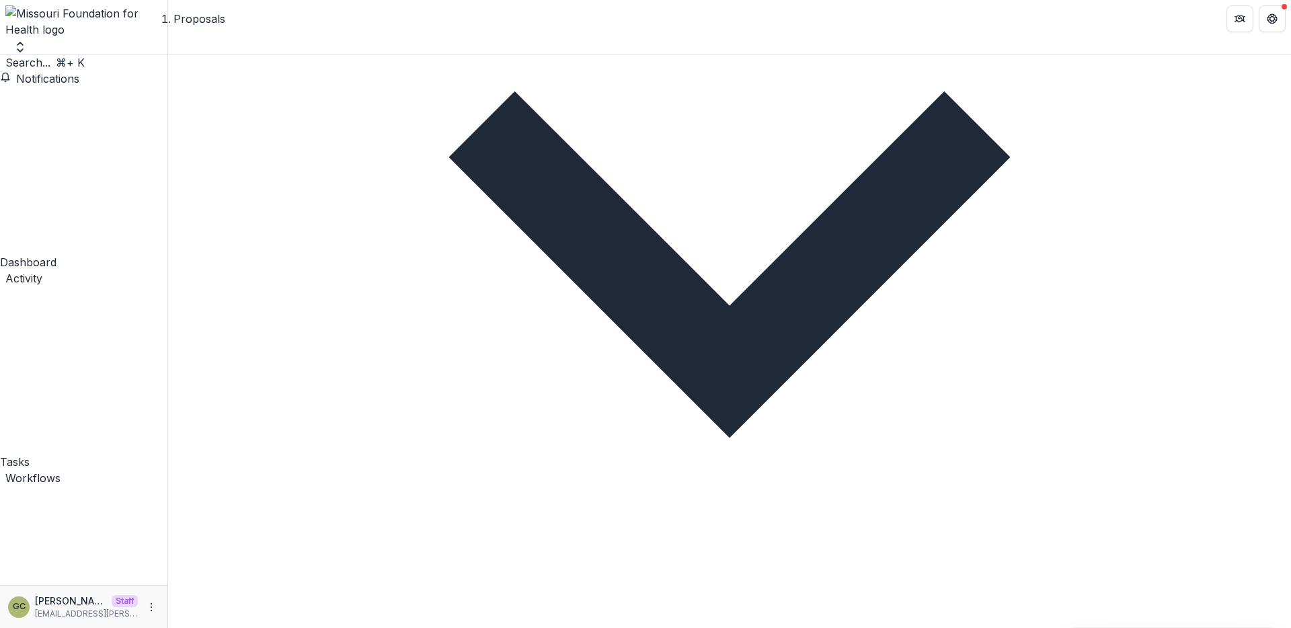
scroll to position [34, 0]
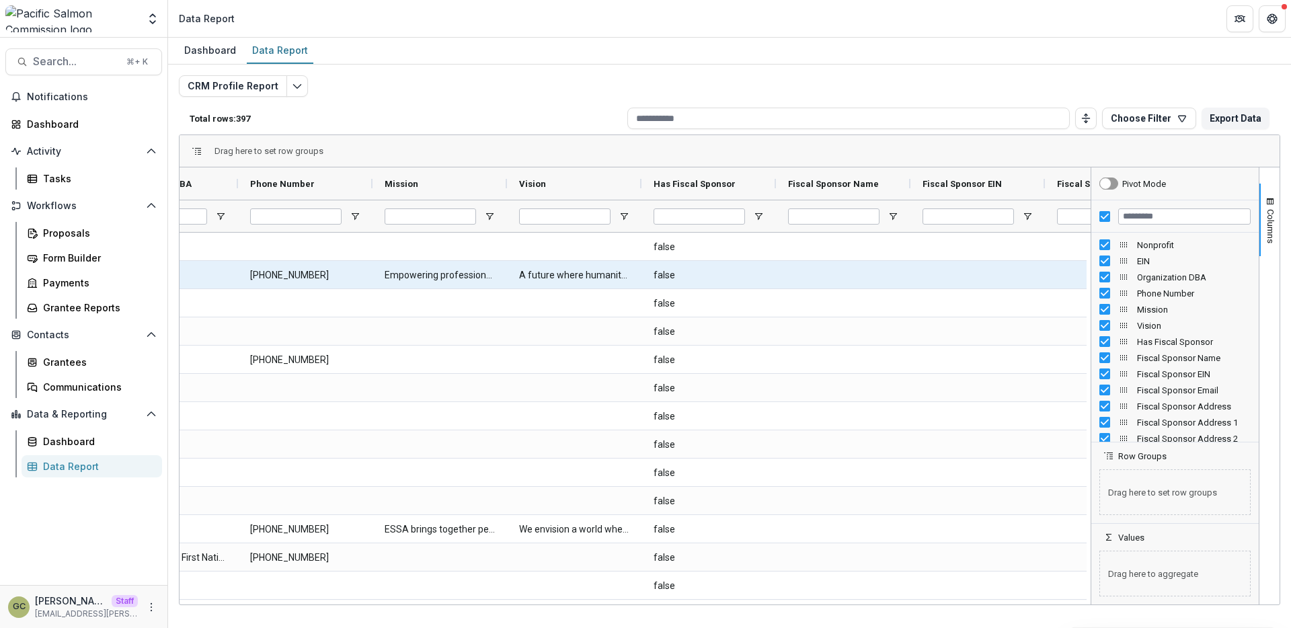
scroll to position [0, 426]
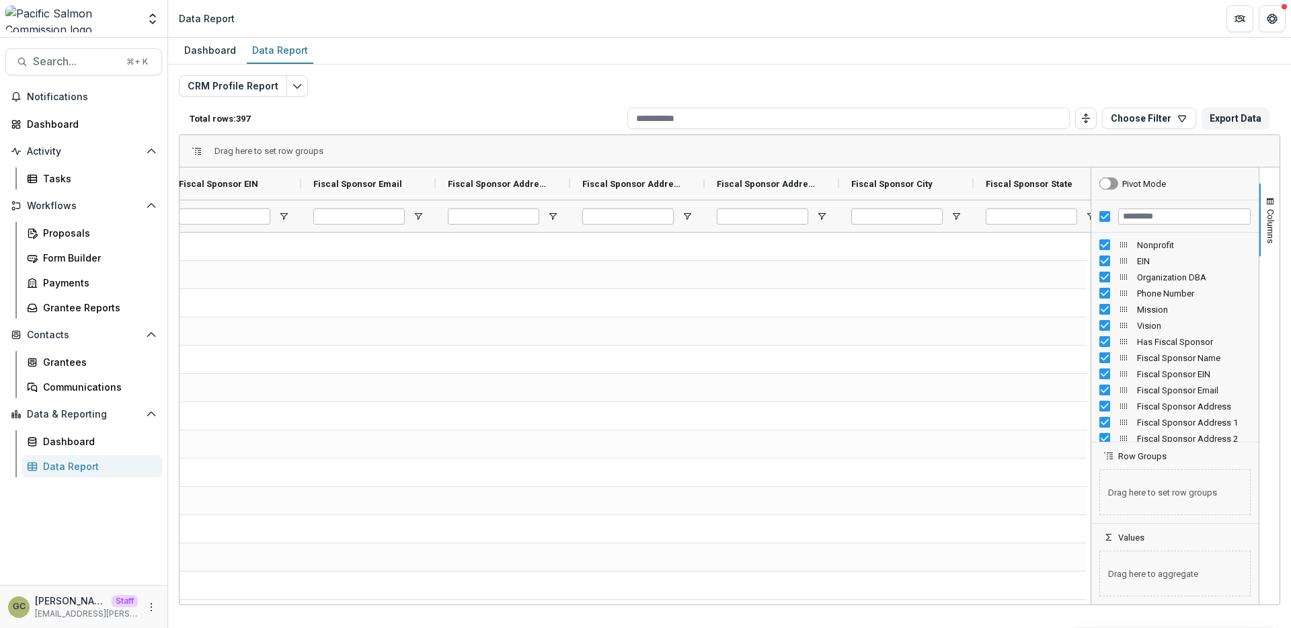
click at [1066, 147] on div "Drag here to set row groups" at bounding box center [730, 151] width 1100 height 32
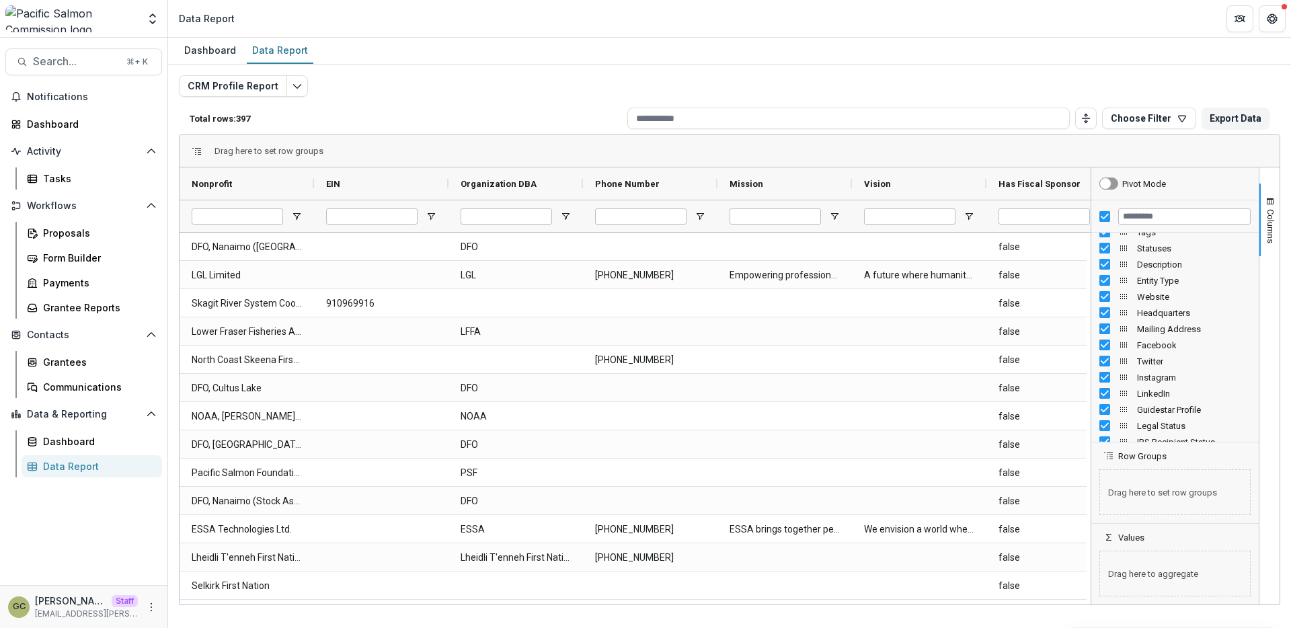
scroll to position [0, 0]
click at [1038, 149] on div "Drag here to set row groups" at bounding box center [730, 151] width 1100 height 32
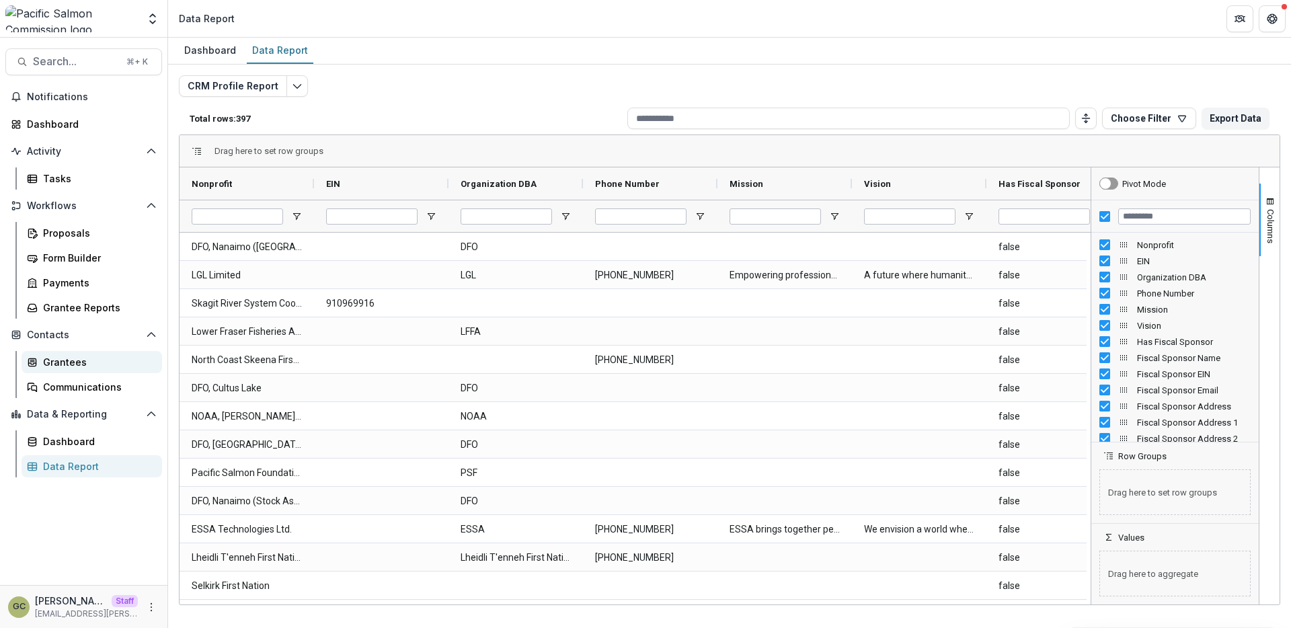
click at [60, 360] on div "Grantees" at bounding box center [97, 362] width 108 height 14
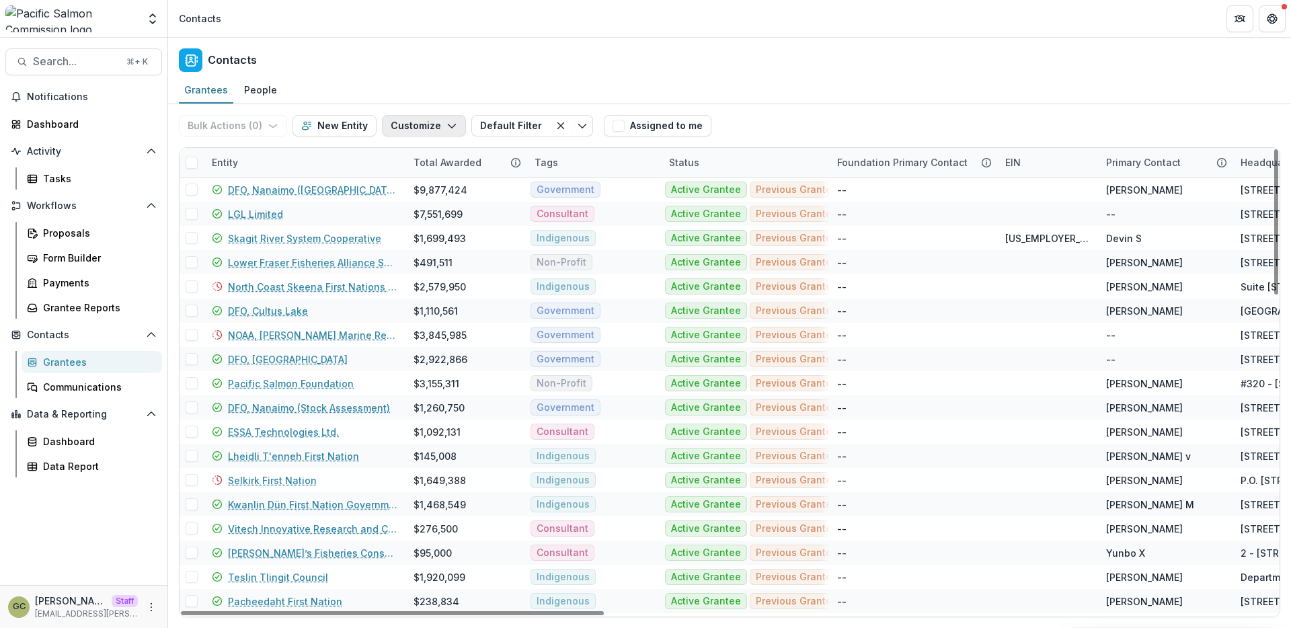
click at [436, 128] on button "Customize" at bounding box center [424, 126] width 84 height 22
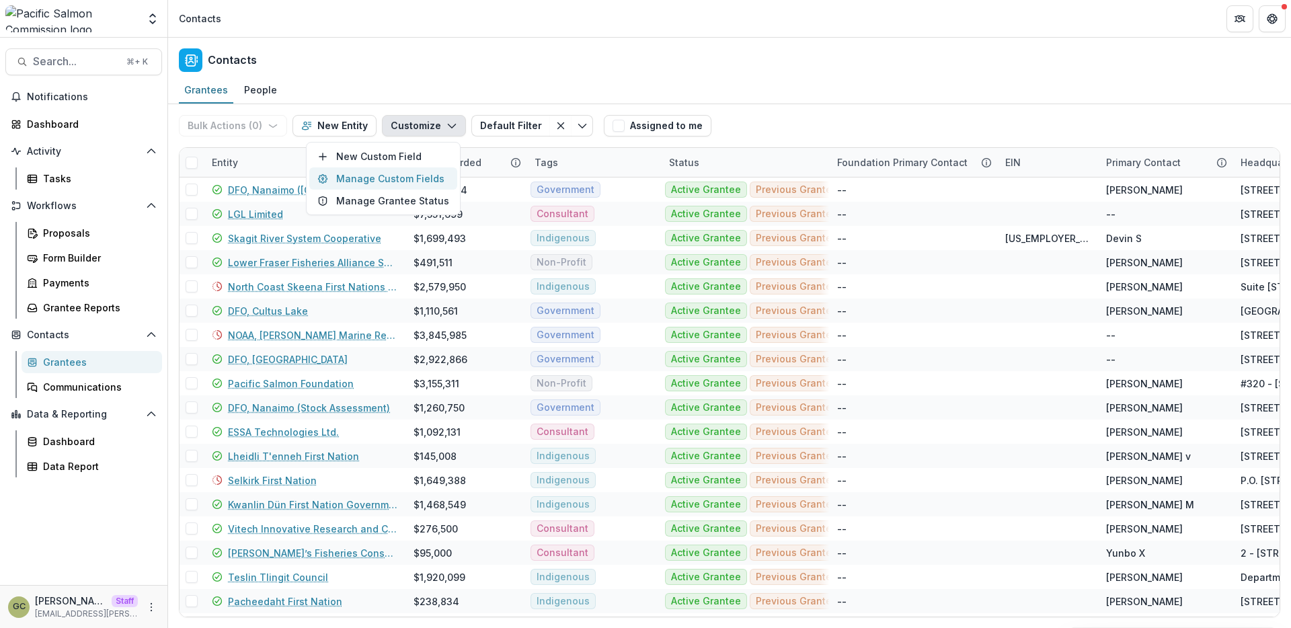
click at [441, 175] on button "Manage Custom Fields" at bounding box center [383, 178] width 148 height 22
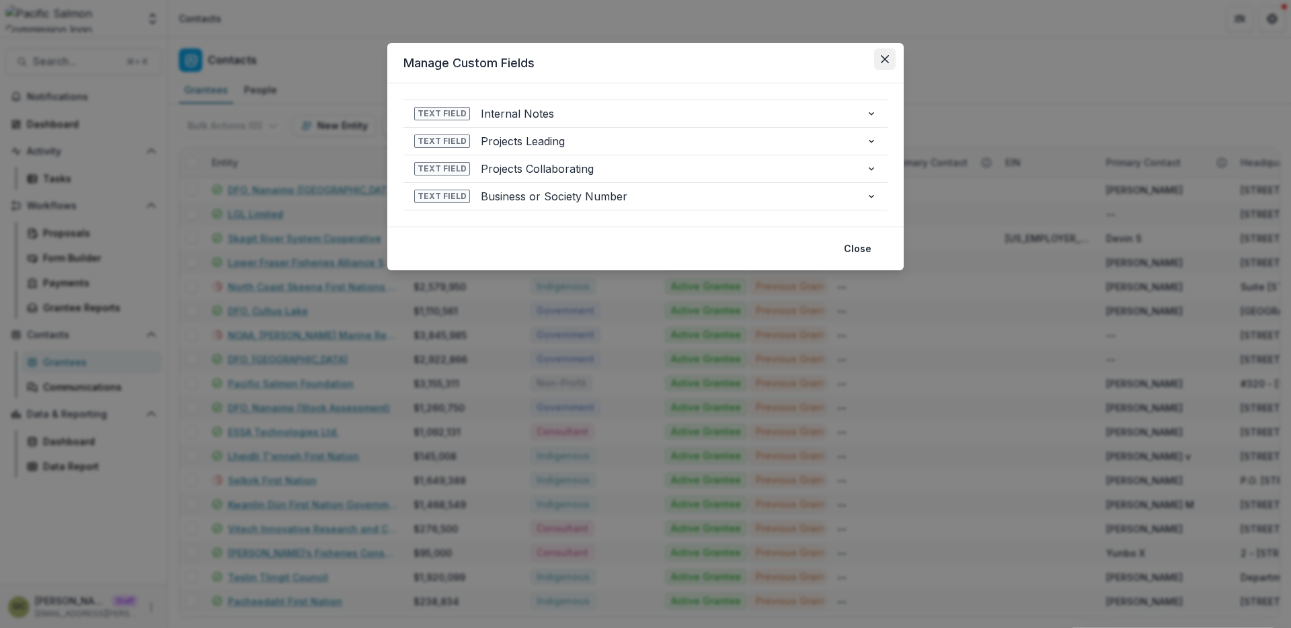
click at [883, 54] on button "Close" at bounding box center [885, 59] width 22 height 22
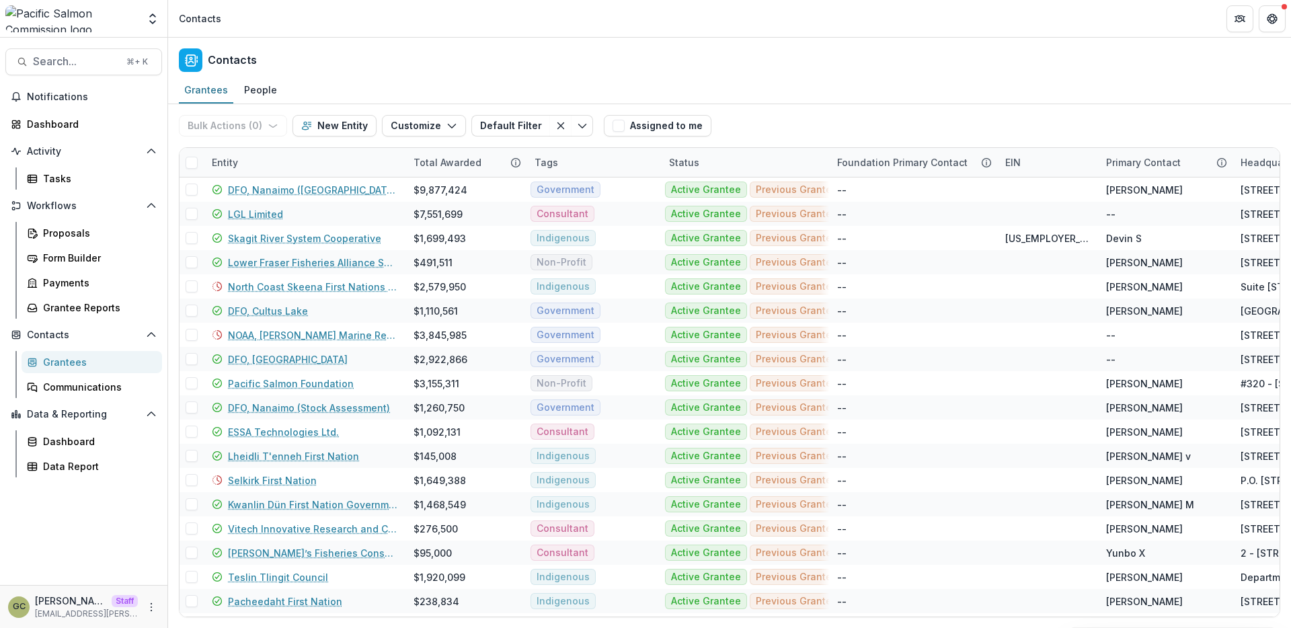
click at [791, 123] on div "Bulk Actions ( 0 ) Send Email Create Proposals Create Tasks New Entity Customiz…" at bounding box center [730, 125] width 1102 height 43
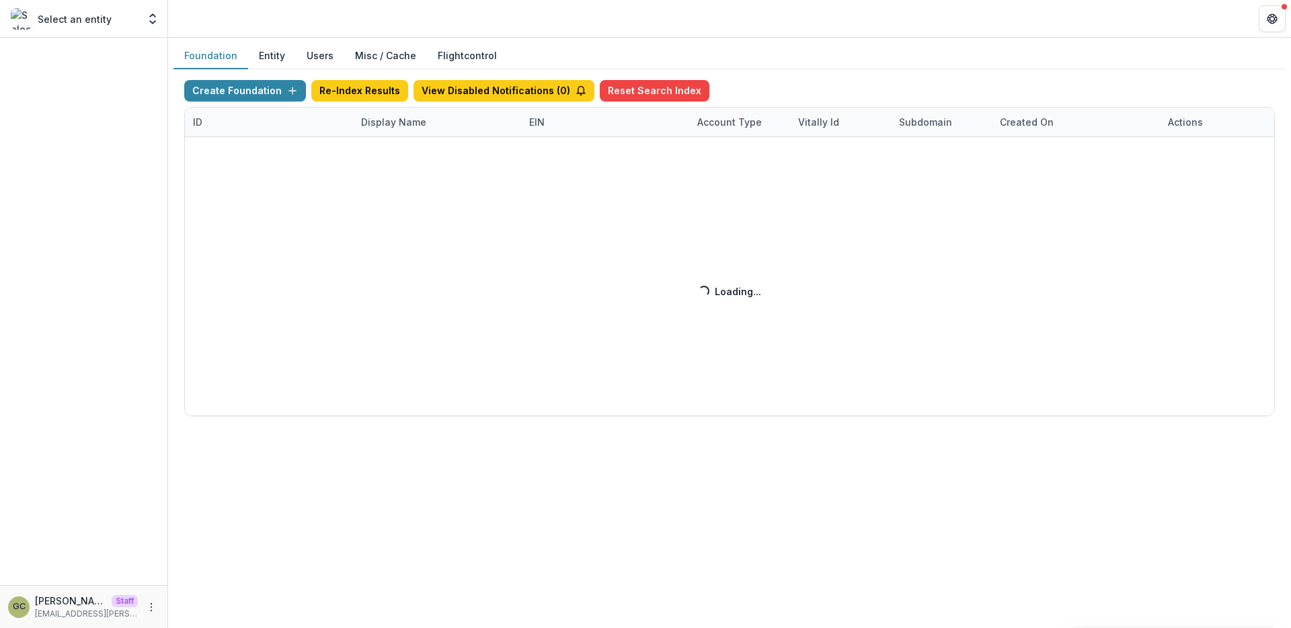
click at [126, 22] on div "Select an entity" at bounding box center [74, 19] width 127 height 22
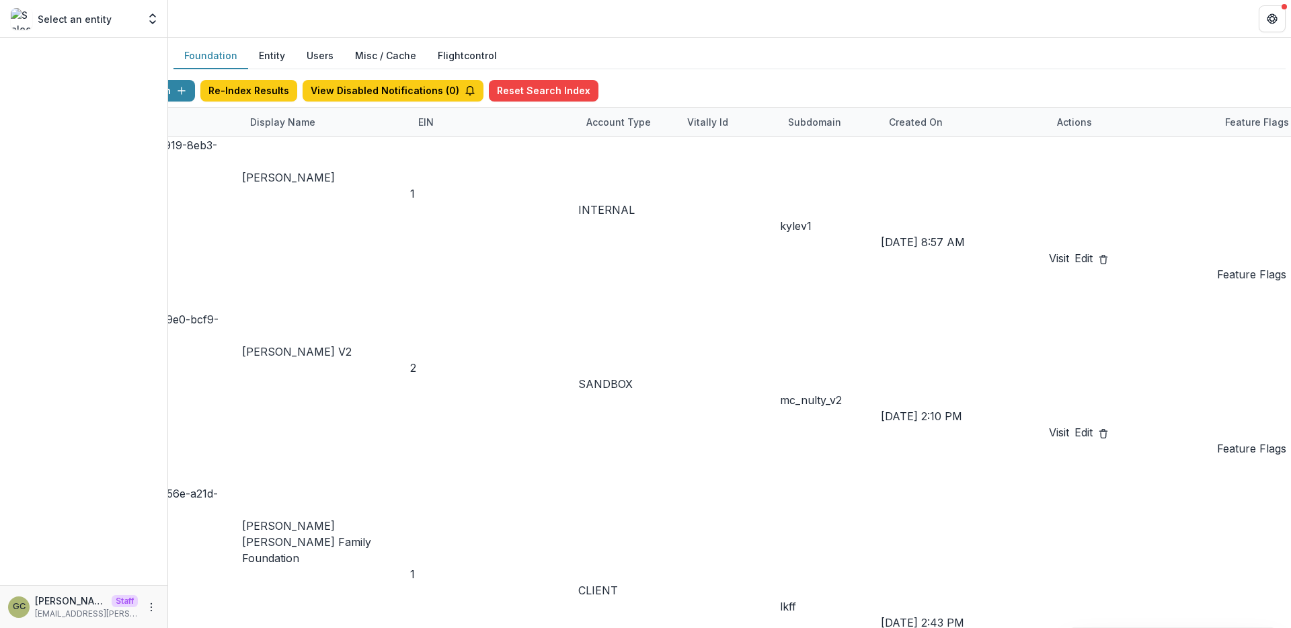
click at [323, 126] on div "Display Name" at bounding box center [282, 122] width 81 height 14
click at [420, 307] on input at bounding box center [407, 315] width 108 height 16
type input "**********"
click at [323, 118] on div "Display Name" at bounding box center [282, 122] width 81 height 14
click at [395, 307] on input at bounding box center [407, 315] width 108 height 16
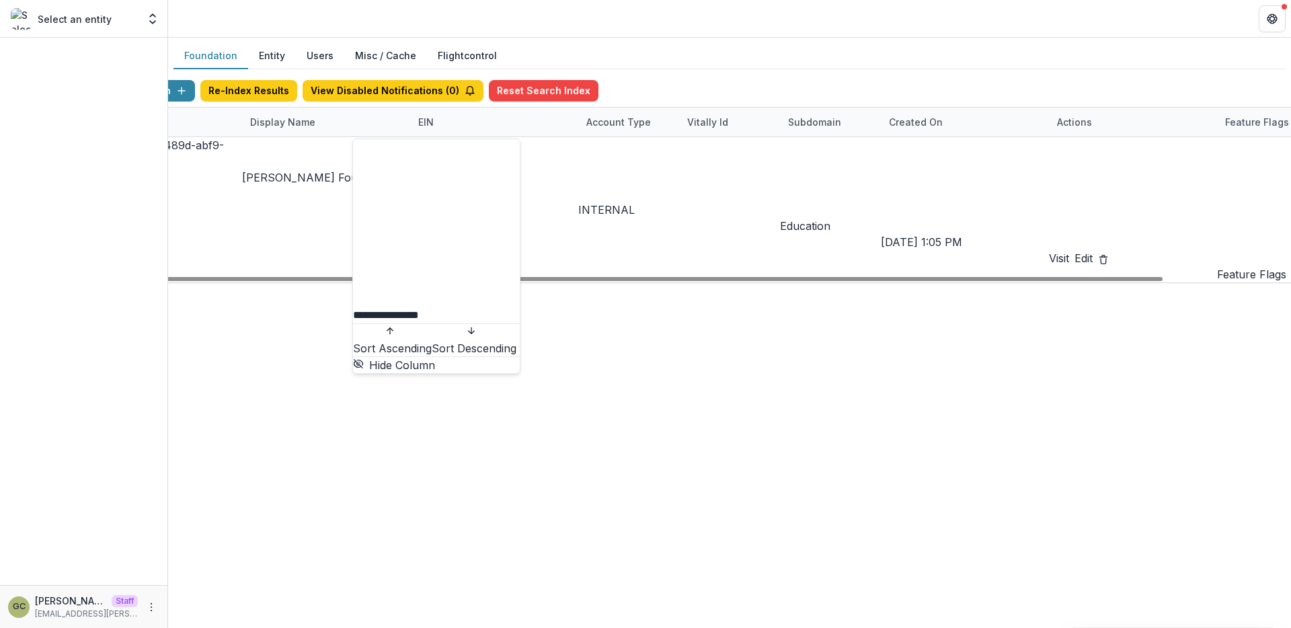
type input "**********"
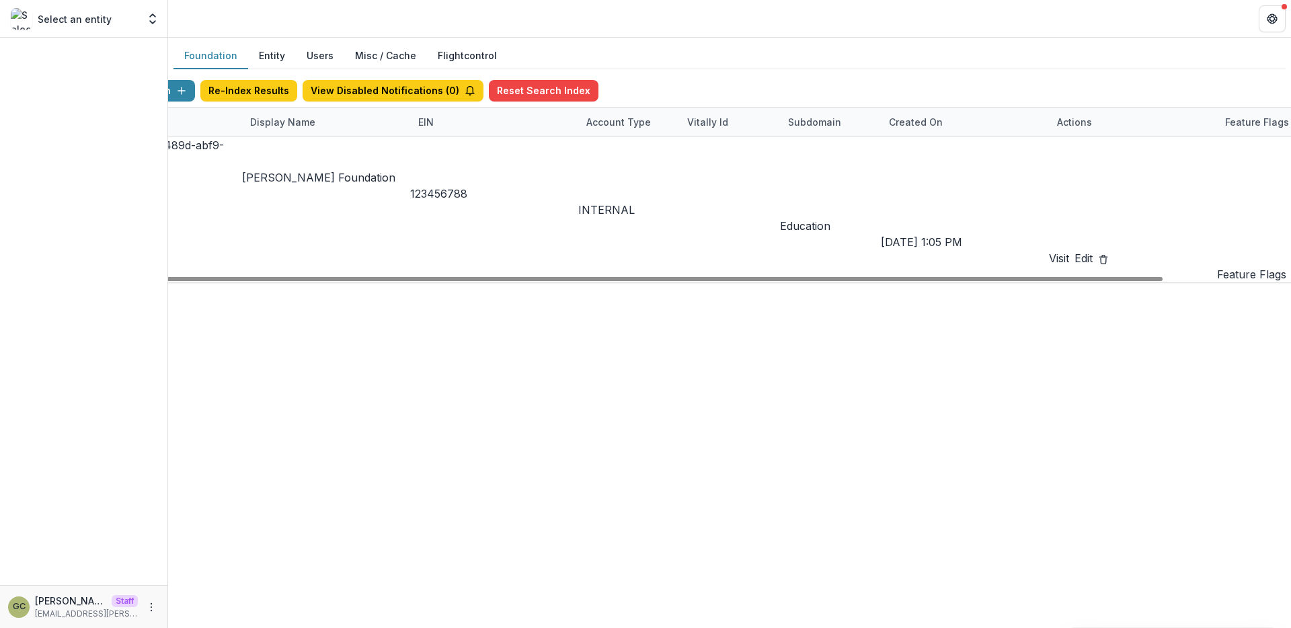
click at [1069, 250] on link "Visit" at bounding box center [1059, 258] width 20 height 16
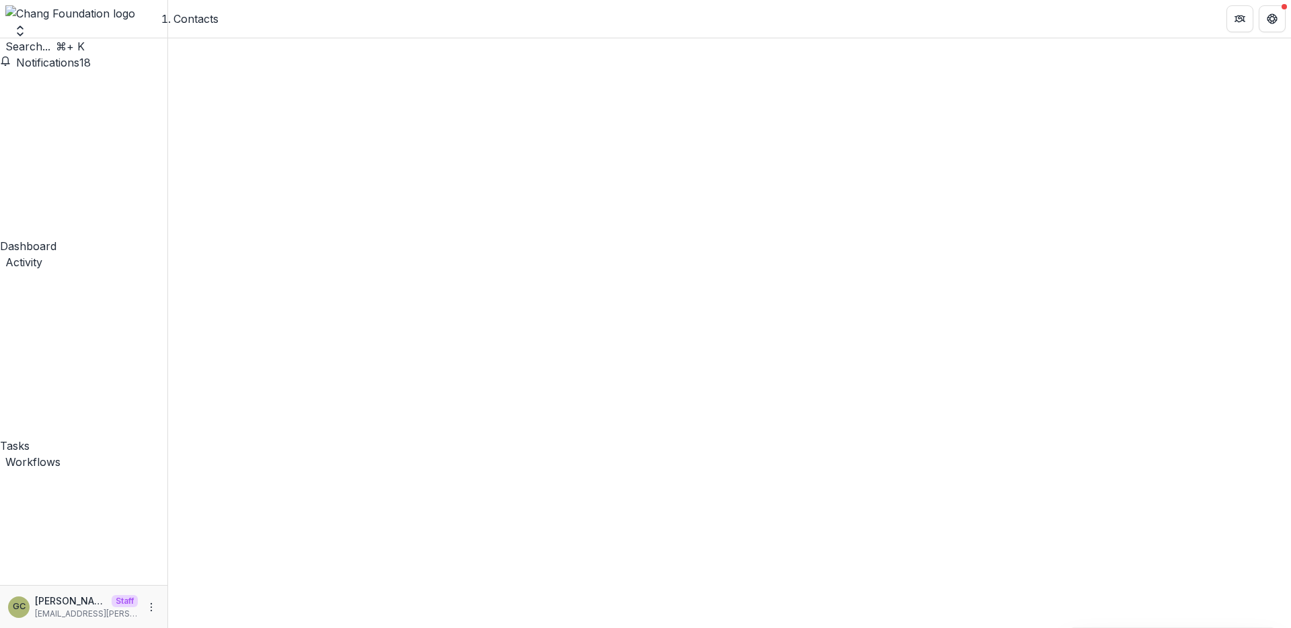
click at [432, 60] on button "New Custom Field" at bounding box center [397, 49] width 148 height 22
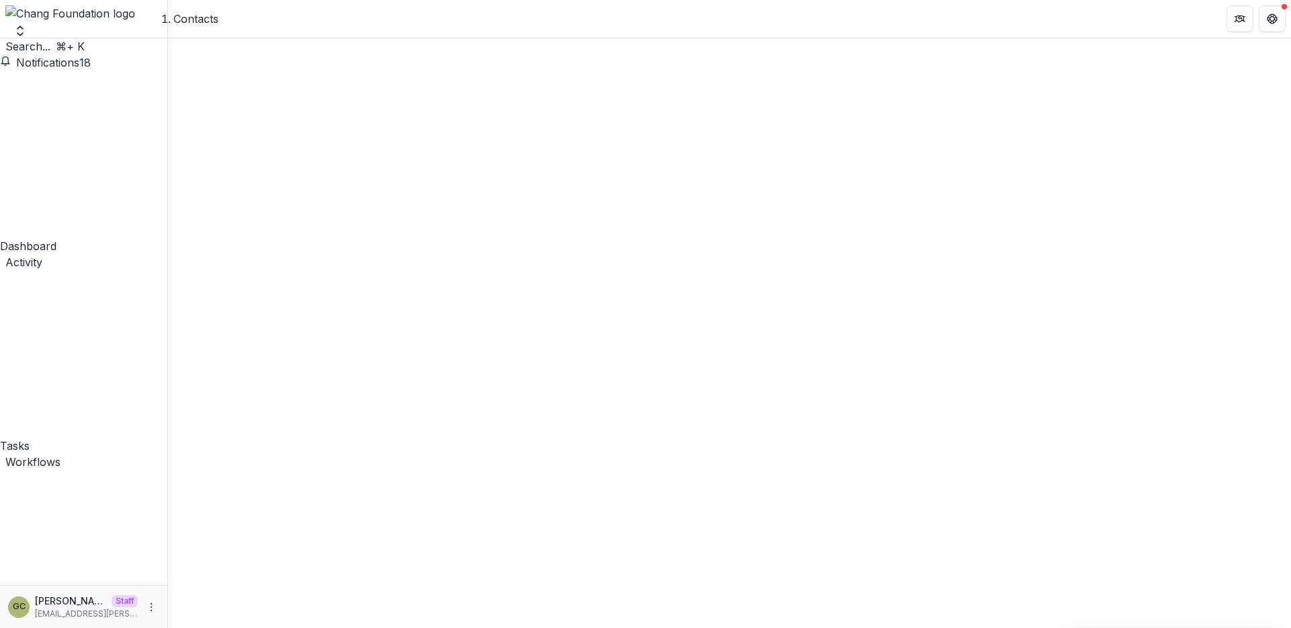
type input "**********"
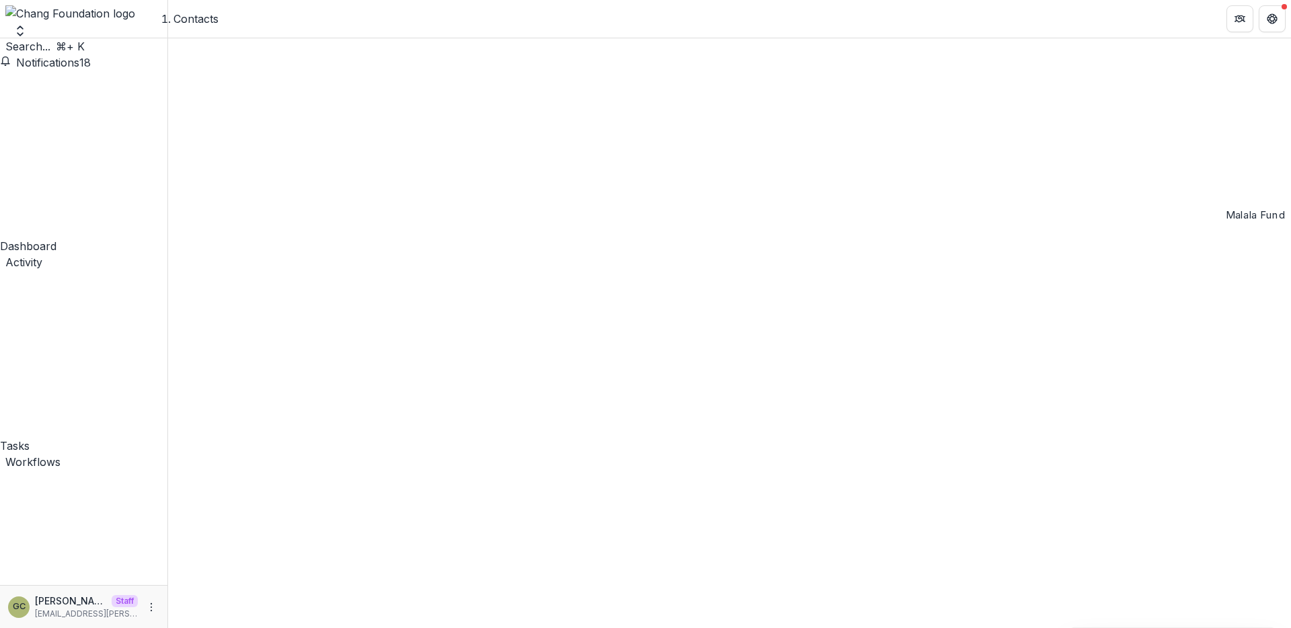
scroll to position [0, 0]
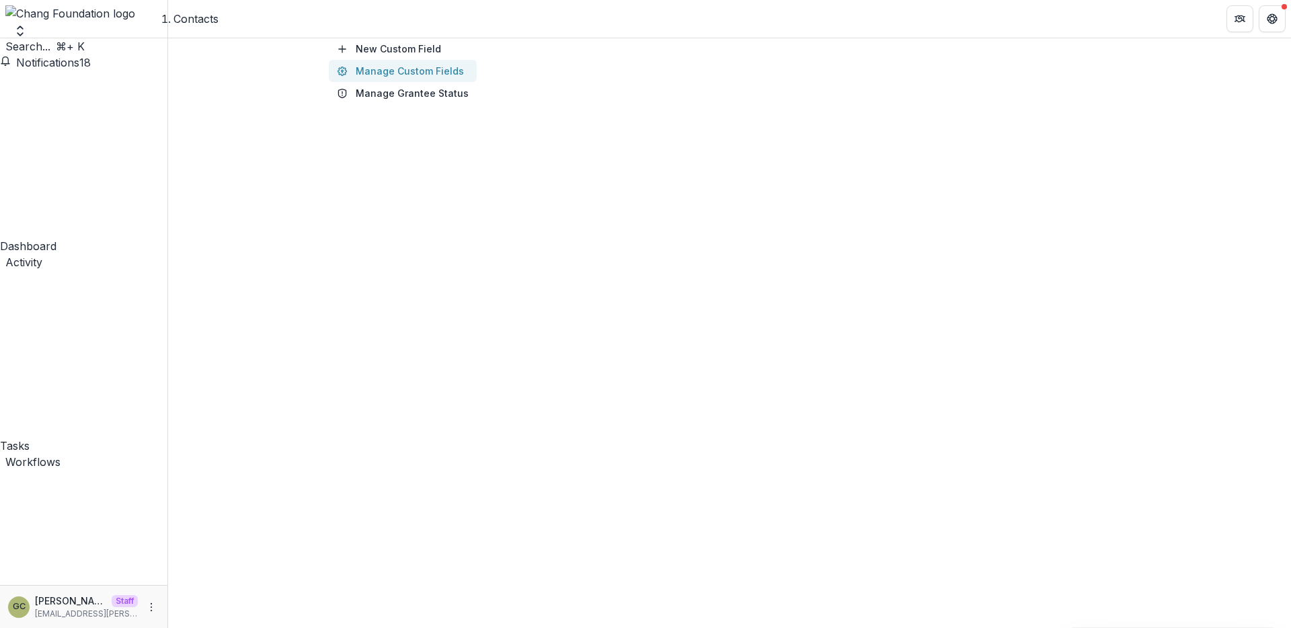
click at [439, 82] on button "Manage Custom Fields" at bounding box center [403, 71] width 148 height 22
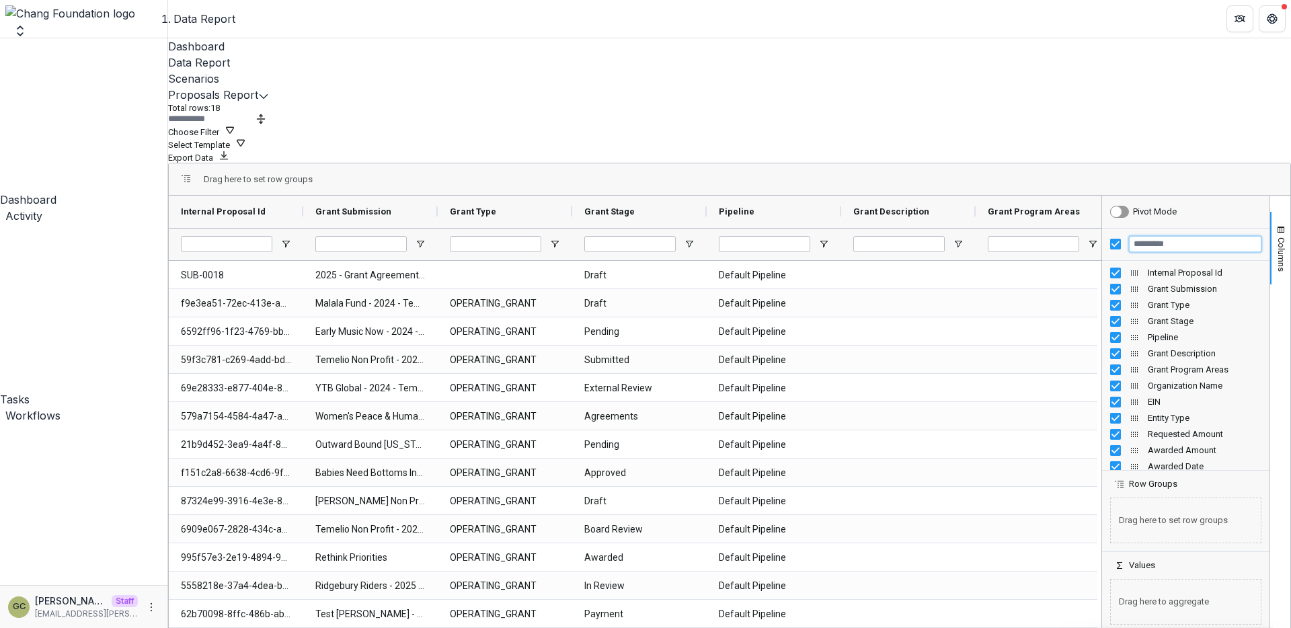
click at [1165, 236] on input "Filter Columns Input" at bounding box center [1195, 244] width 132 height 16
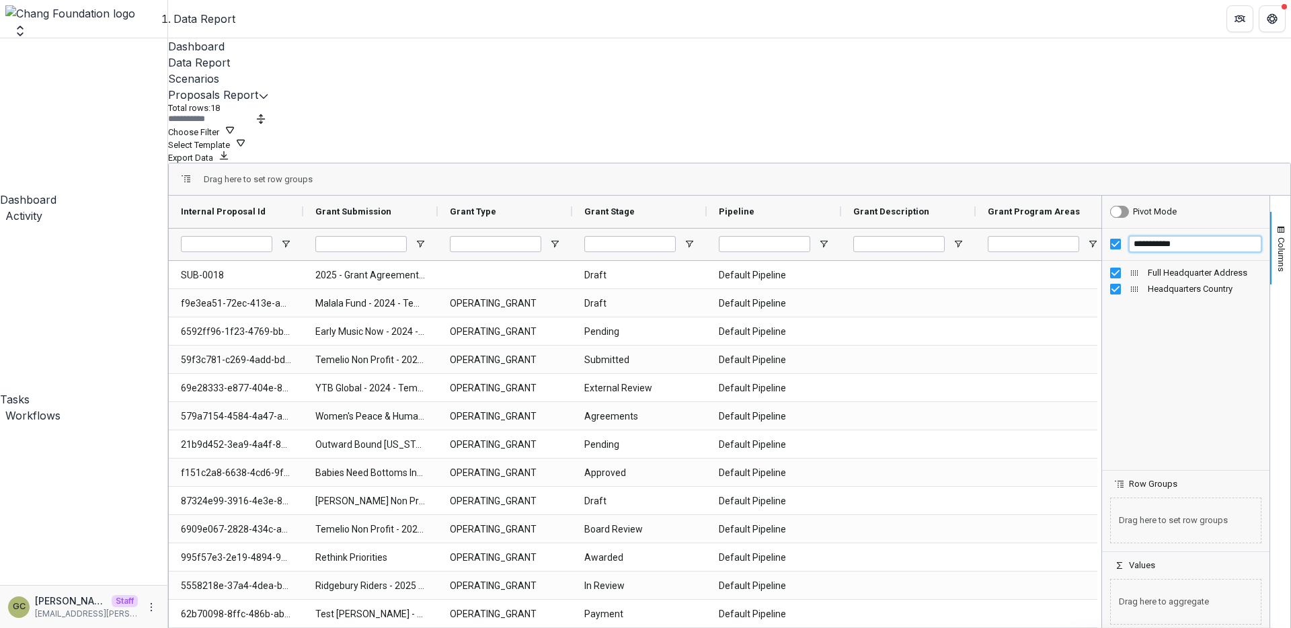
type input "**********"
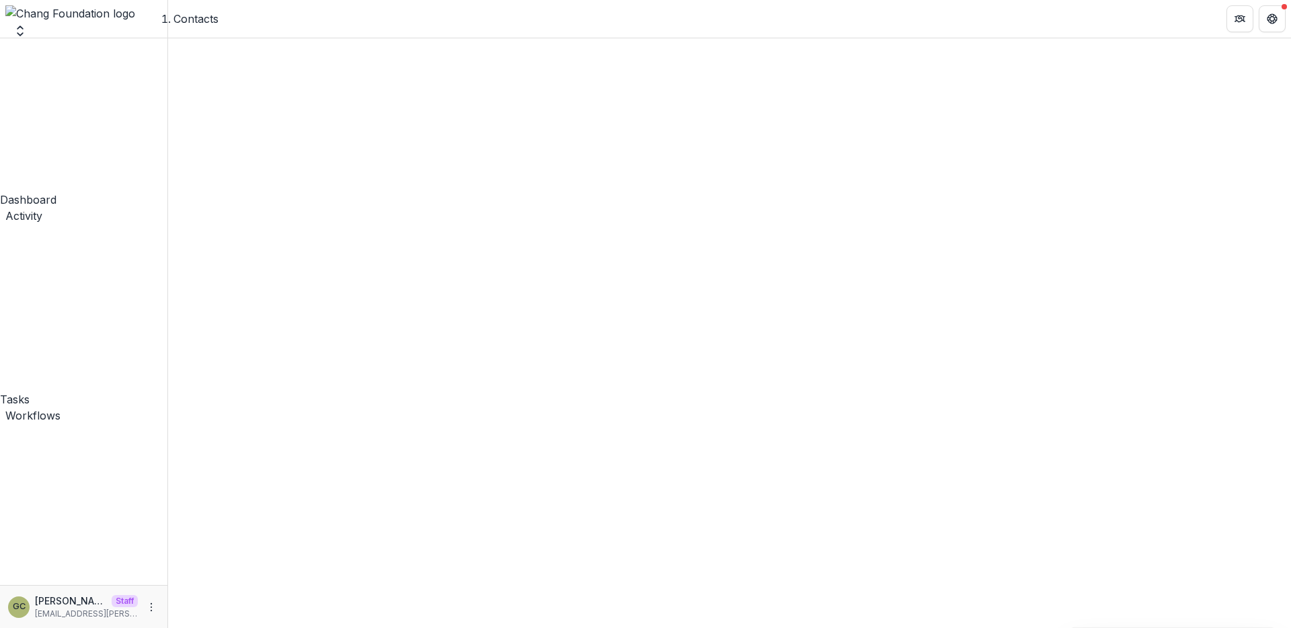
click at [430, 82] on button "Manage Custom Fields" at bounding box center [397, 71] width 148 height 22
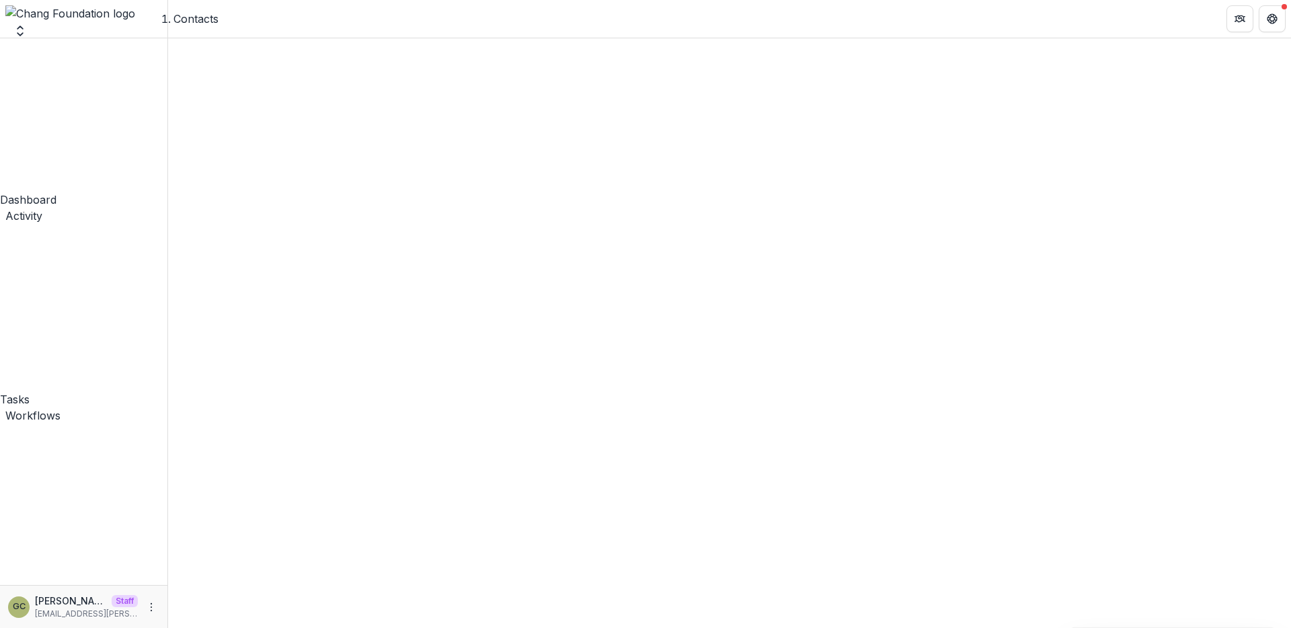
click at [340, 70] on button "New Filter" at bounding box center [313, 54] width 52 height 32
click at [0, 627] on button "Close" at bounding box center [0, 640] width 0 height 0
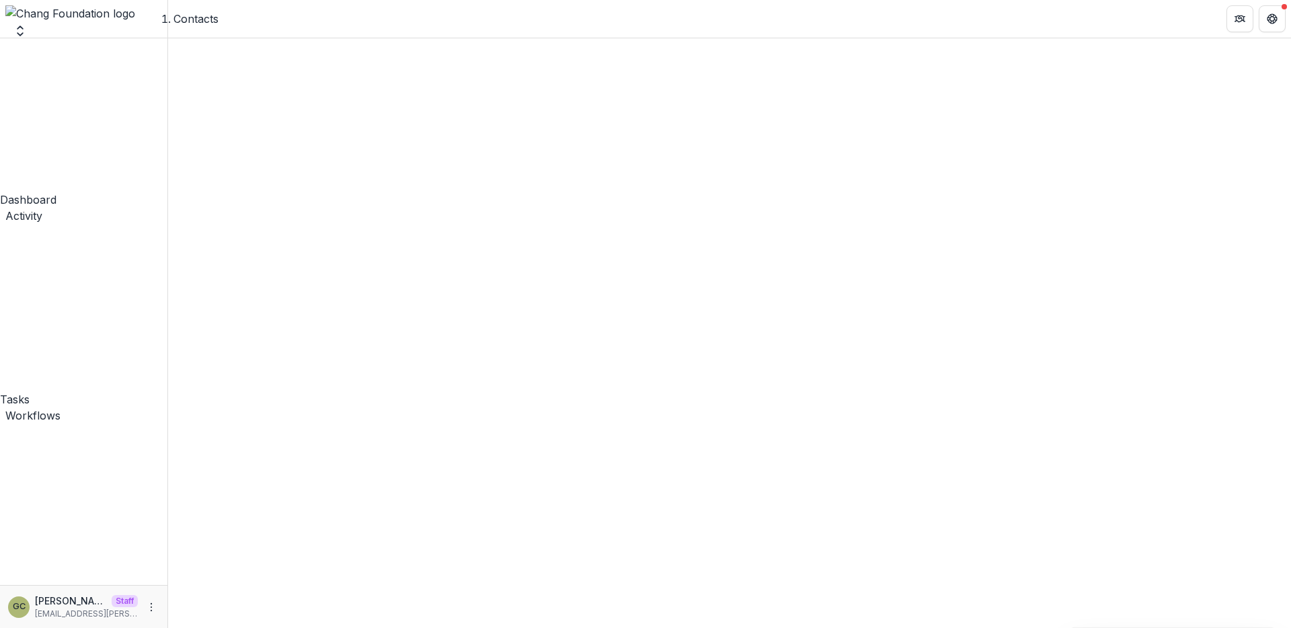
click at [396, 82] on button "Manage Custom Fields" at bounding box center [397, 71] width 148 height 22
click at [406, 60] on button "New Custom Field" at bounding box center [397, 49] width 148 height 22
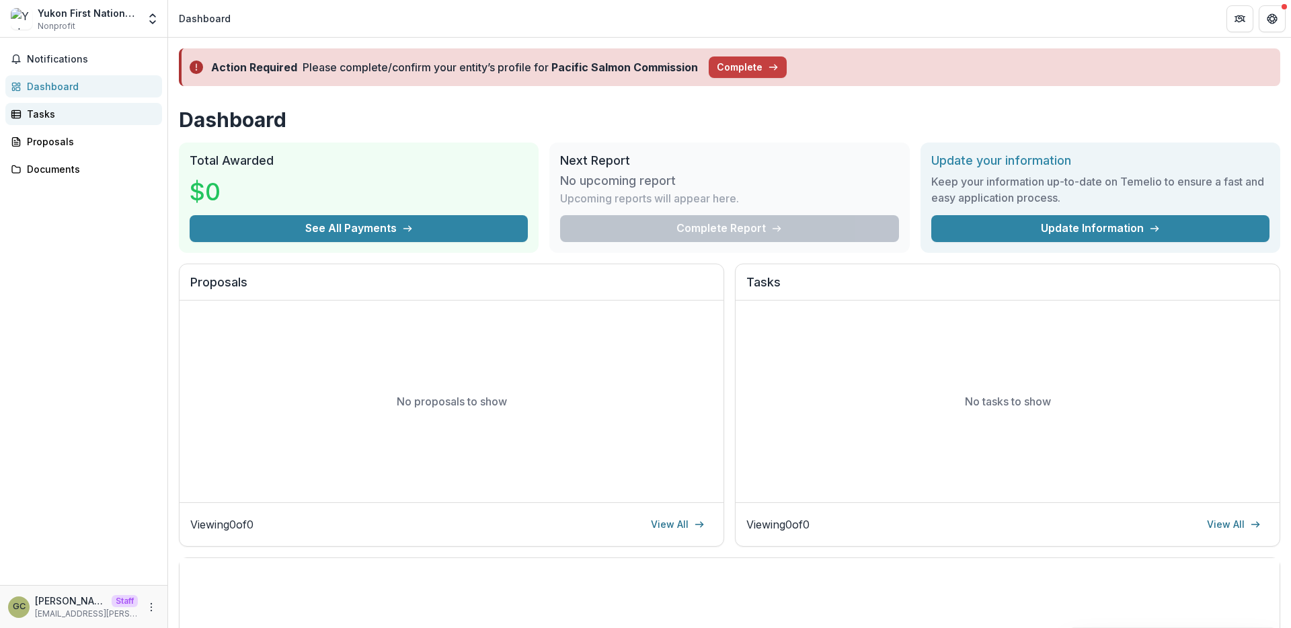
click at [86, 114] on div "Tasks" at bounding box center [89, 114] width 124 height 14
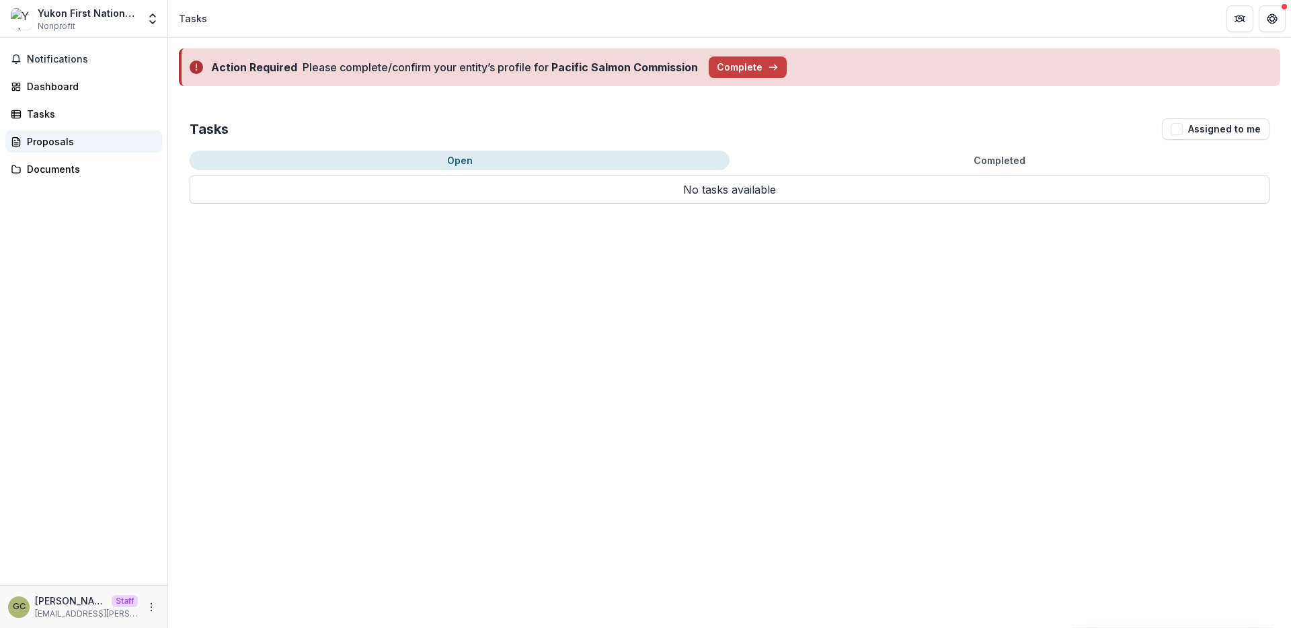
click at [85, 139] on div "Proposals" at bounding box center [89, 141] width 124 height 14
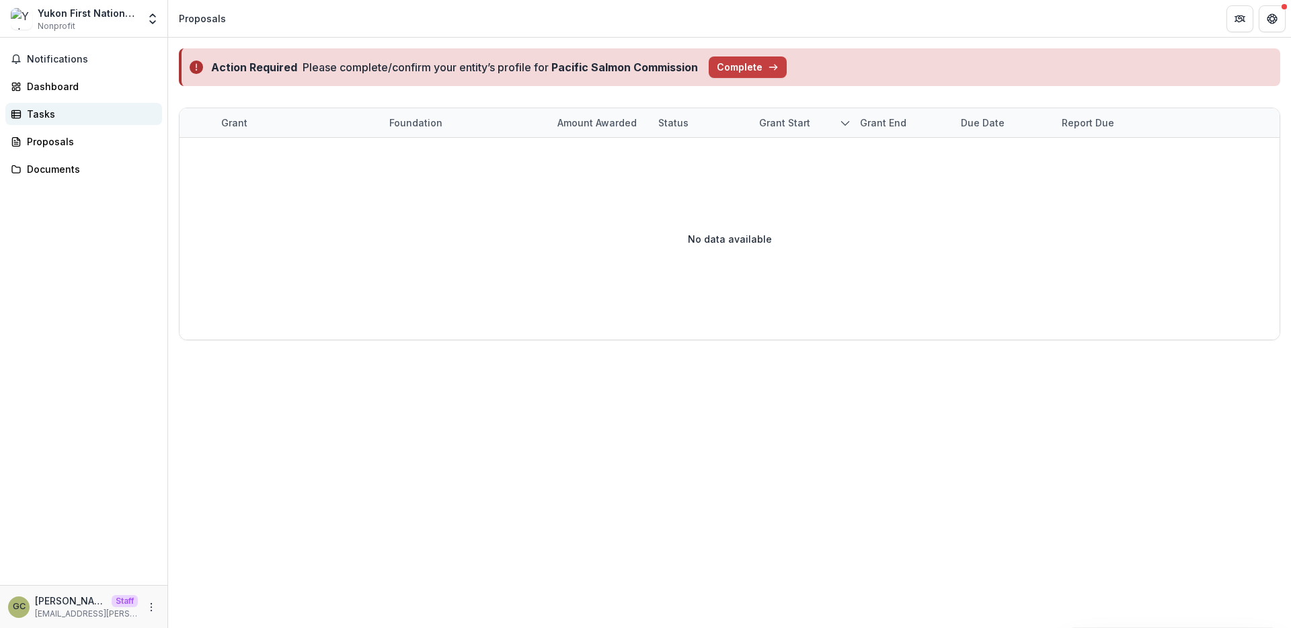
click at [69, 118] on div "Tasks" at bounding box center [89, 114] width 124 height 14
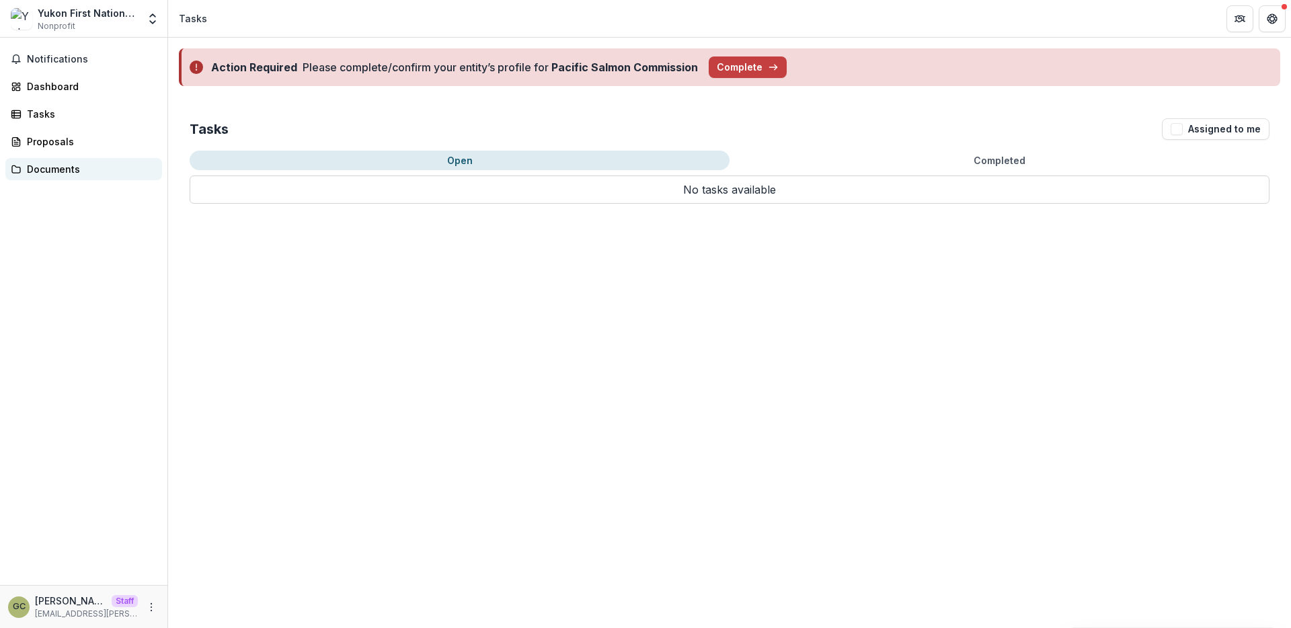
click at [79, 163] on div "Documents" at bounding box center [89, 169] width 124 height 14
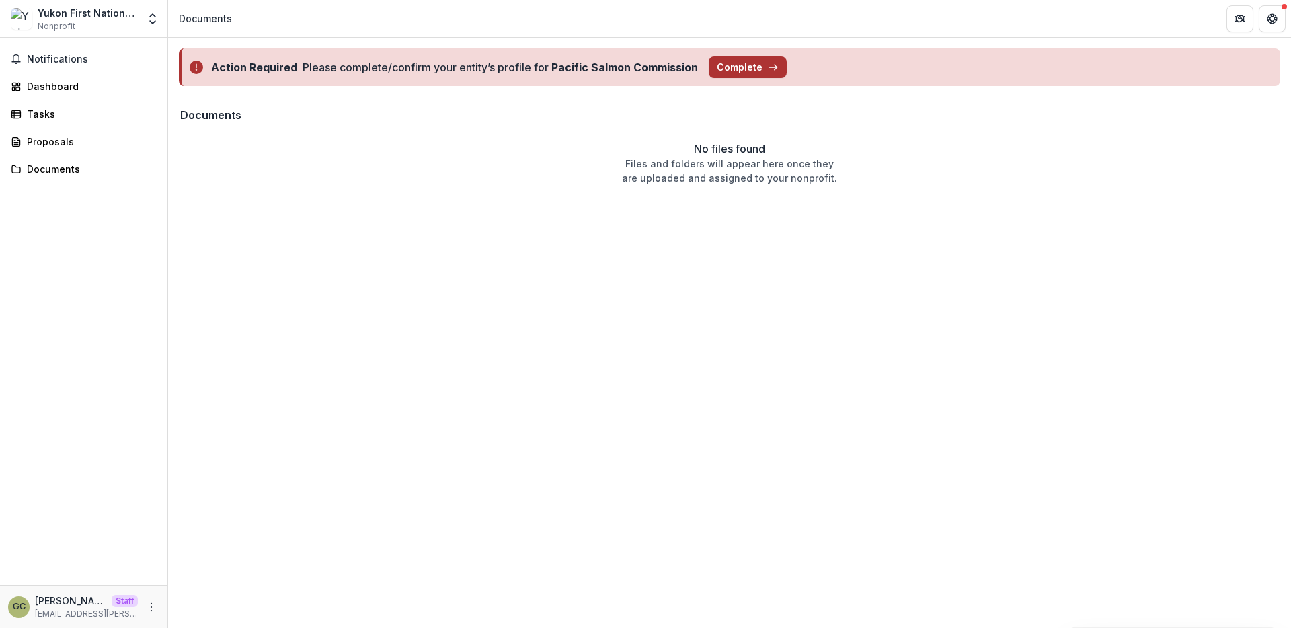
click at [748, 69] on button "Complete" at bounding box center [748, 67] width 78 height 22
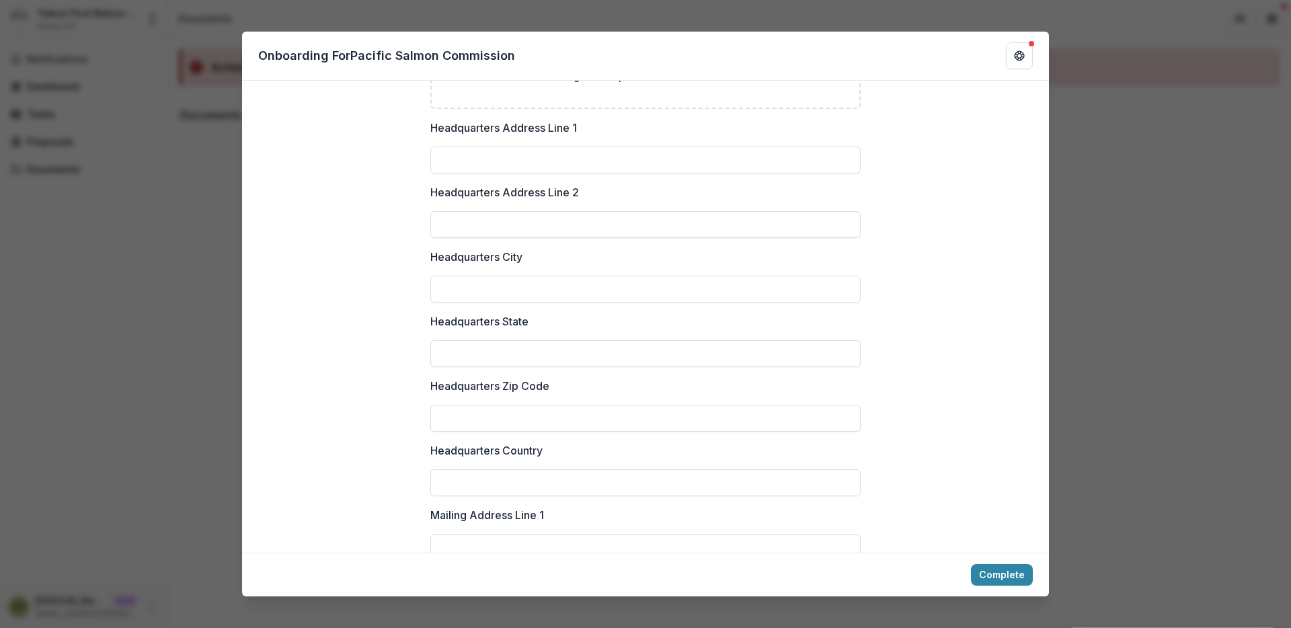
scroll to position [976, 0]
click at [508, 248] on p "Headquarters City" at bounding box center [476, 256] width 92 height 16
click at [508, 275] on input "Headquarters City" at bounding box center [645, 288] width 430 height 27
click at [508, 248] on p "Headquarters City" at bounding box center [476, 256] width 92 height 16
click at [508, 275] on input "Headquarters City" at bounding box center [645, 288] width 430 height 27
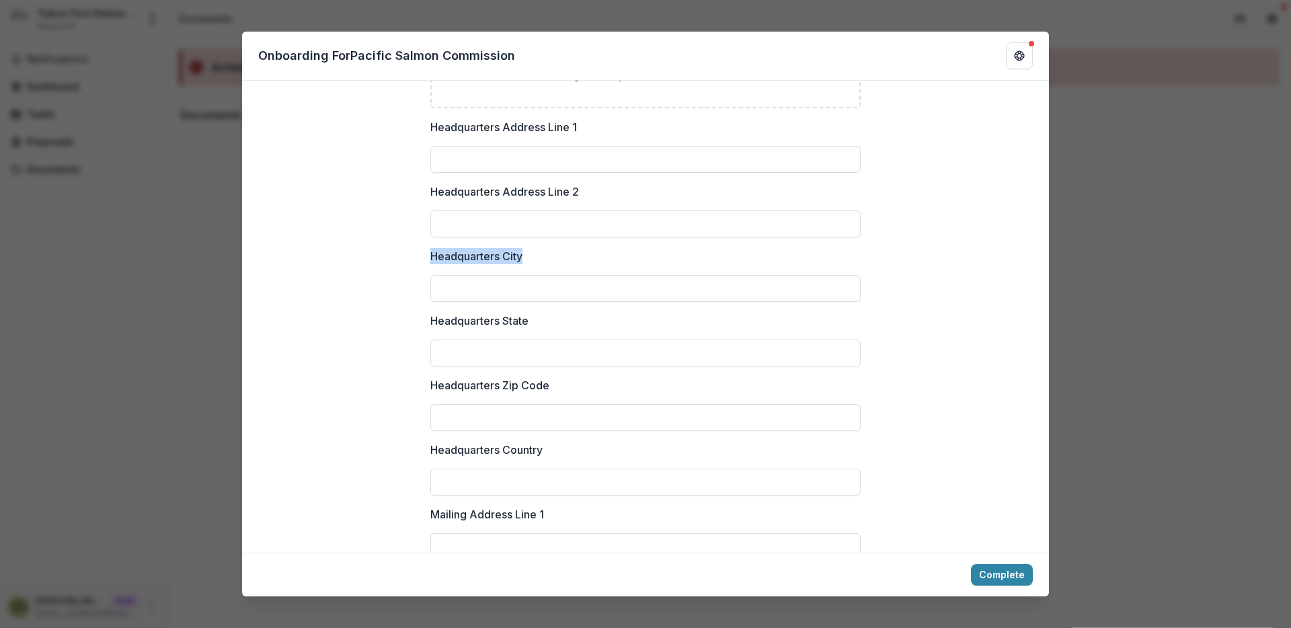
click at [508, 248] on p "Headquarters City" at bounding box center [476, 256] width 92 height 16
click at [508, 275] on input "Headquarters City" at bounding box center [645, 288] width 430 height 27
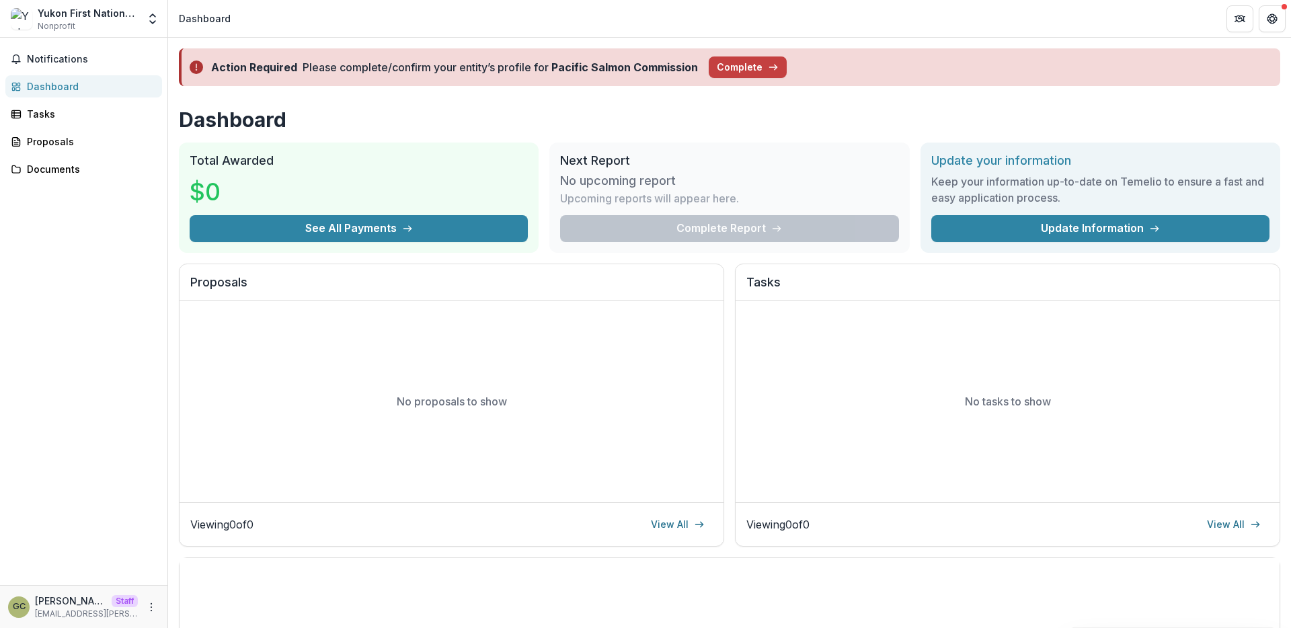
click at [783, 141] on div "Dashboard Total Awarded $0 See All Payments Next Report No upcoming report Upco…" at bounding box center [729, 505] width 1123 height 817
click at [729, 69] on button "Complete" at bounding box center [748, 67] width 78 height 22
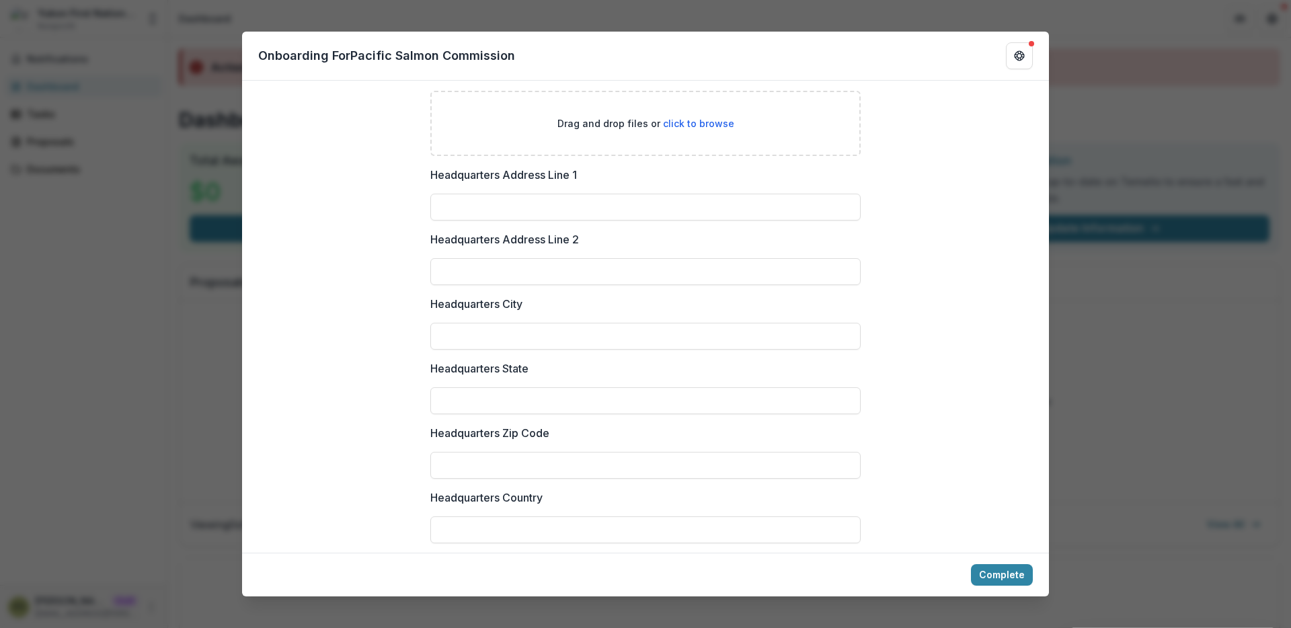
scroll to position [1011, 0]
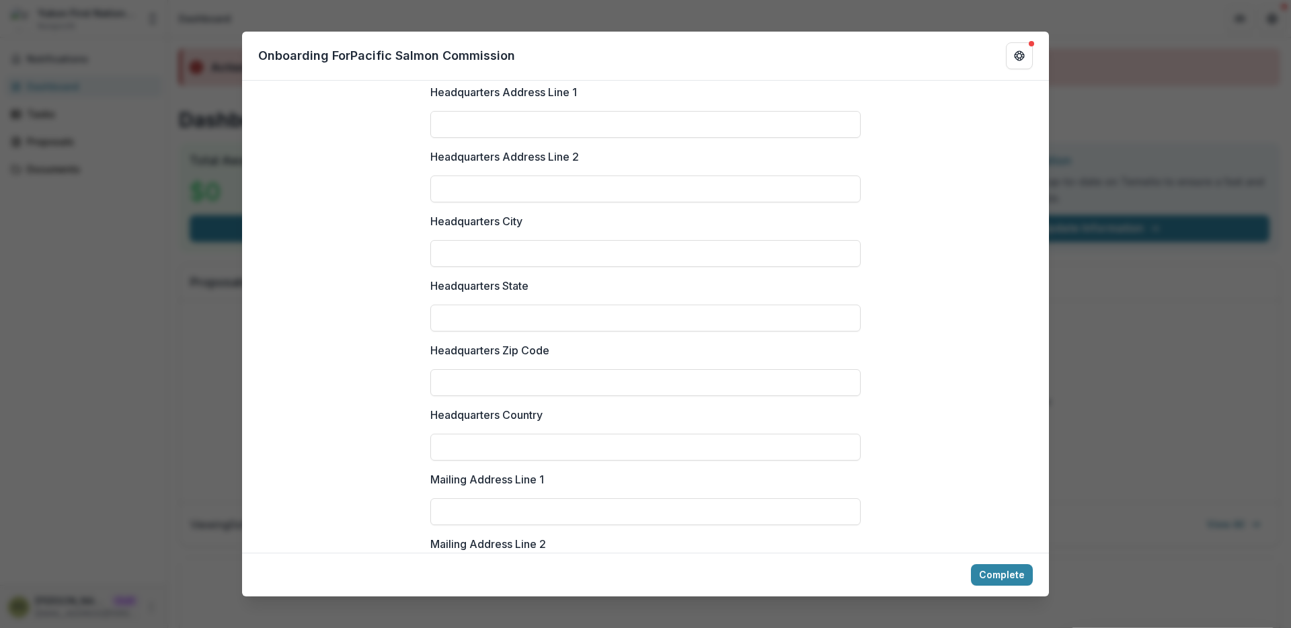
click at [1141, 294] on div "**********" at bounding box center [645, 314] width 1291 height 628
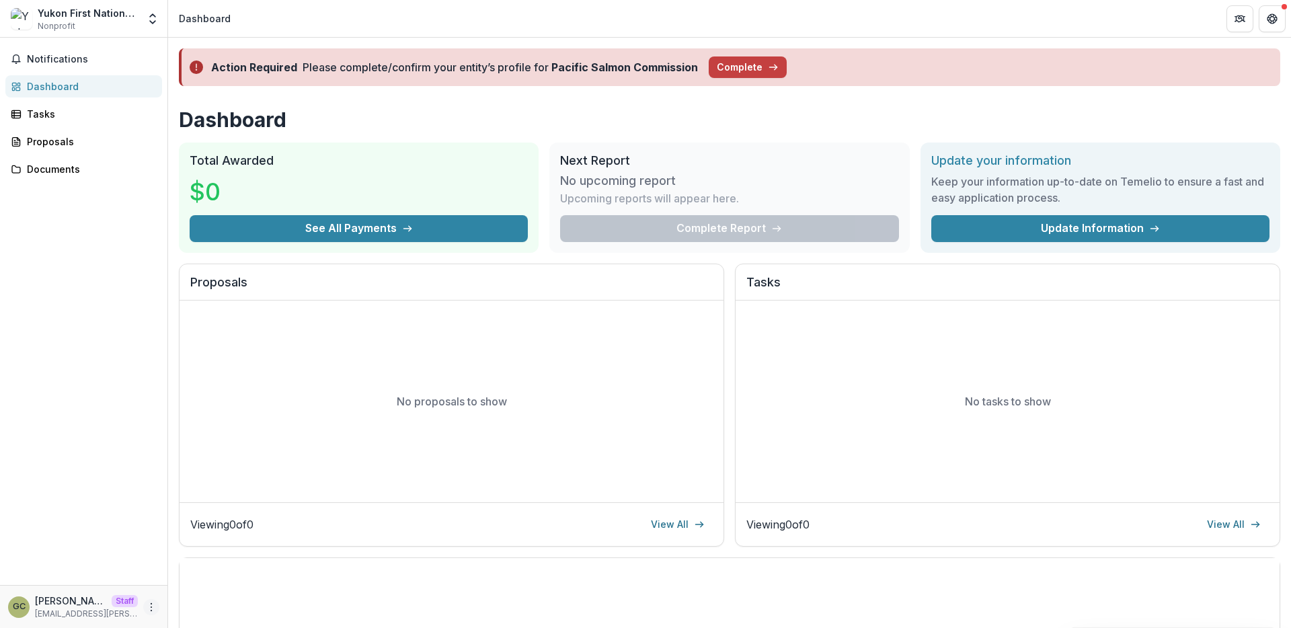
click at [151, 607] on circle "More" at bounding box center [151, 607] width 1 height 1
click at [206, 577] on link "Settings" at bounding box center [240, 579] width 144 height 22
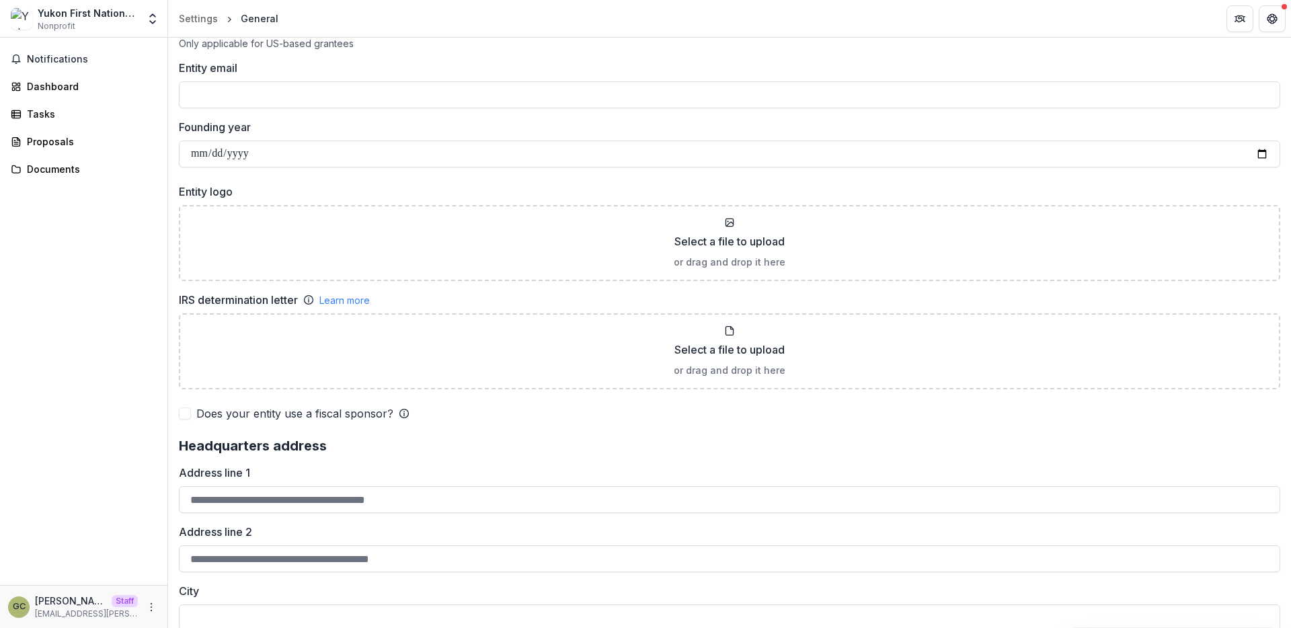
scroll to position [795, 0]
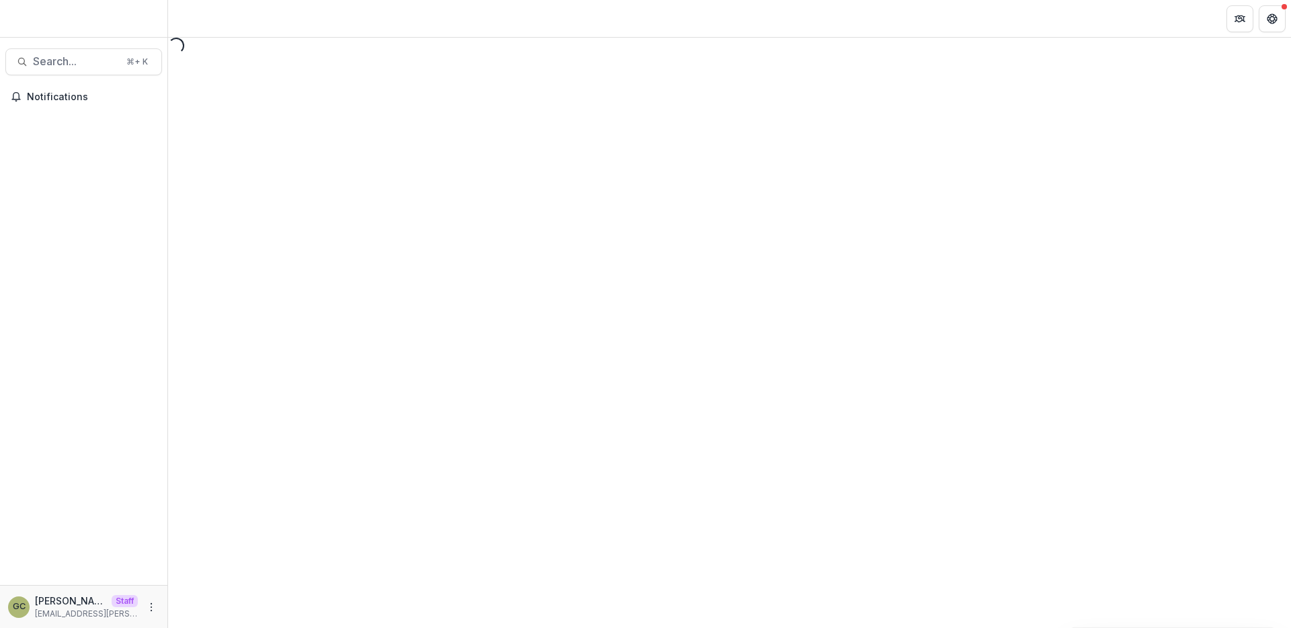
select select "********"
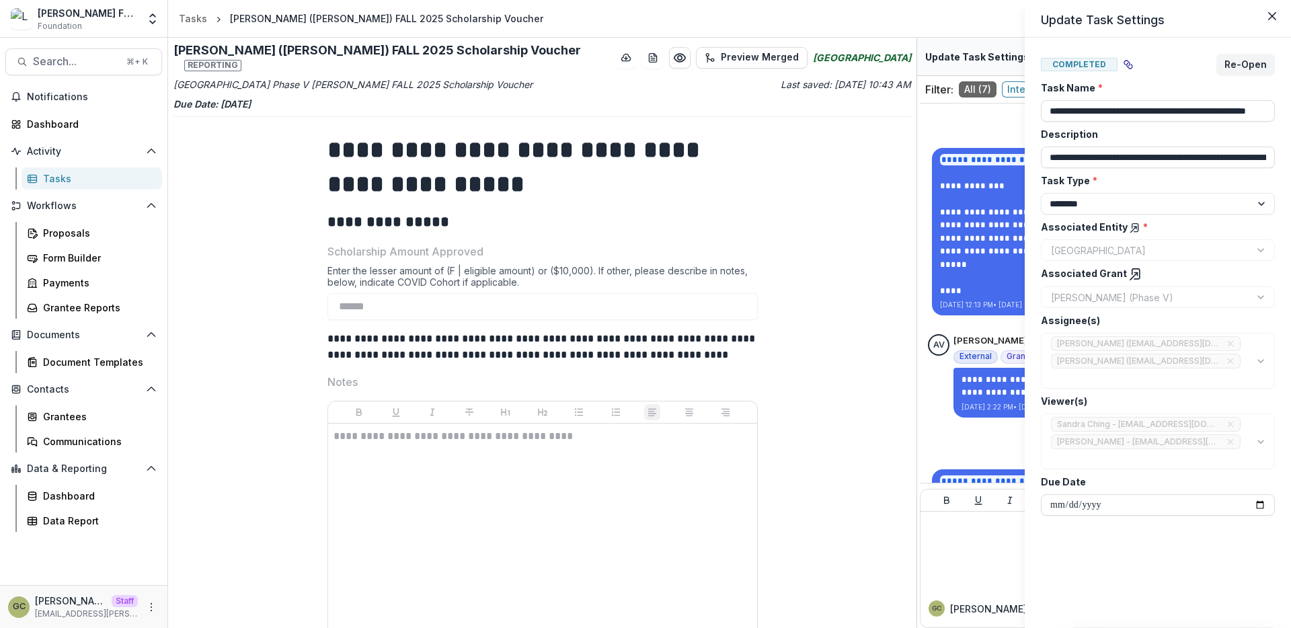
click at [501, 266] on div "**********" at bounding box center [645, 314] width 1291 height 628
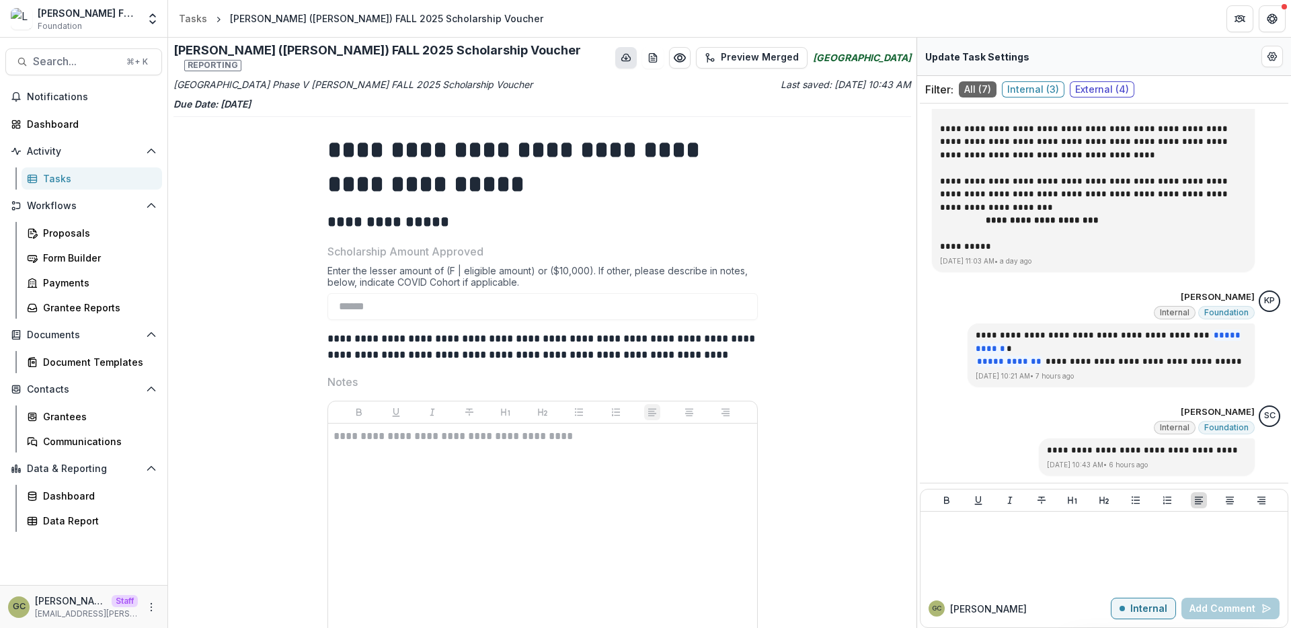
click at [625, 58] on polyline "download-button" at bounding box center [626, 58] width 3 height 1
click at [646, 59] on button "download-word-button" at bounding box center [653, 58] width 22 height 22
click at [751, 180] on h1 "**********" at bounding box center [542, 167] width 430 height 68
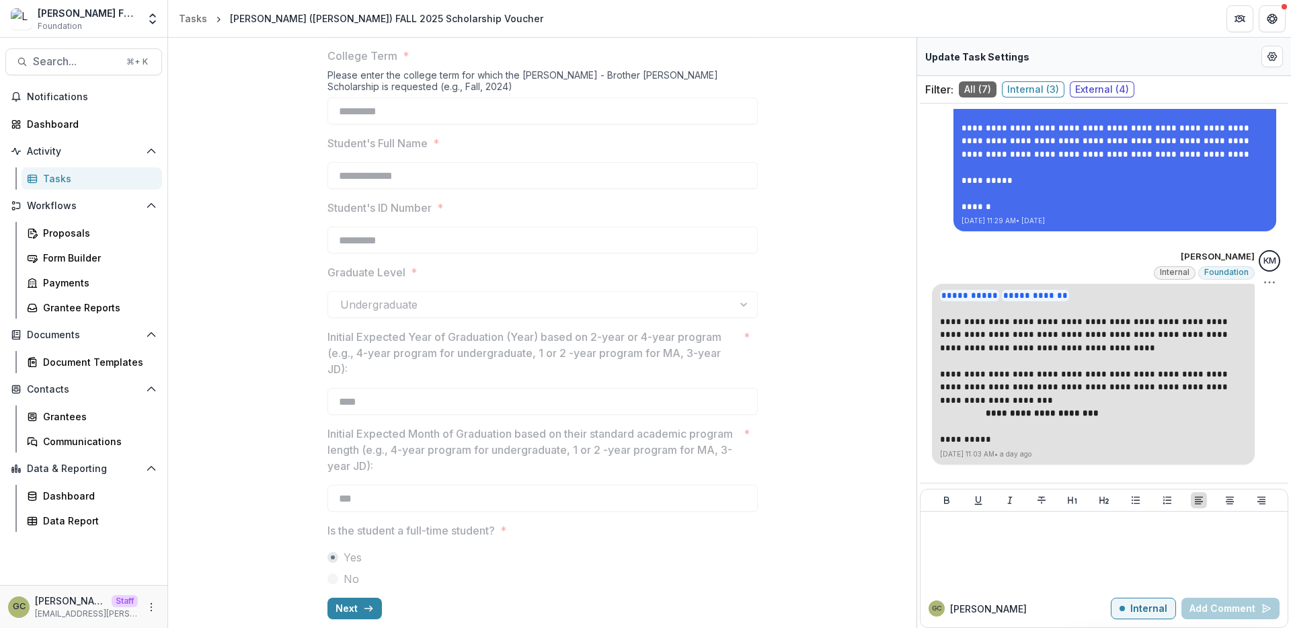
scroll to position [779, 0]
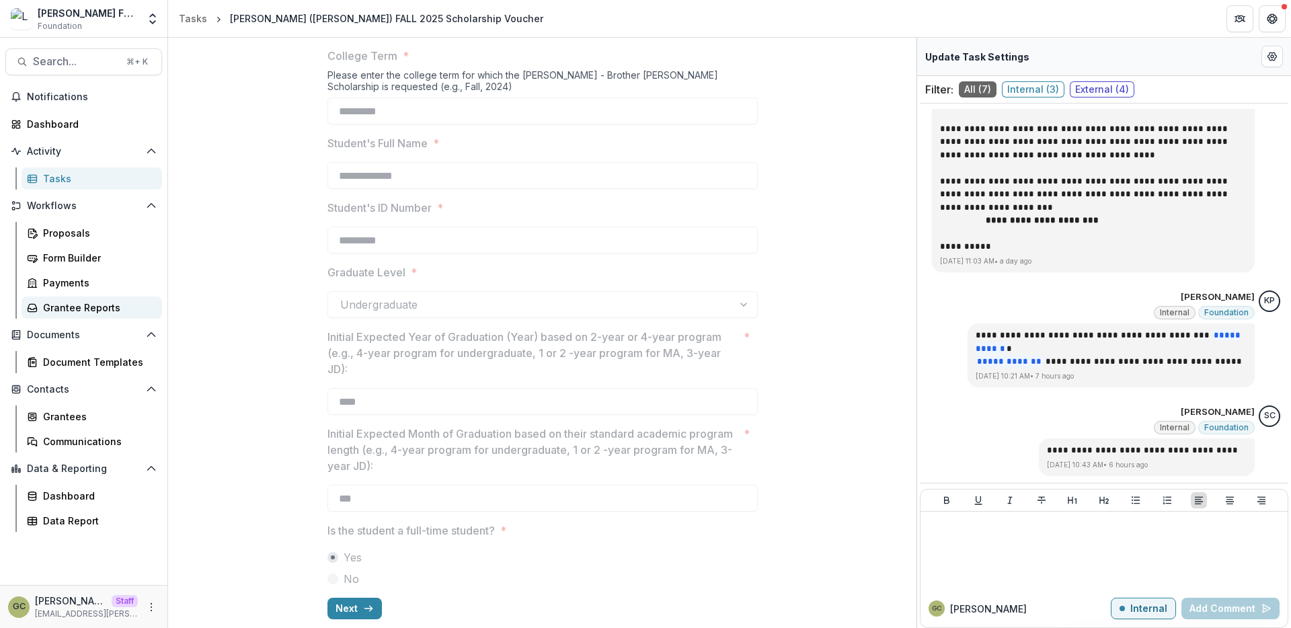
click at [112, 301] on div "Grantee Reports" at bounding box center [97, 308] width 108 height 14
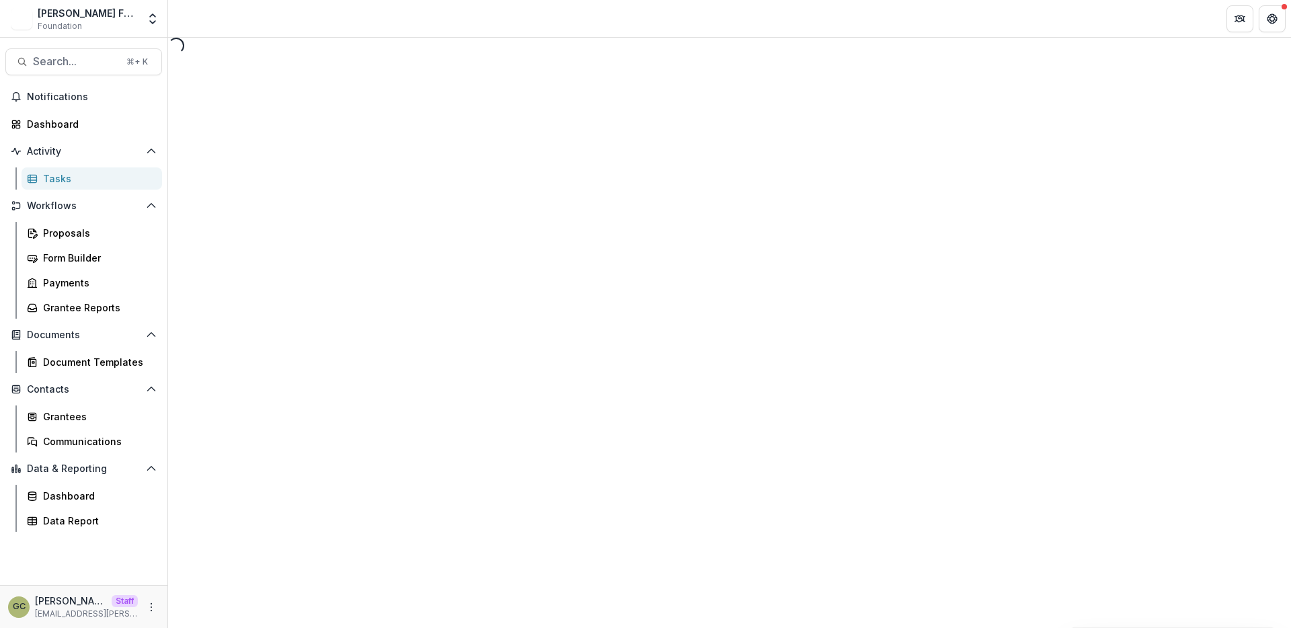
select select "********"
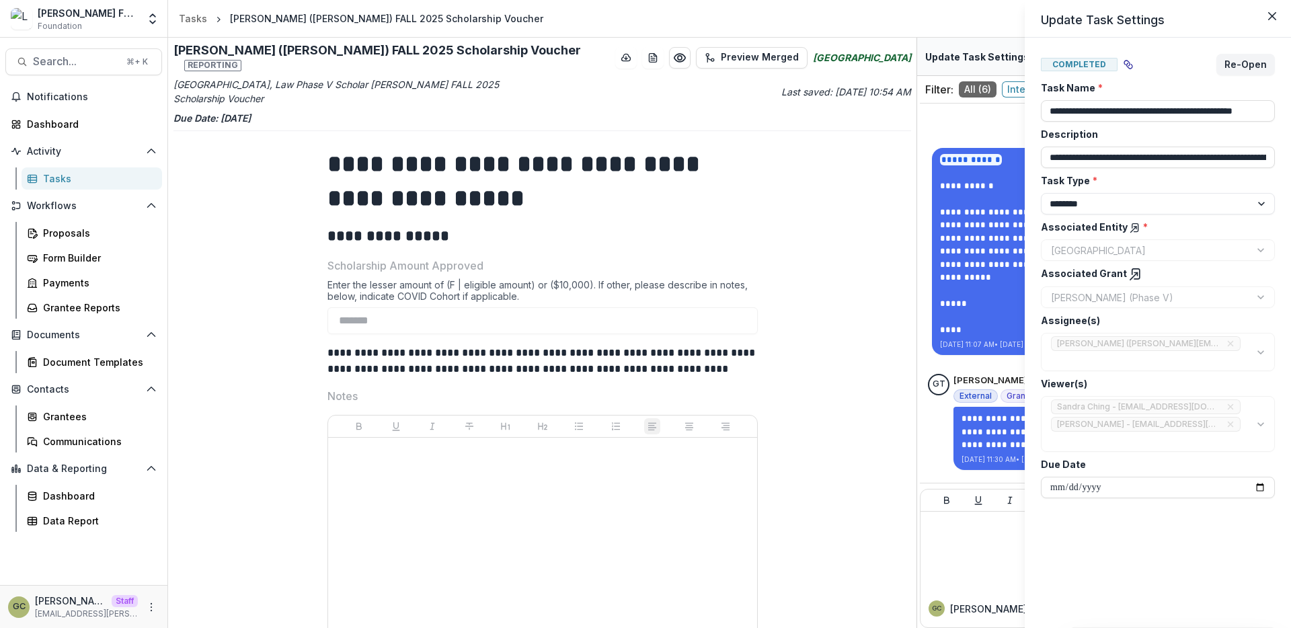
click at [580, 95] on div "**********" at bounding box center [645, 314] width 1291 height 628
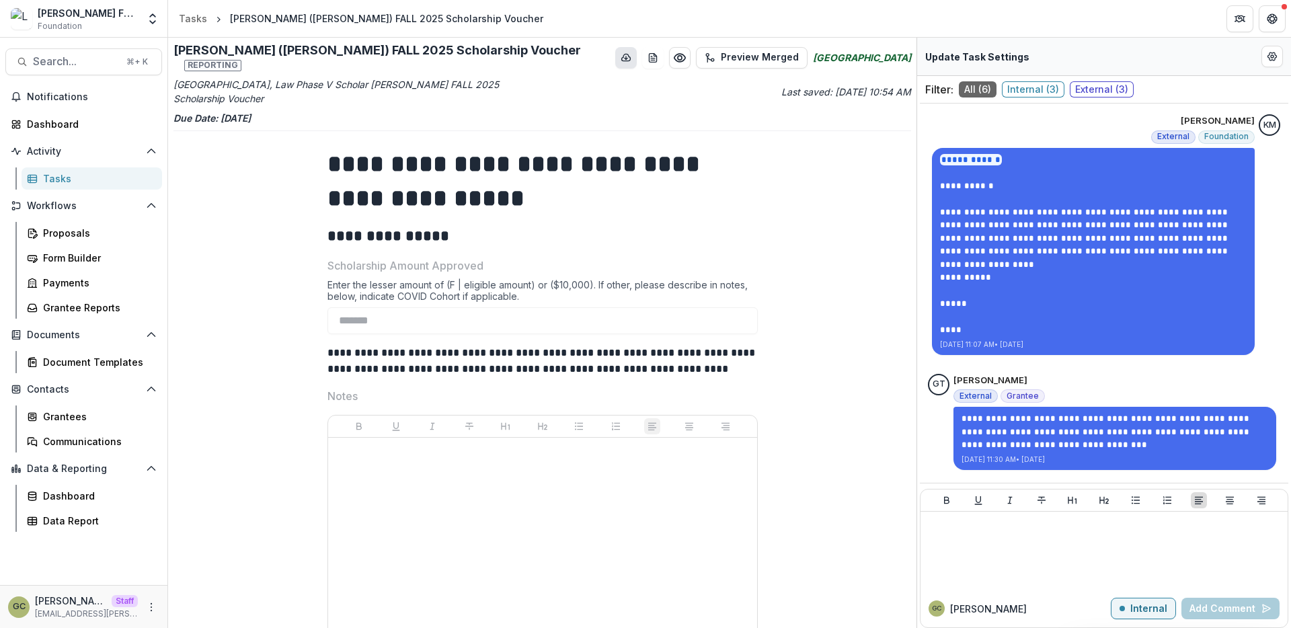
click at [621, 52] on icon "download-button" at bounding box center [626, 57] width 11 height 11
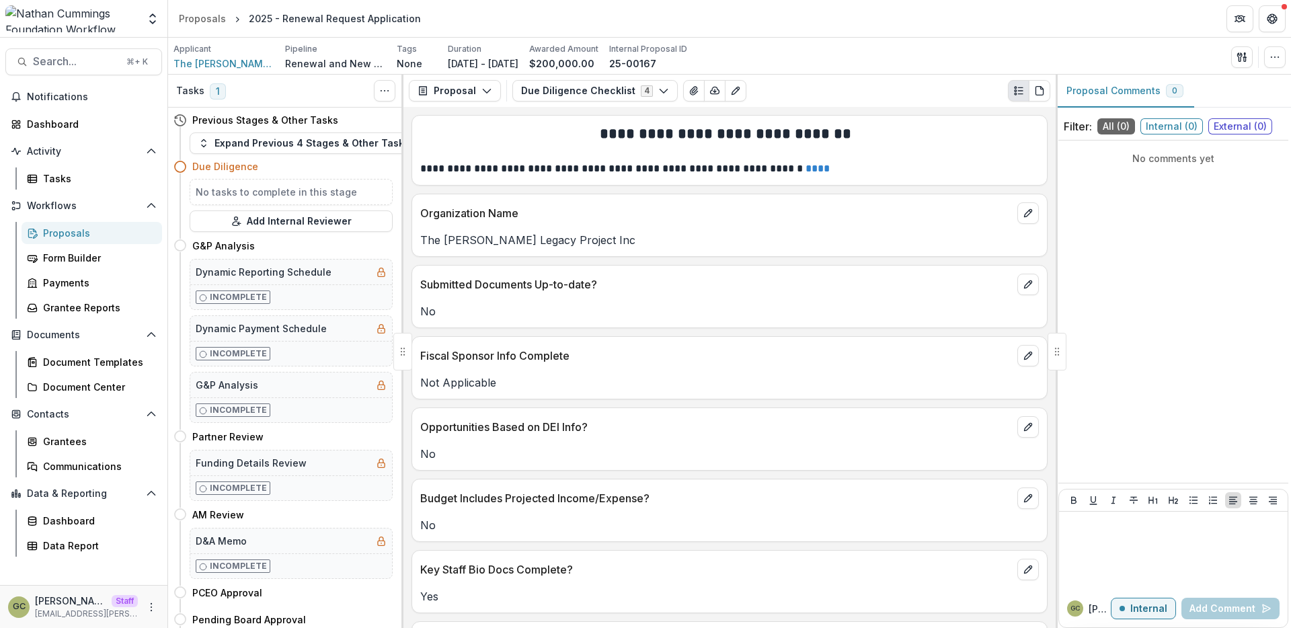
click at [208, 168] on h4 "Due Diligence" at bounding box center [225, 166] width 66 height 14
drag, startPoint x: 182, startPoint y: 169, endPoint x: 208, endPoint y: 168, distance: 26.2
click at [208, 168] on div "Due Diligence" at bounding box center [282, 166] width 219 height 25
click at [208, 168] on h4 "Due Diligence" at bounding box center [225, 166] width 66 height 14
drag, startPoint x: 196, startPoint y: 168, endPoint x: 225, endPoint y: 167, distance: 28.3
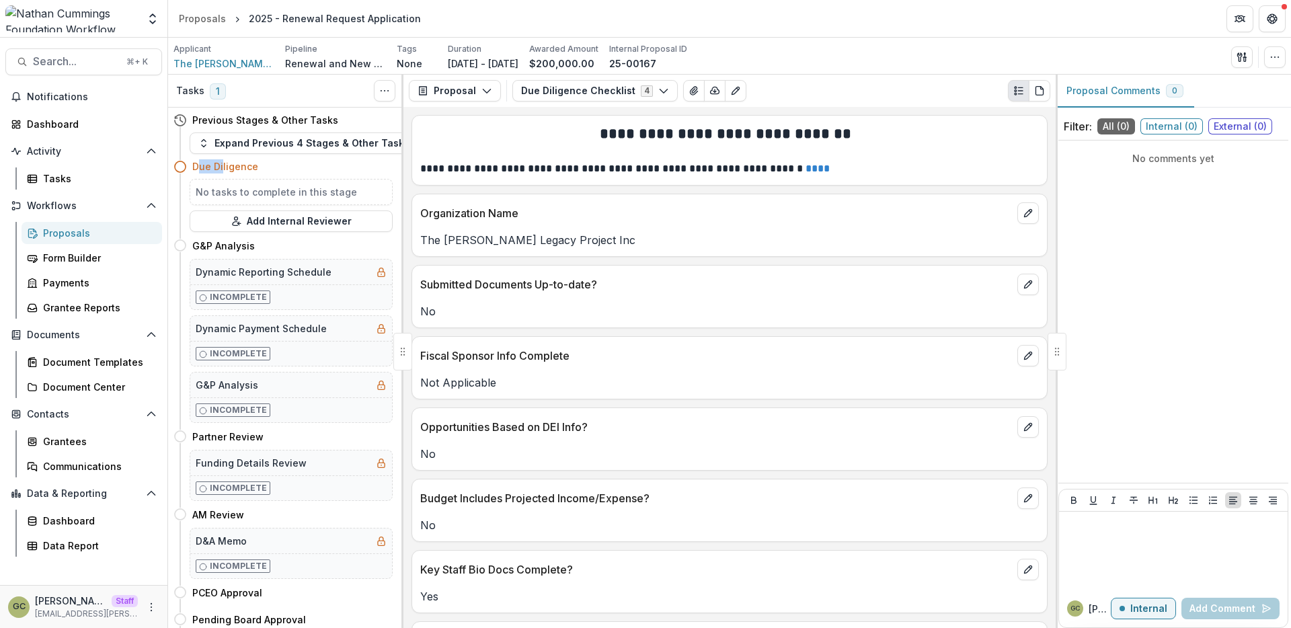
click at [225, 167] on h4 "Due Diligence" at bounding box center [225, 166] width 66 height 14
click at [327, 65] on p "Renewal and New Grants Pipeline" at bounding box center [335, 63] width 101 height 14
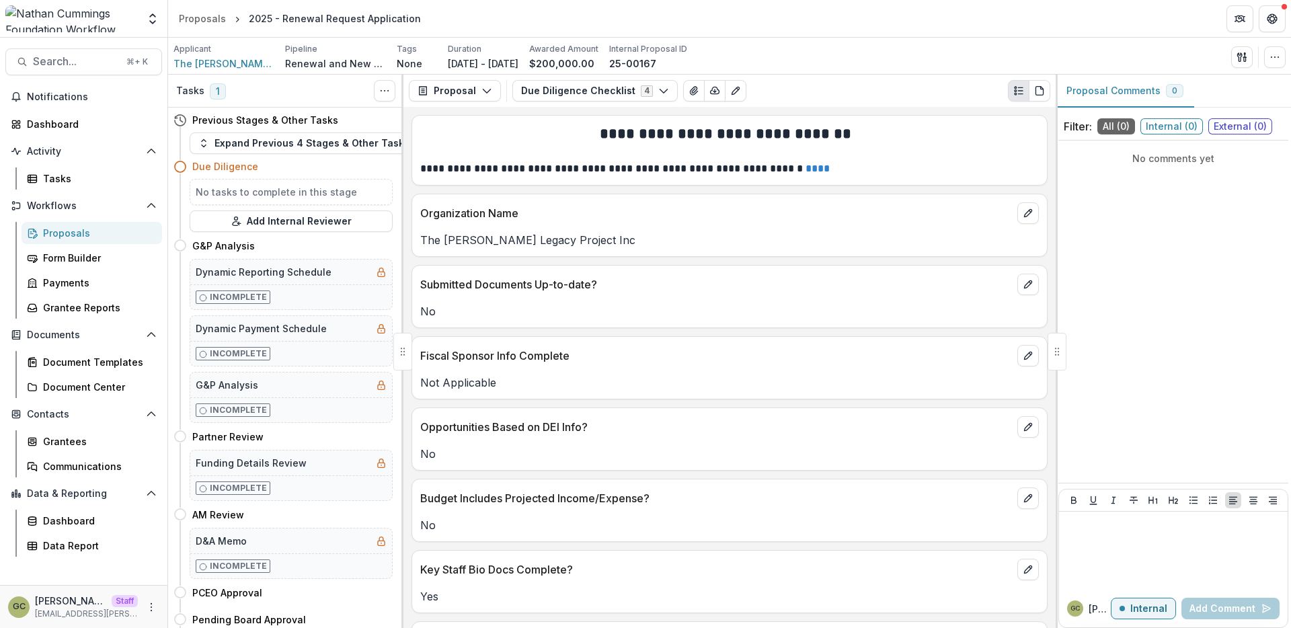
click at [207, 168] on h4 "Due Diligence" at bounding box center [225, 166] width 66 height 14
click at [158, 22] on icon "Open entity switcher" at bounding box center [152, 18] width 13 height 13
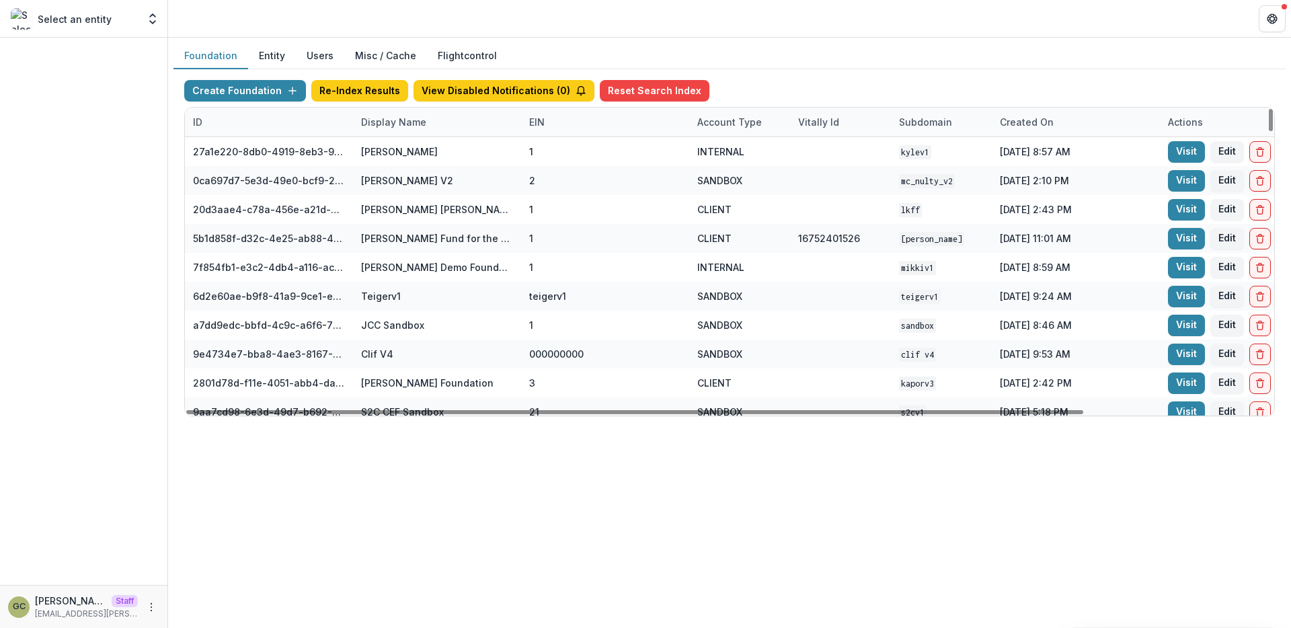
click at [350, 122] on div "ID" at bounding box center [269, 122] width 168 height 29
click at [380, 126] on div "Display Name" at bounding box center [393, 122] width 81 height 14
click at [395, 161] on input at bounding box center [436, 153] width 161 height 22
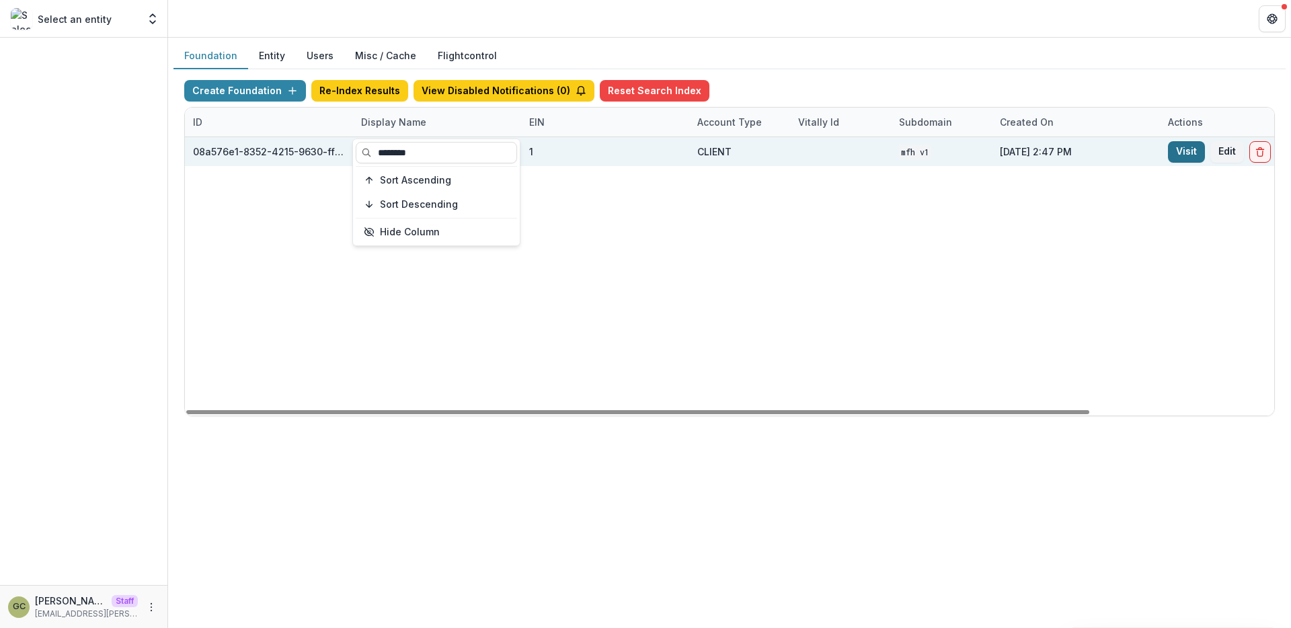
type input "********"
click at [1180, 157] on link "Visit" at bounding box center [1186, 152] width 37 height 22
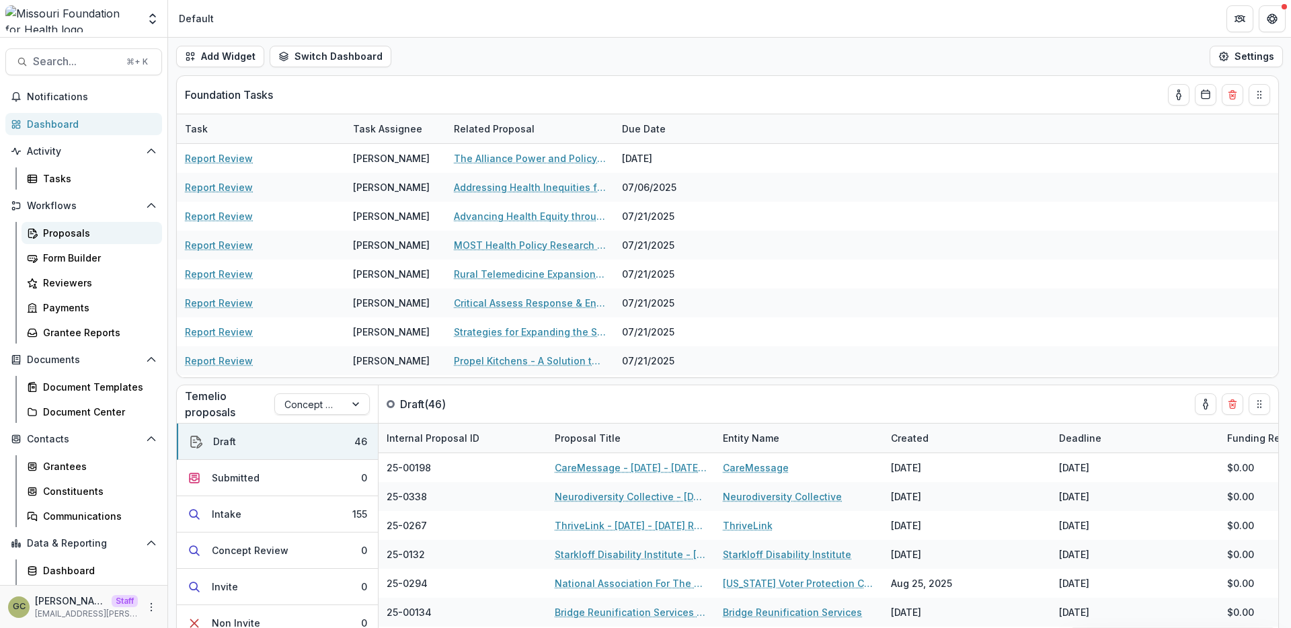
click at [102, 235] on div "Proposals" at bounding box center [97, 233] width 108 height 14
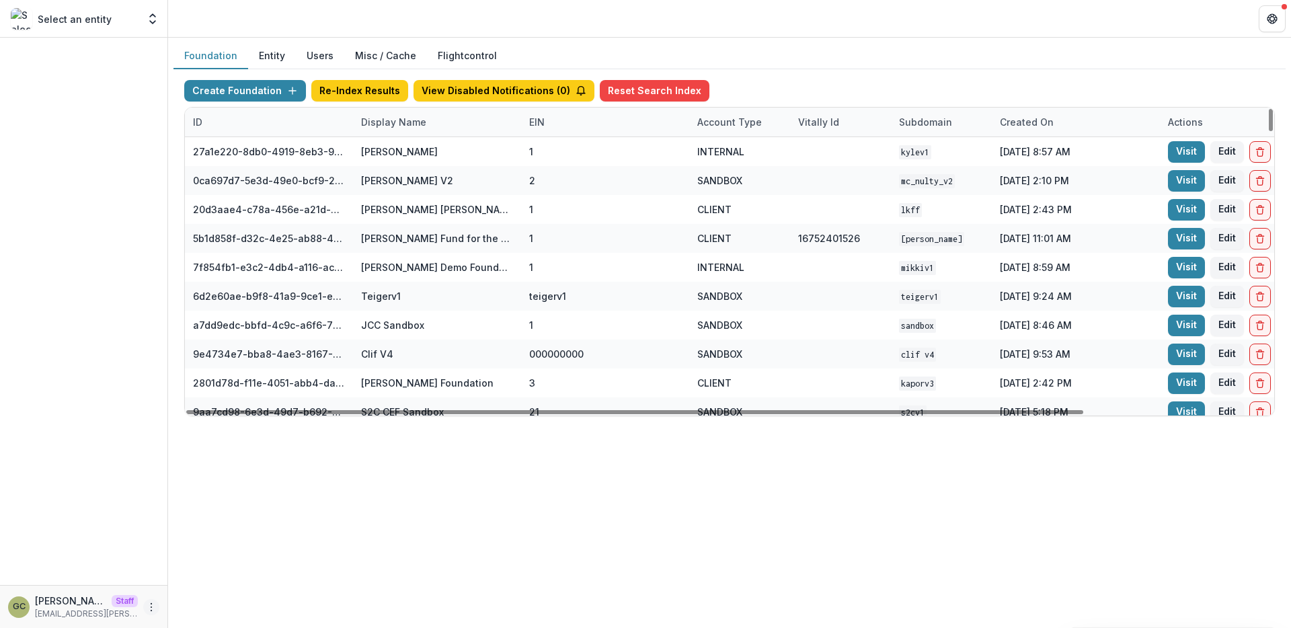
click at [155, 601] on button "More" at bounding box center [151, 607] width 16 height 16
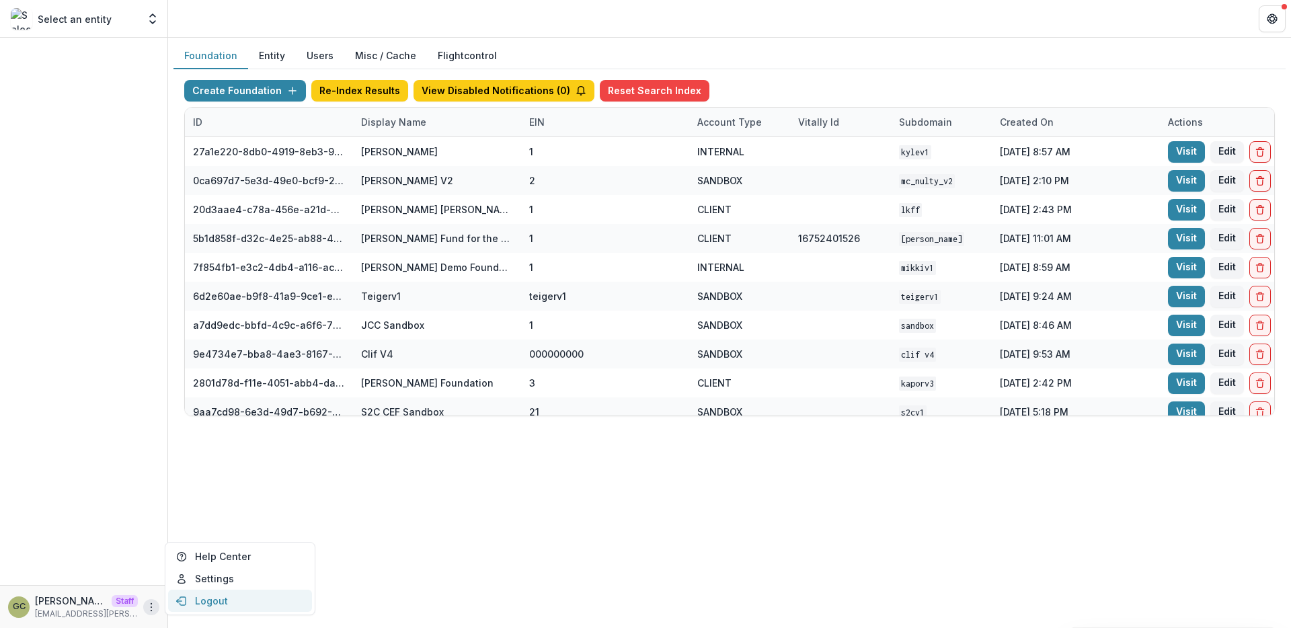
click at [207, 601] on button "Logout" at bounding box center [240, 601] width 144 height 22
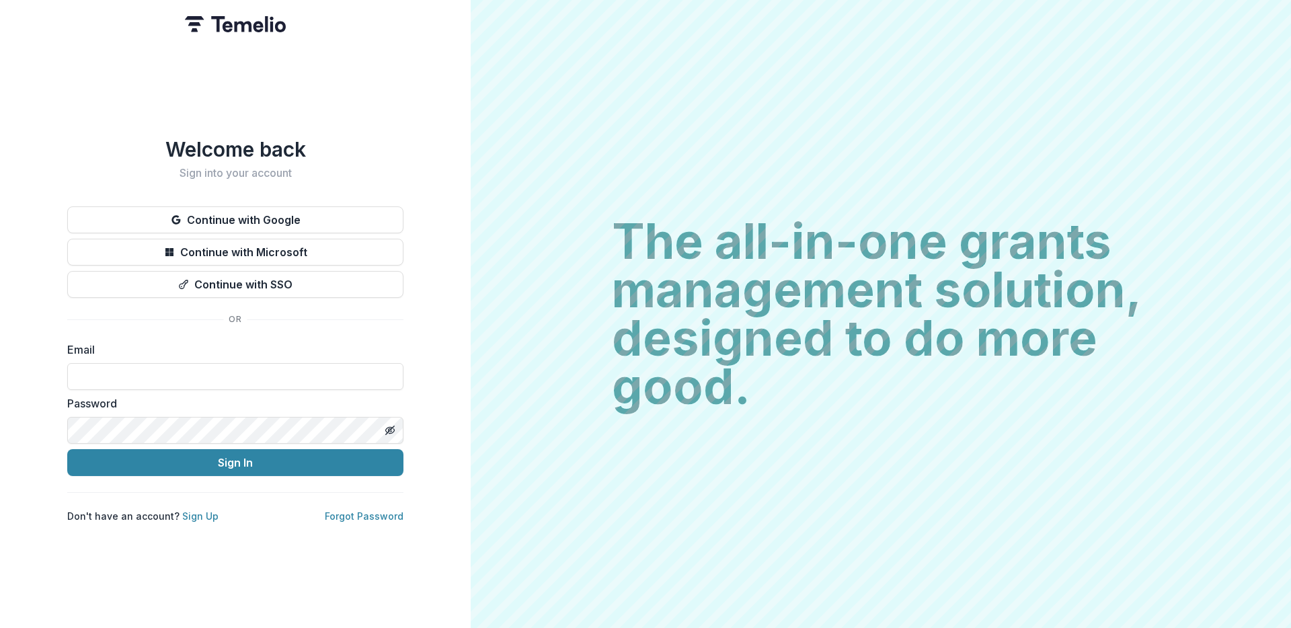
click at [237, 397] on label "Password" at bounding box center [231, 403] width 328 height 16
click at [203, 375] on input at bounding box center [235, 376] width 336 height 27
type input "**********"
click at [67, 449] on button "Sign In" at bounding box center [235, 462] width 336 height 27
